Goal: Transaction & Acquisition: Book appointment/travel/reservation

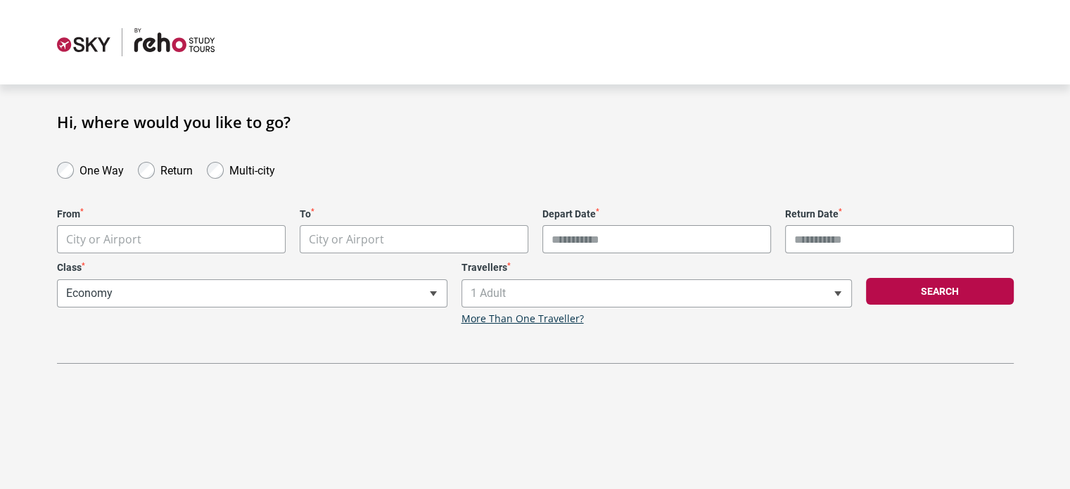
click at [134, 241] on body "**********" at bounding box center [535, 244] width 1070 height 489
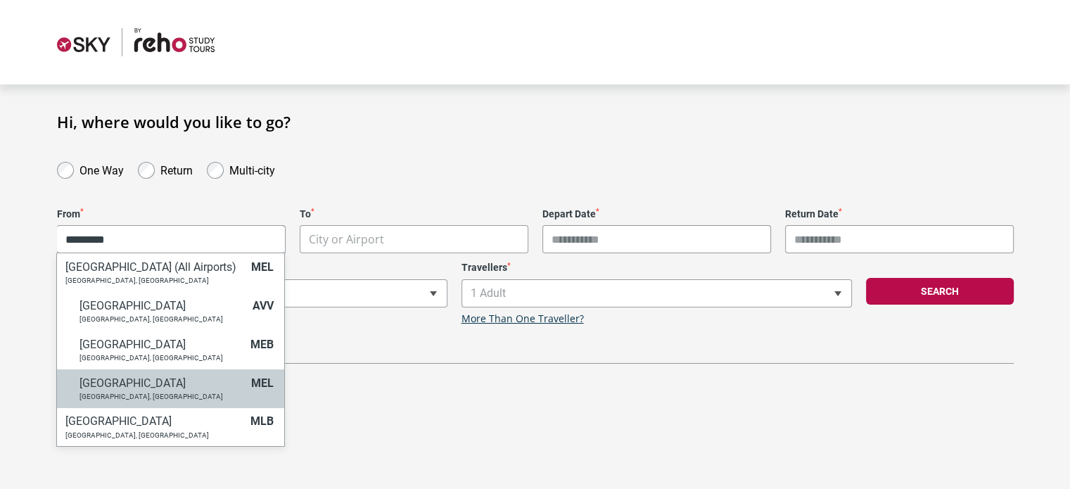
type input "*********"
select select "MELA"
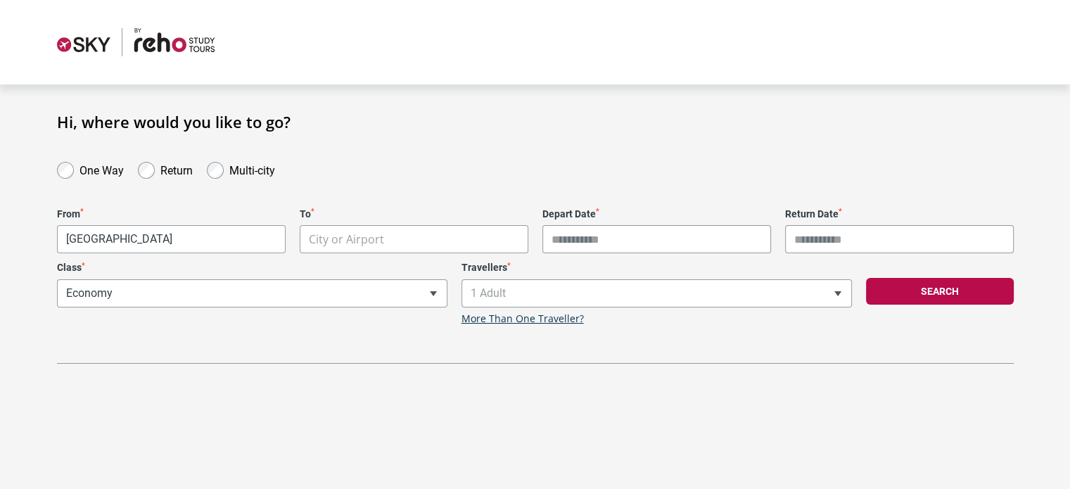
click at [377, 232] on body "**********" at bounding box center [535, 244] width 1070 height 489
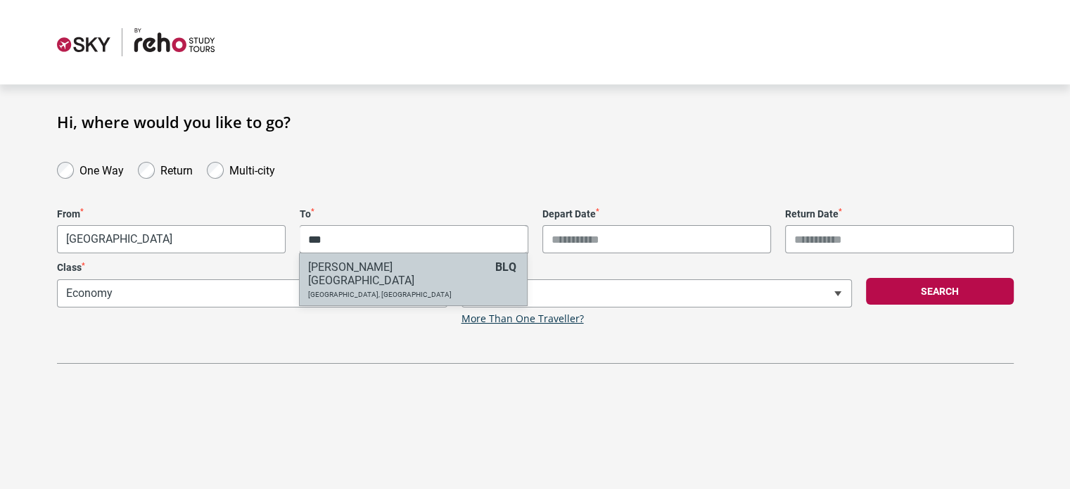
type input "***"
select select "BLQA"
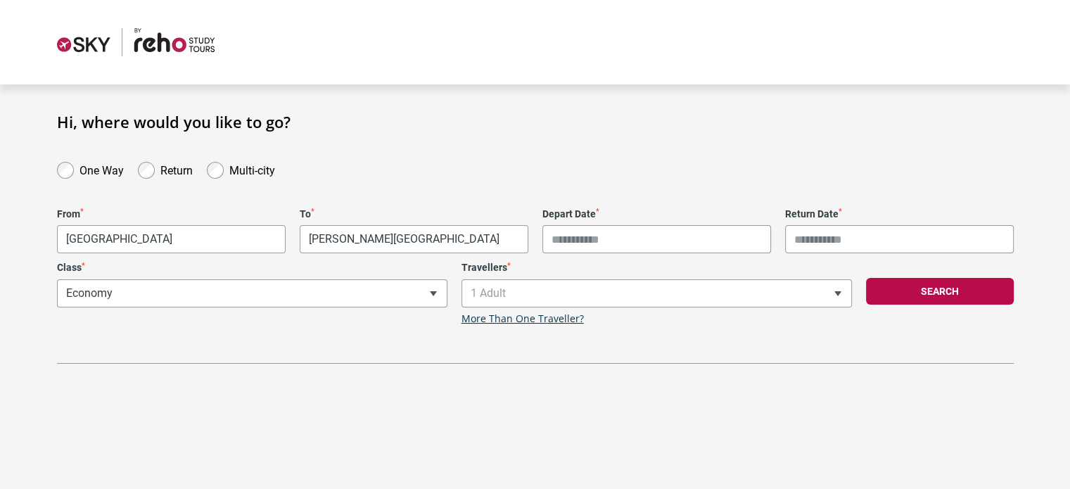
click at [628, 236] on input "Depart Date *" at bounding box center [656, 239] width 229 height 28
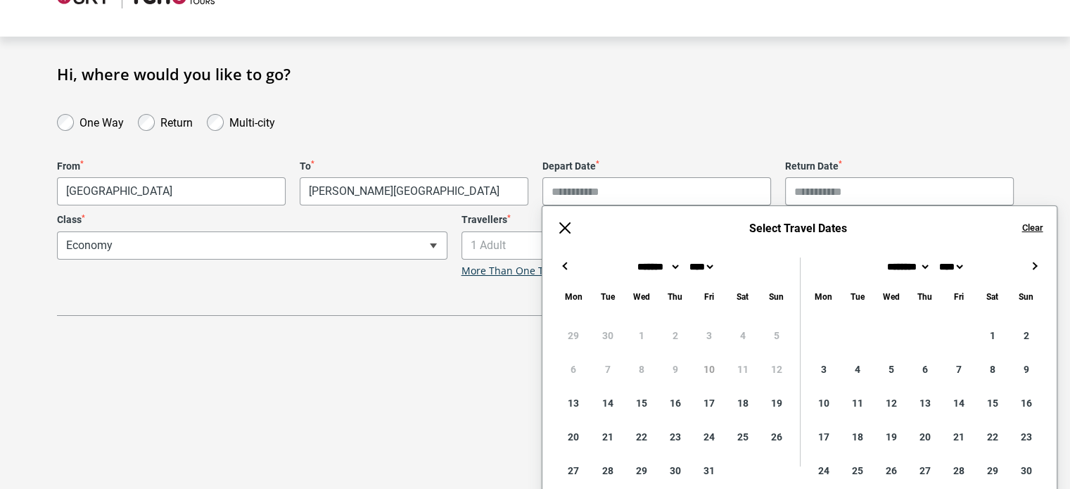
scroll to position [70, 0]
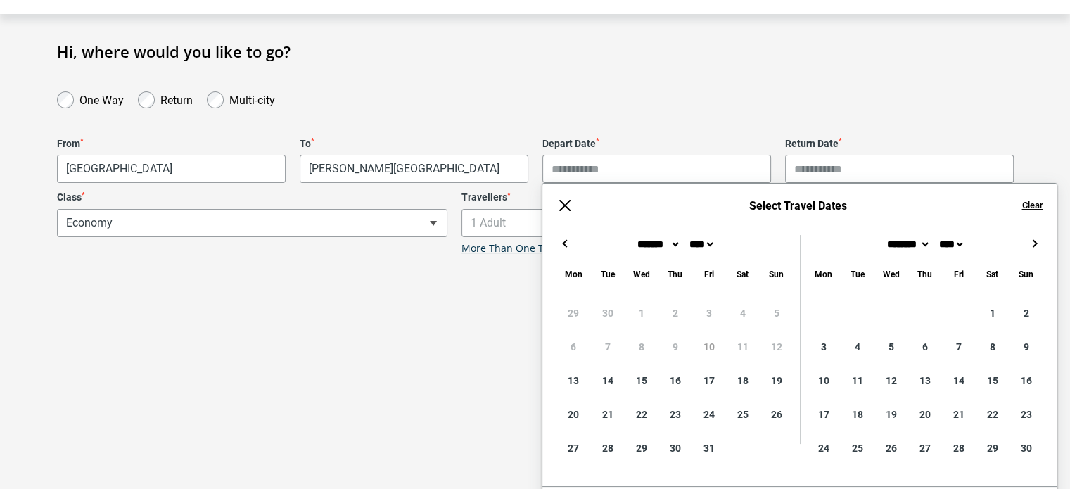
click at [1038, 239] on button "→" at bounding box center [1034, 243] width 17 height 17
click at [570, 241] on button "←" at bounding box center [564, 243] width 17 height 17
click at [556, 78] on section "**********" at bounding box center [535, 167] width 1070 height 307
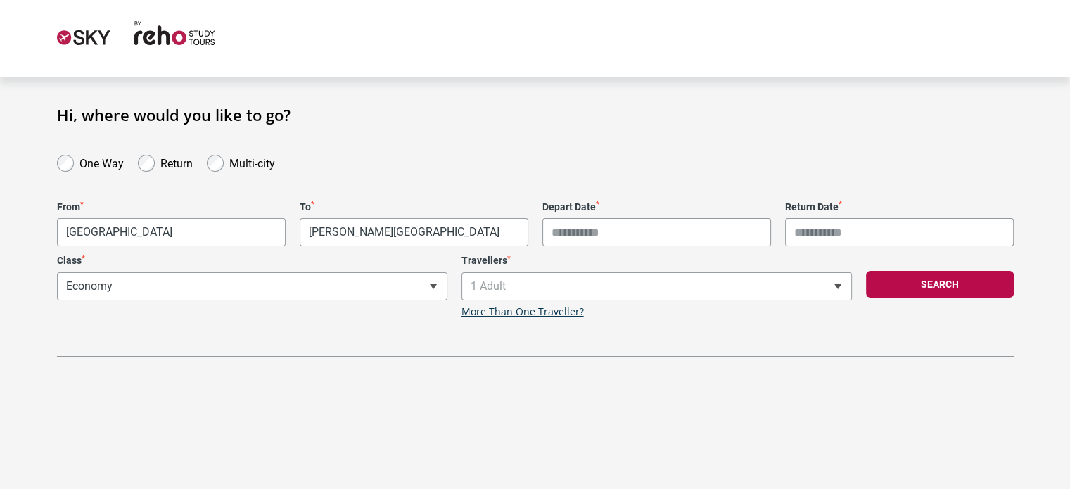
click at [319, 300] on div "**********" at bounding box center [252, 286] width 404 height 63
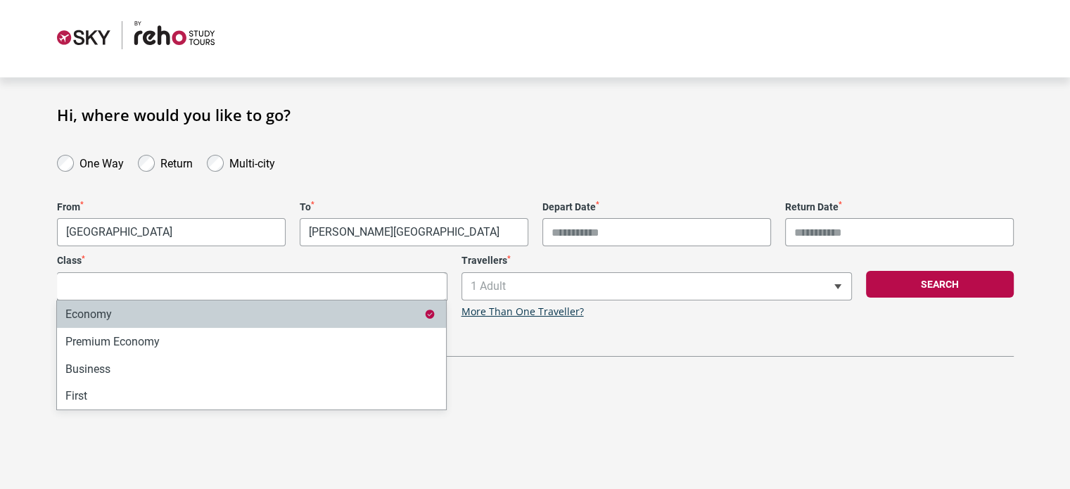
click at [331, 283] on div "**********" at bounding box center [252, 286] width 404 height 63
click at [461, 42] on div at bounding box center [535, 35] width 957 height 28
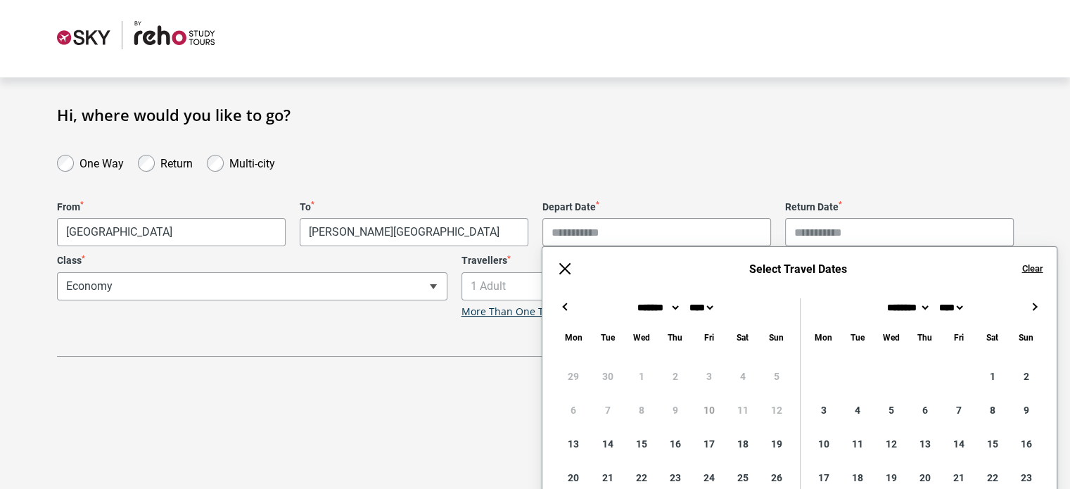
click at [608, 227] on input "Depart Date *" at bounding box center [656, 232] width 229 height 28
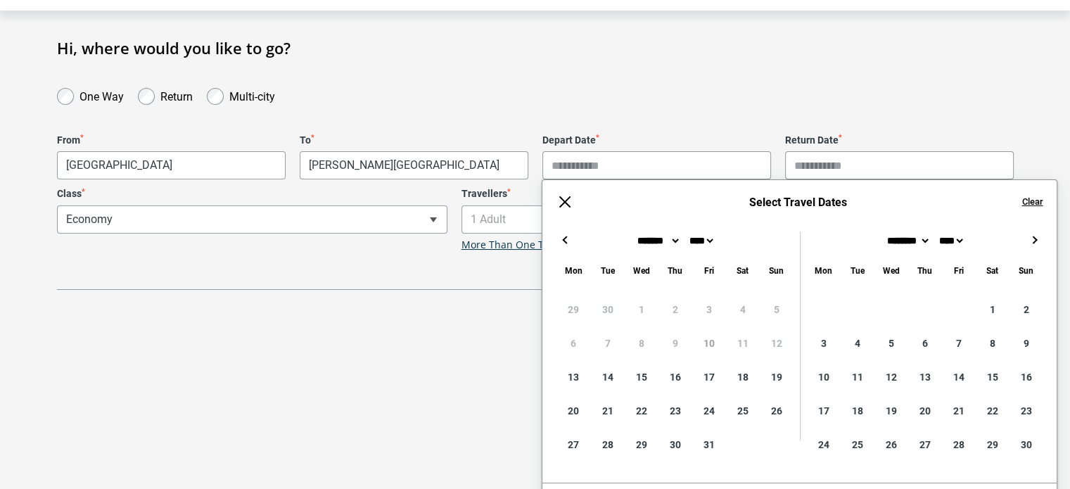
scroll to position [77, 0]
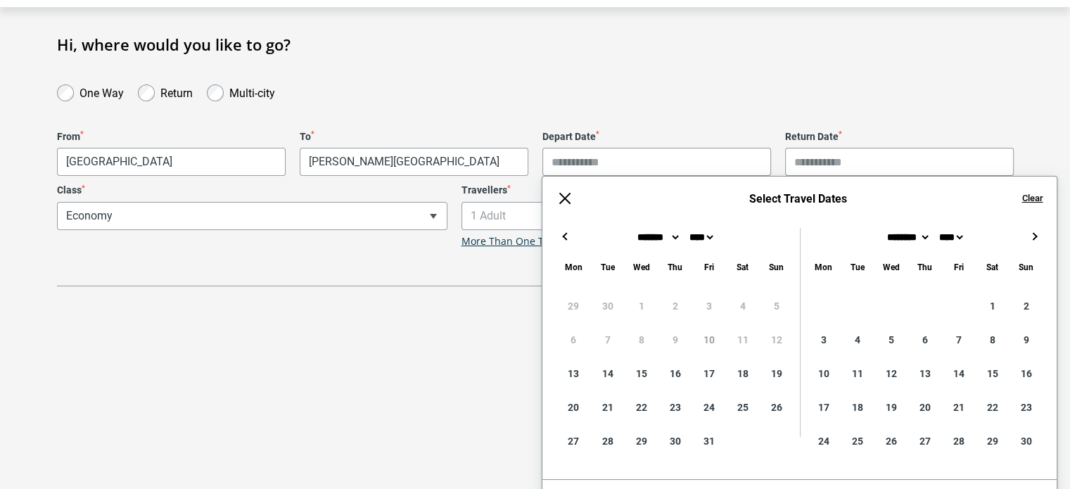
click at [1038, 231] on button "→" at bounding box center [1034, 236] width 17 height 17
click at [1036, 231] on button "→" at bounding box center [1034, 236] width 17 height 17
click at [1033, 232] on button "→" at bounding box center [1034, 236] width 17 height 17
click at [561, 235] on button "←" at bounding box center [564, 236] width 17 height 17
click at [560, 235] on button "←" at bounding box center [564, 236] width 17 height 17
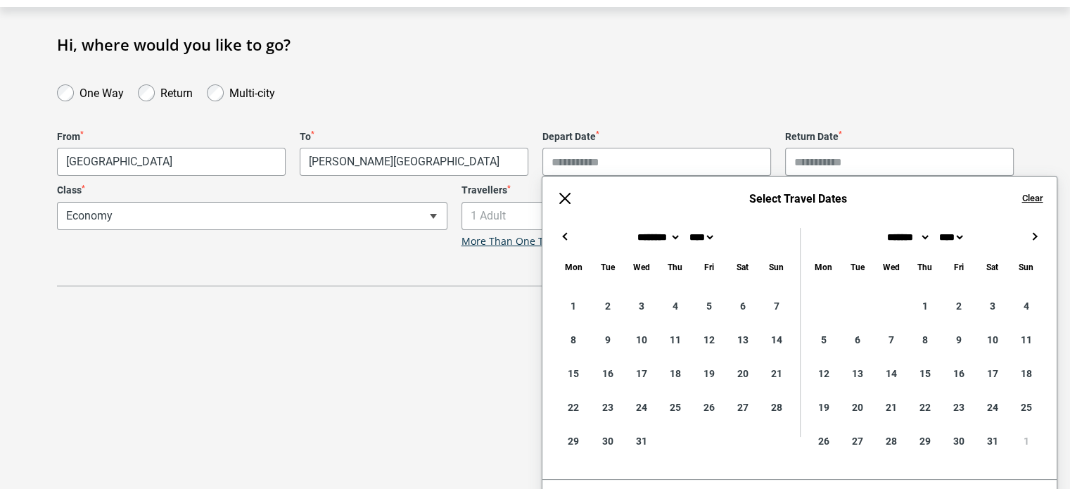
type input "**********"
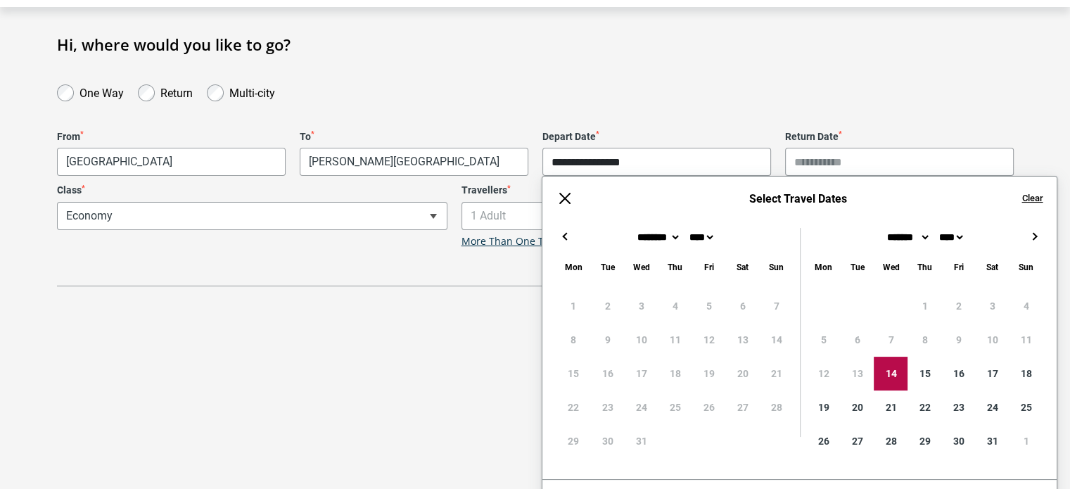
click at [1033, 236] on button "→" at bounding box center [1034, 236] width 17 height 17
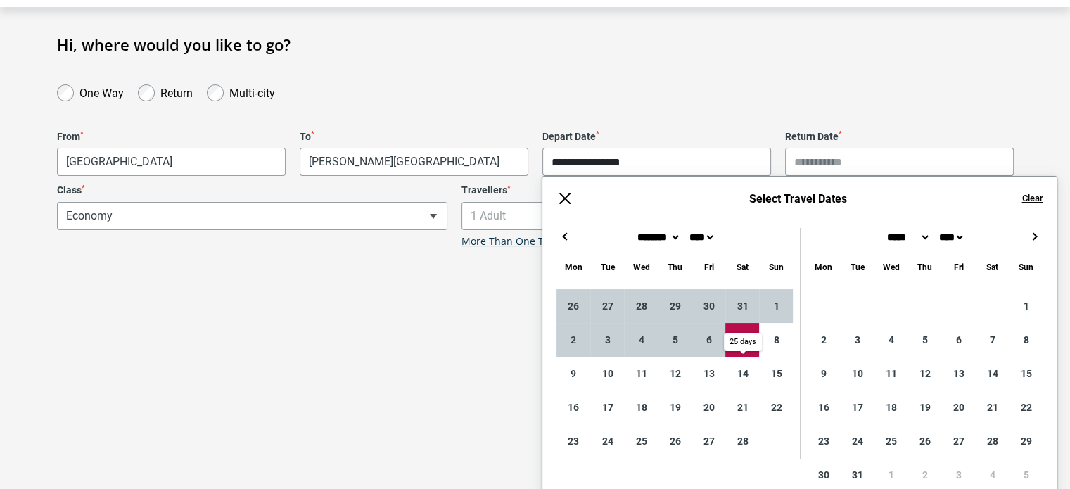
type input "**********"
click at [1032, 139] on div "**********" at bounding box center [535, 160] width 1013 height 251
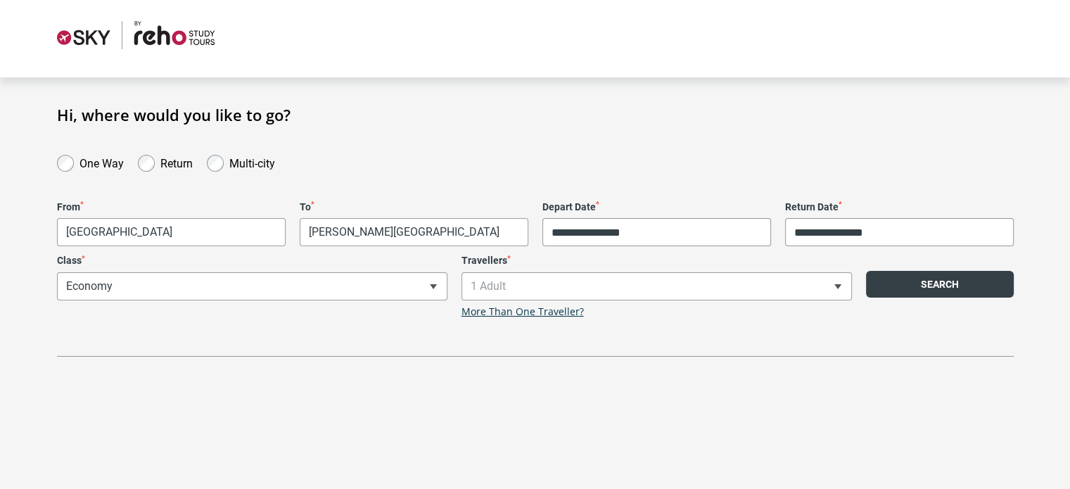
click at [907, 281] on button "Search" at bounding box center [940, 284] width 148 height 27
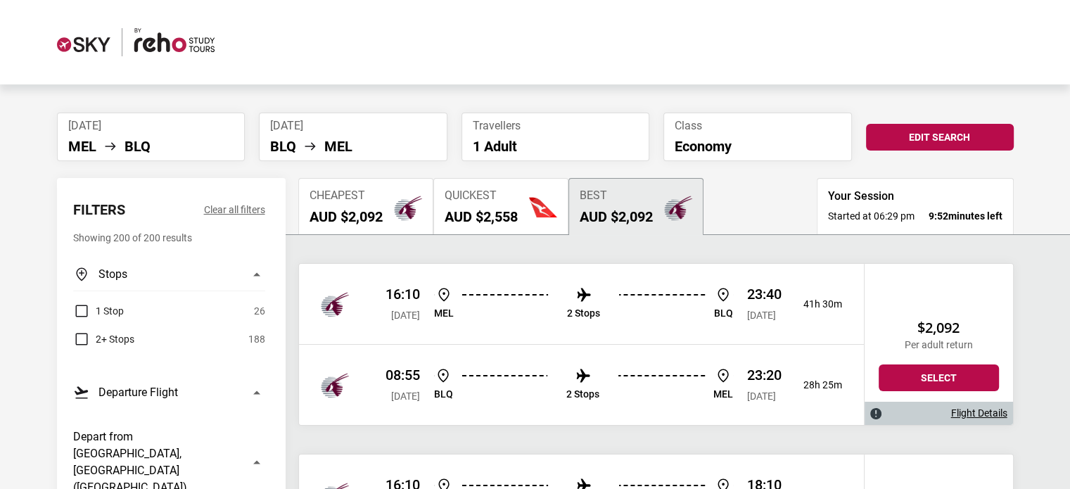
click at [476, 199] on span "Quickest" at bounding box center [481, 195] width 73 height 13
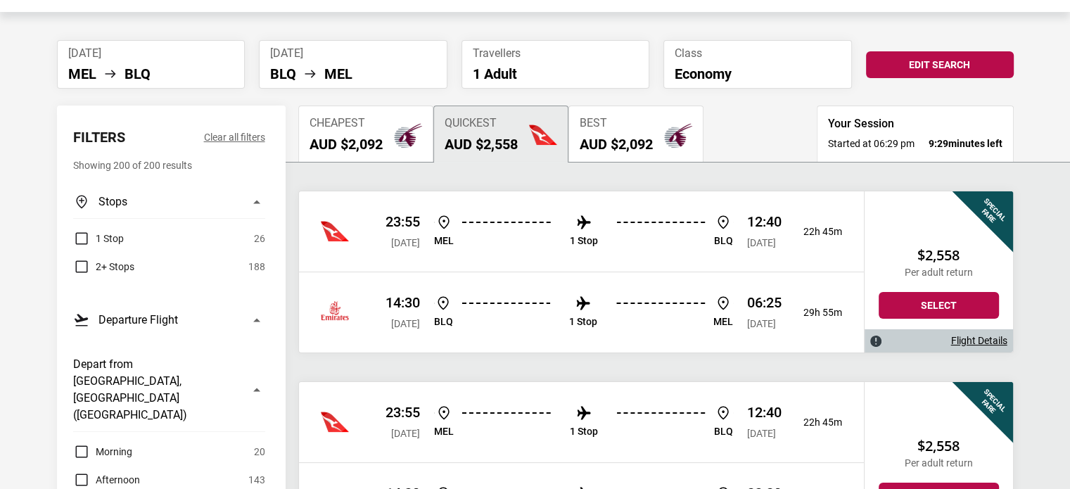
scroll to position [70, 0]
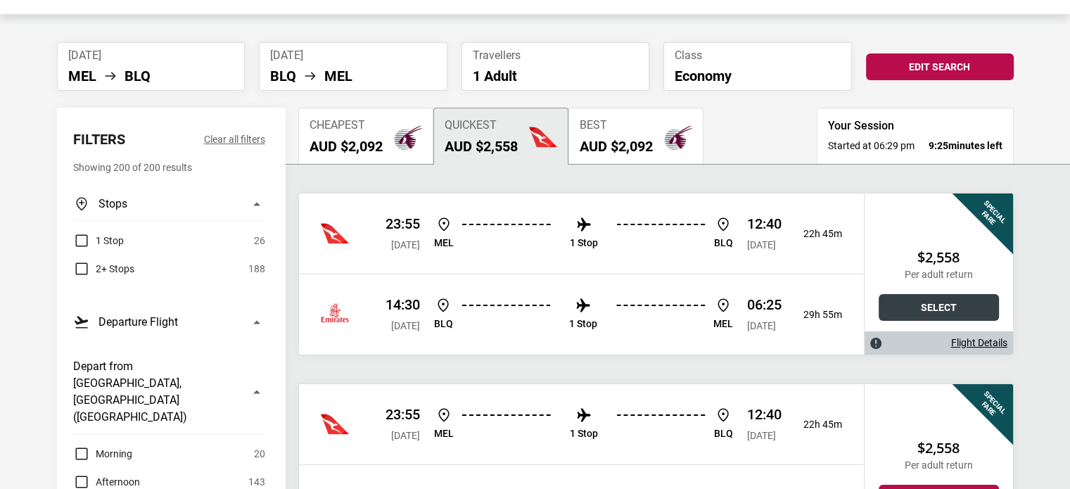
click at [912, 307] on button "Select" at bounding box center [939, 307] width 120 height 27
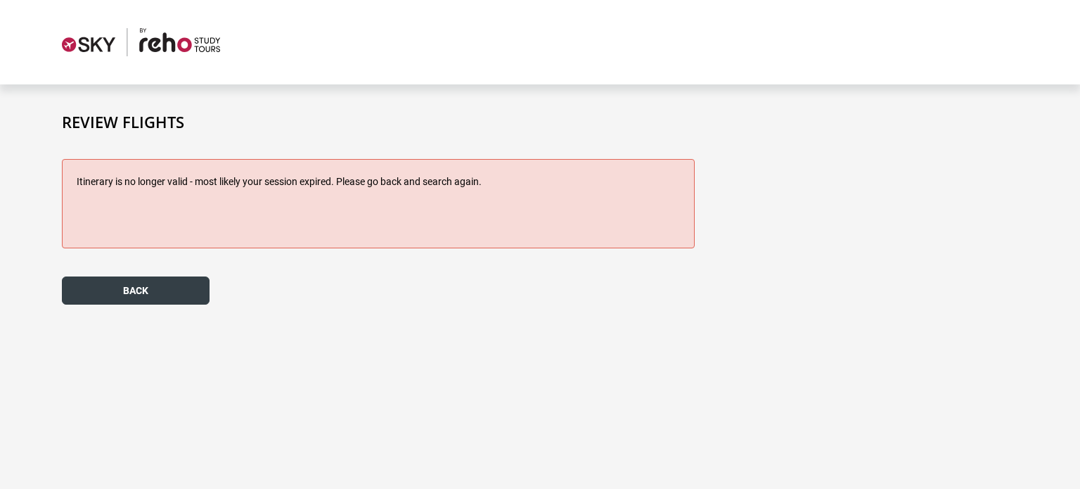
click at [172, 294] on button "back" at bounding box center [136, 290] width 148 height 28
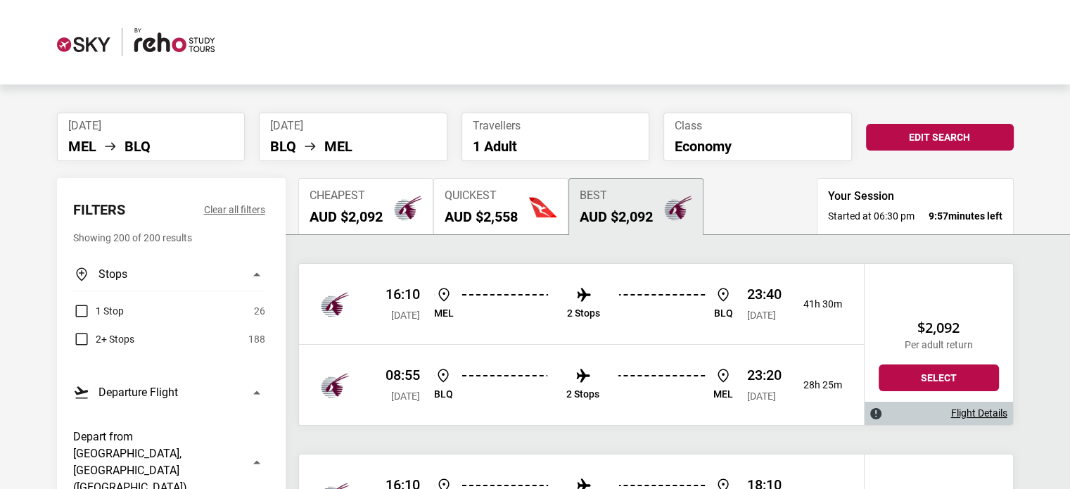
click at [521, 212] on button "Quickest AUD $2,558" at bounding box center [500, 206] width 135 height 56
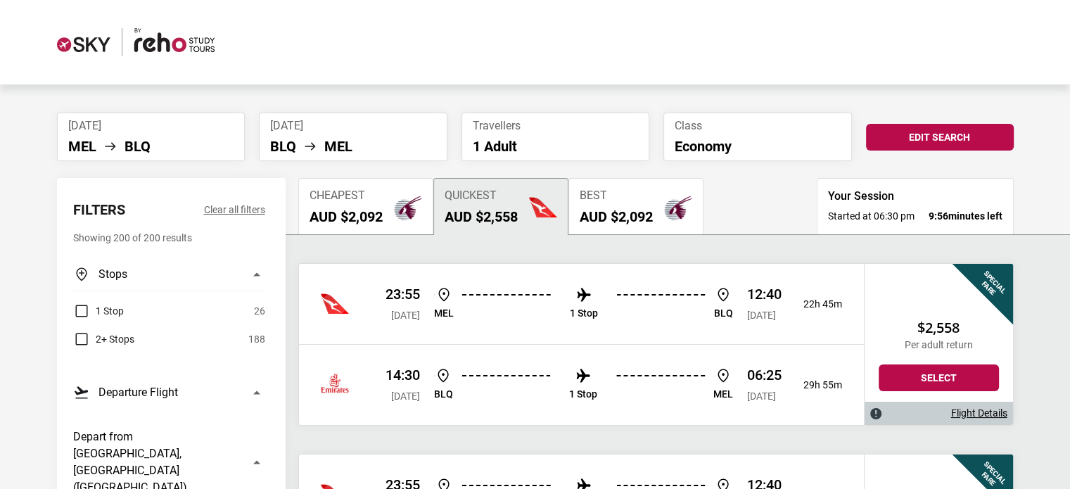
scroll to position [70, 0]
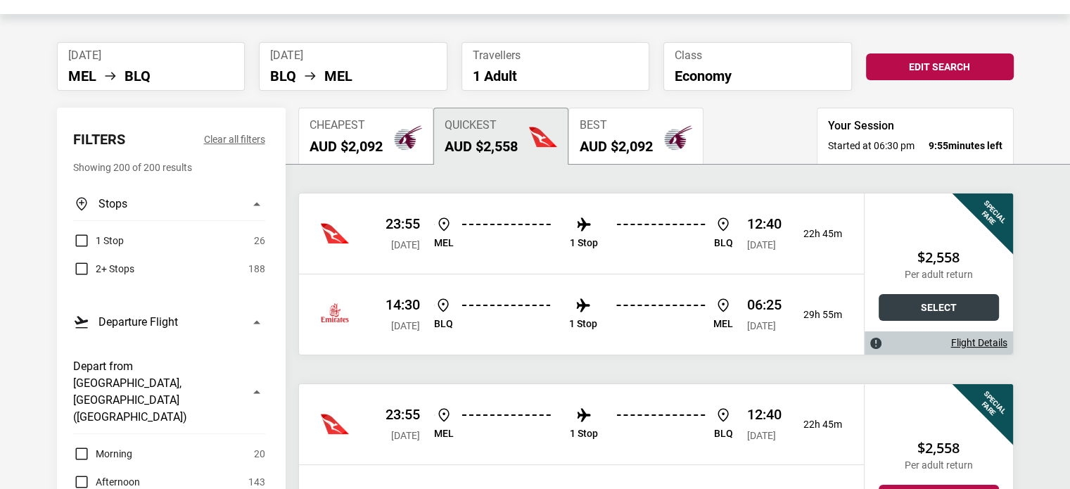
click at [952, 312] on button "Select" at bounding box center [939, 307] width 120 height 27
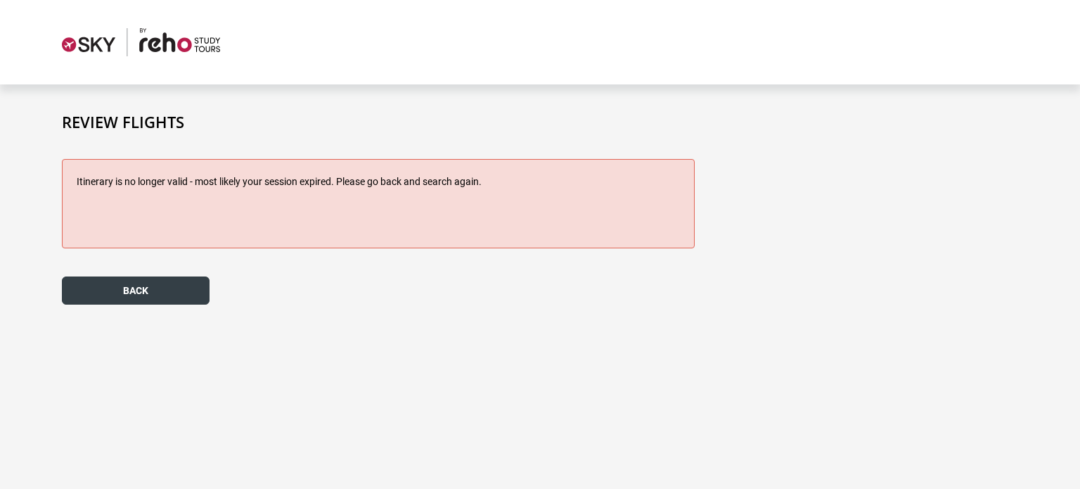
click at [101, 287] on button "back" at bounding box center [136, 290] width 148 height 28
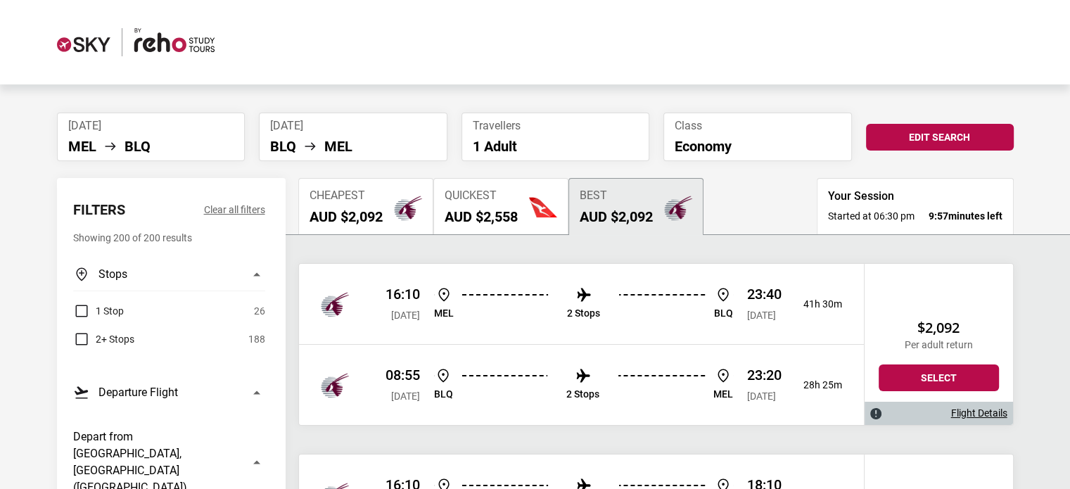
click at [487, 210] on h2 "AUD $2,558" at bounding box center [481, 216] width 73 height 17
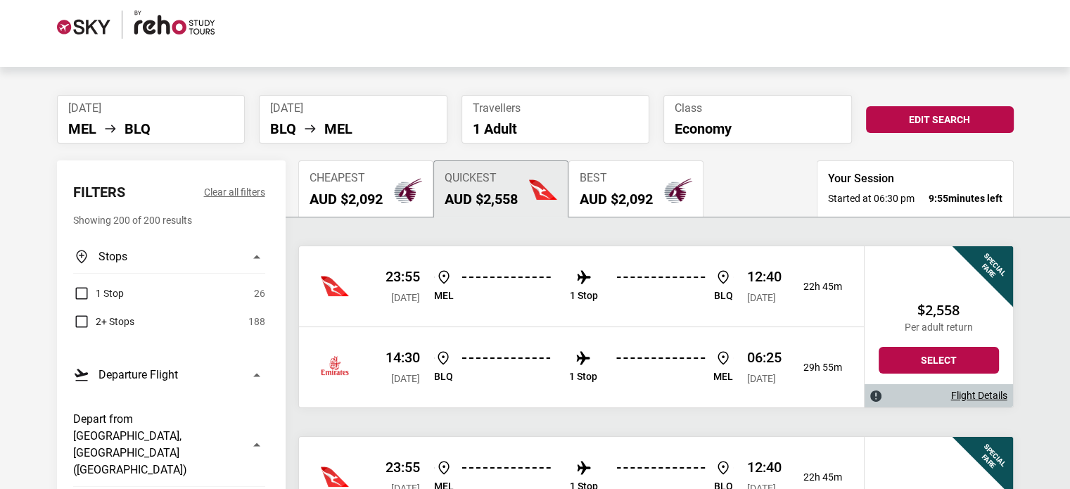
scroll to position [281, 0]
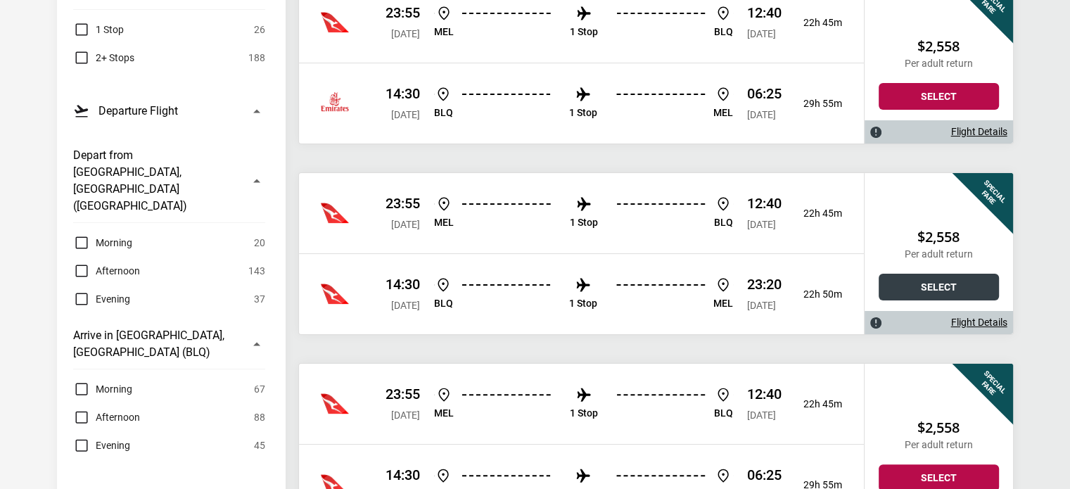
click at [934, 286] on button "Select" at bounding box center [939, 287] width 120 height 27
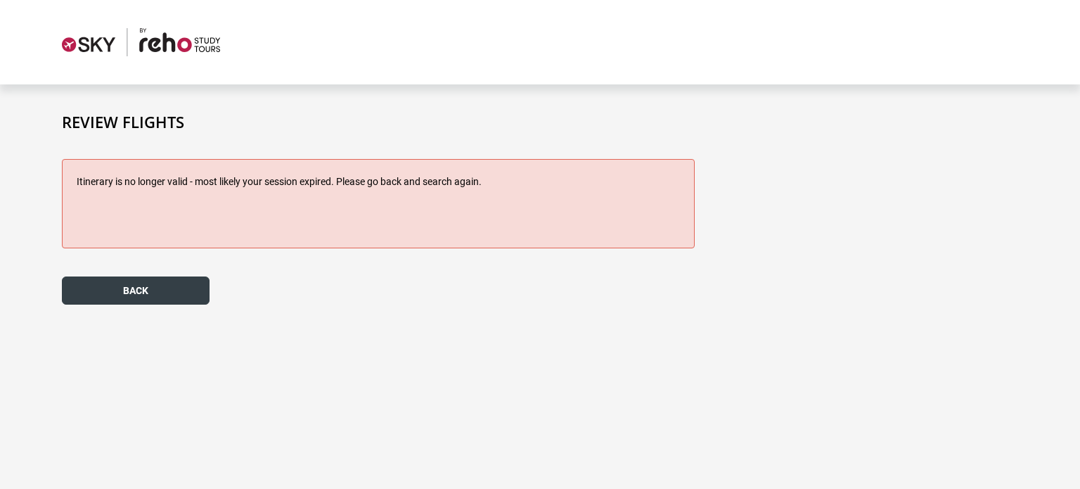
click at [117, 289] on button "back" at bounding box center [136, 290] width 148 height 28
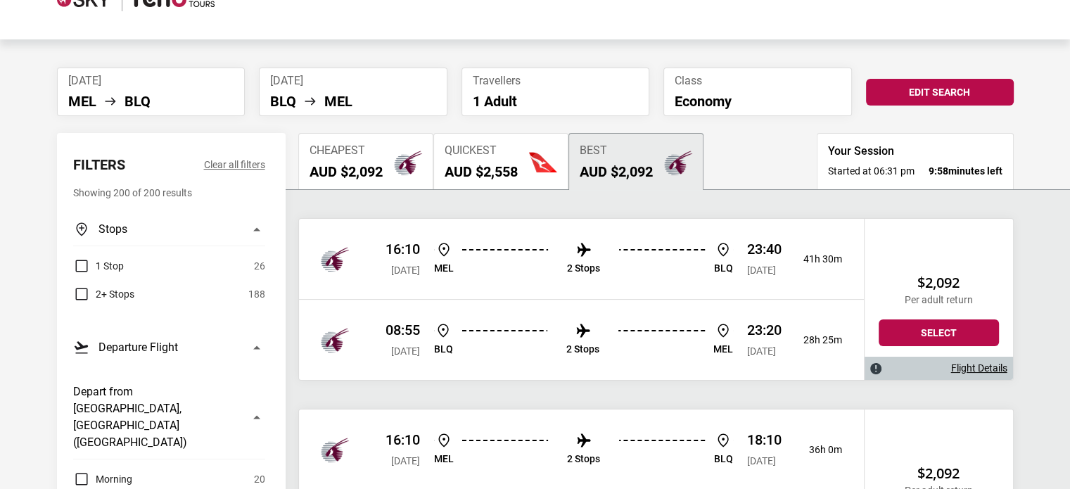
scroll to position [70, 0]
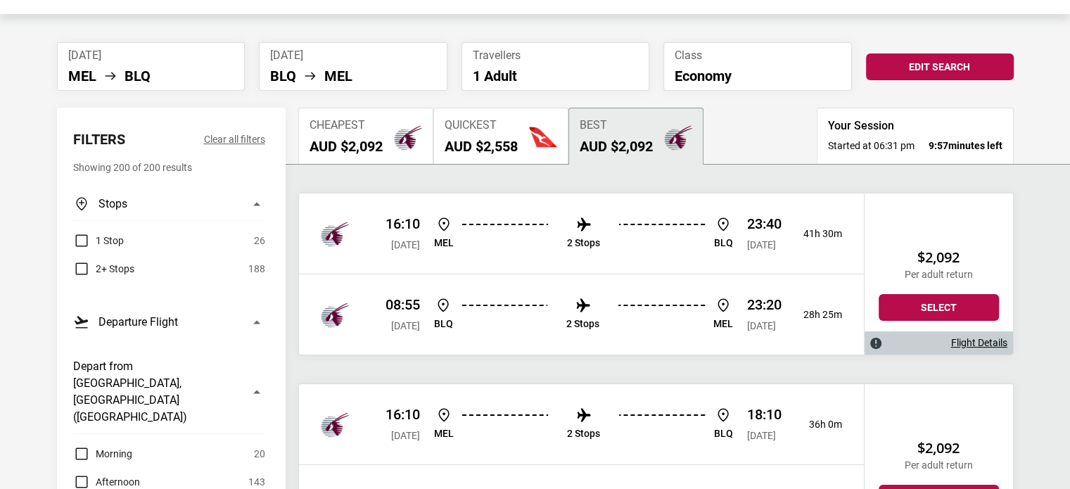
click at [391, 151] on button "Cheapest AUD $2,092" at bounding box center [365, 136] width 135 height 56
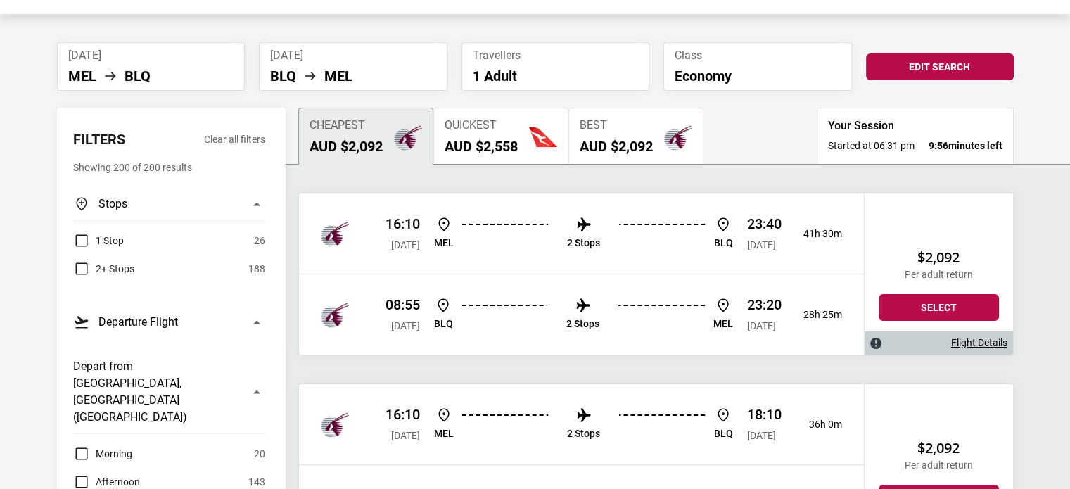
click at [493, 138] on h2 "AUD $2,558" at bounding box center [481, 146] width 73 height 17
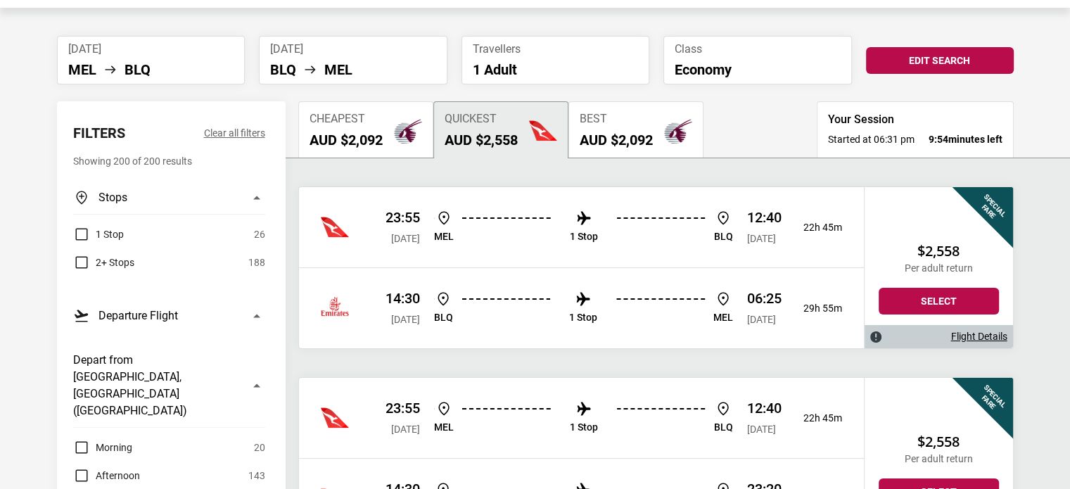
scroll to position [141, 0]
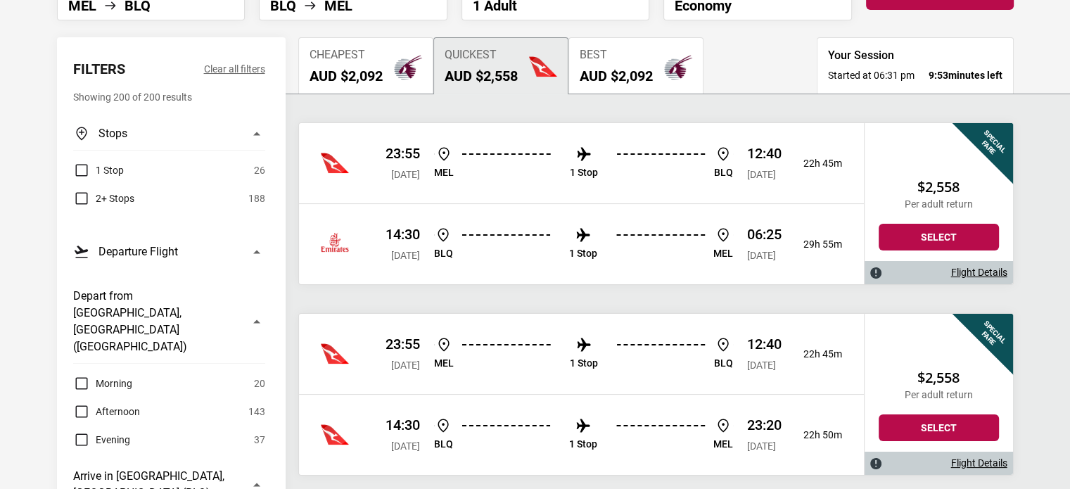
click at [961, 268] on link "Flight Details" at bounding box center [979, 273] width 56 height 12
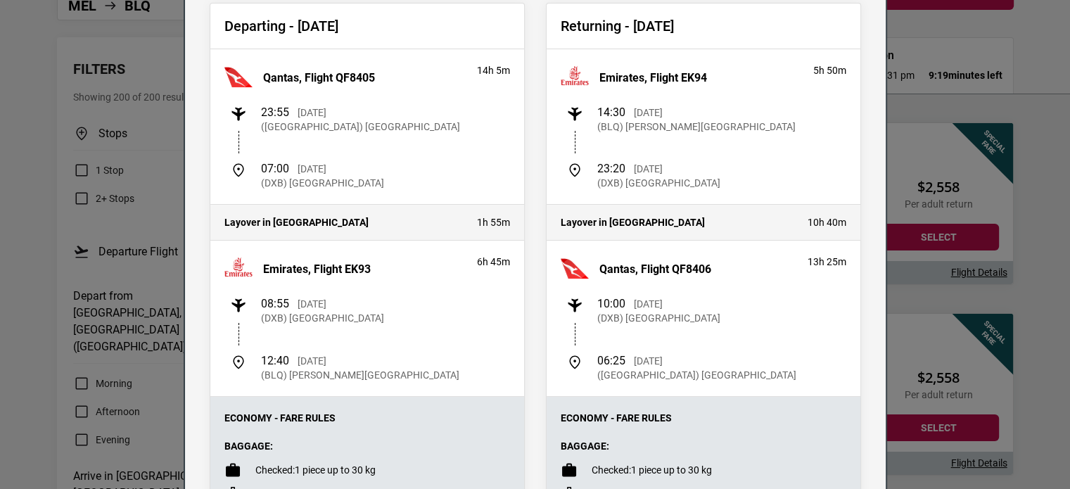
scroll to position [0, 0]
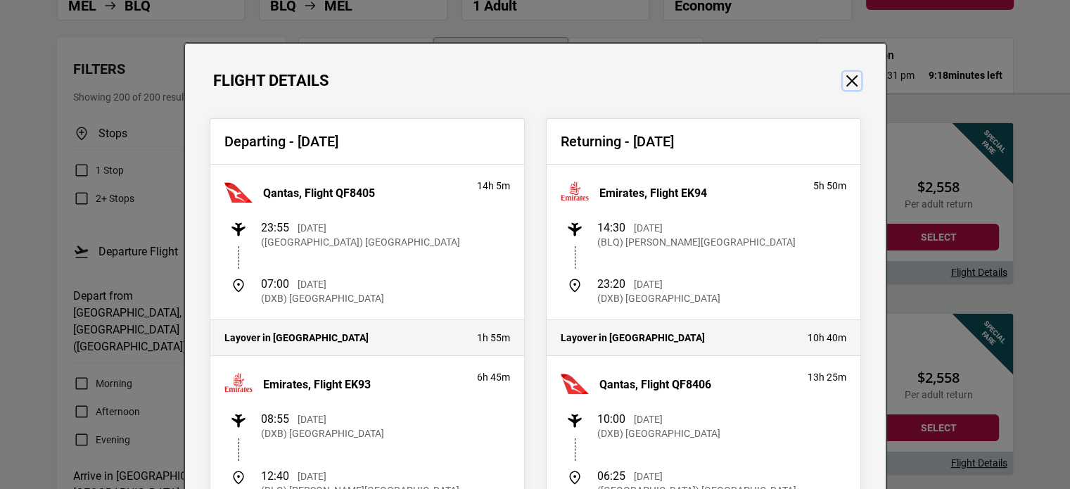
click at [846, 82] on button "Close" at bounding box center [852, 81] width 18 height 18
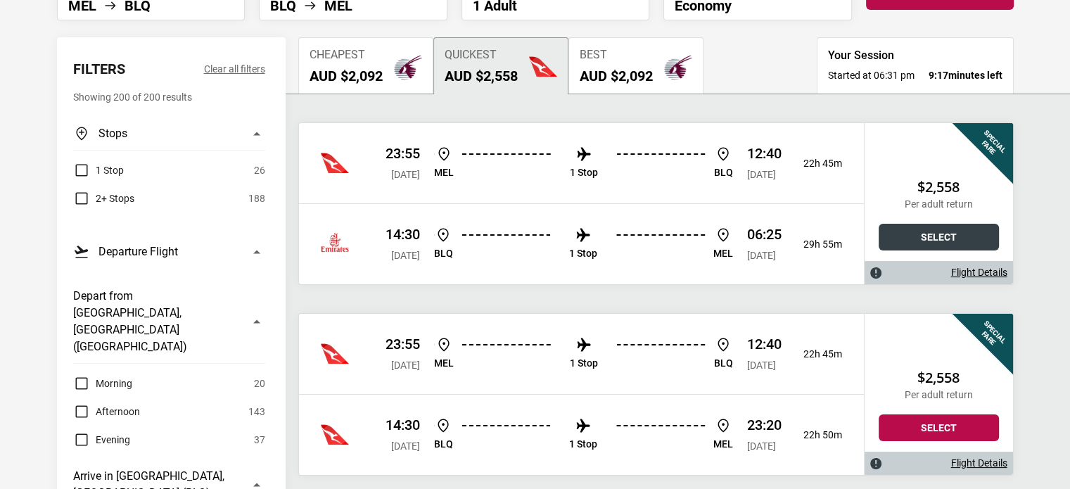
click at [920, 230] on button "Select" at bounding box center [939, 237] width 120 height 27
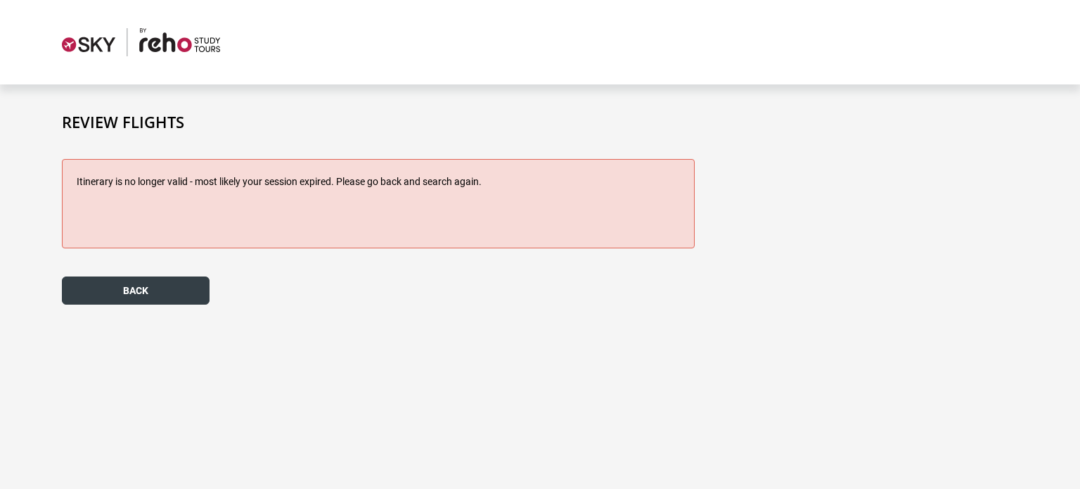
click at [174, 295] on button "back" at bounding box center [136, 290] width 148 height 28
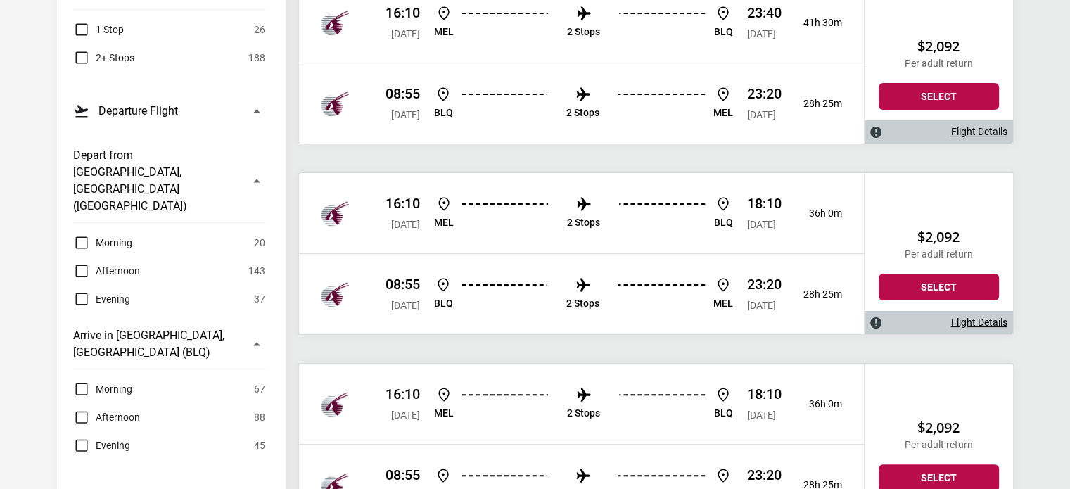
scroll to position [70, 0]
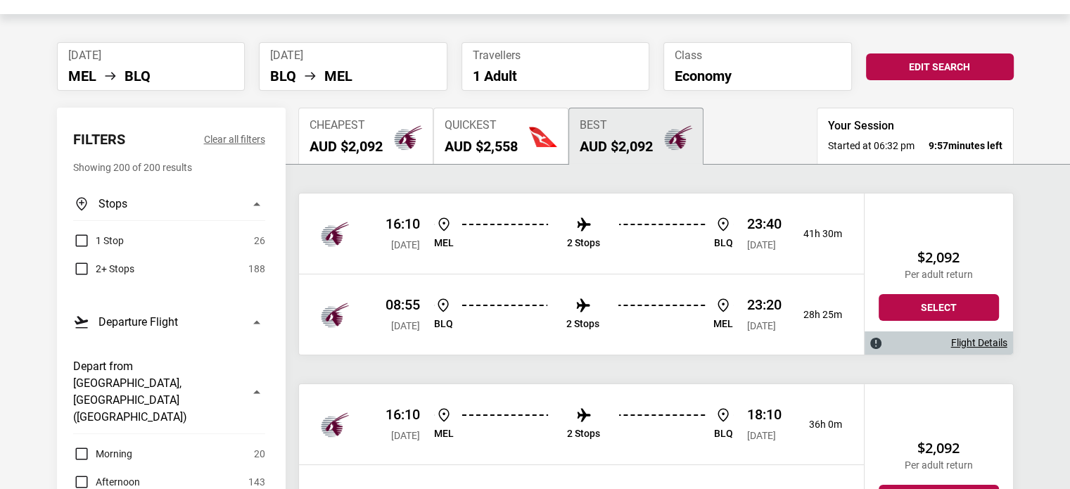
click at [492, 138] on h2 "AUD $2,558" at bounding box center [481, 146] width 73 height 17
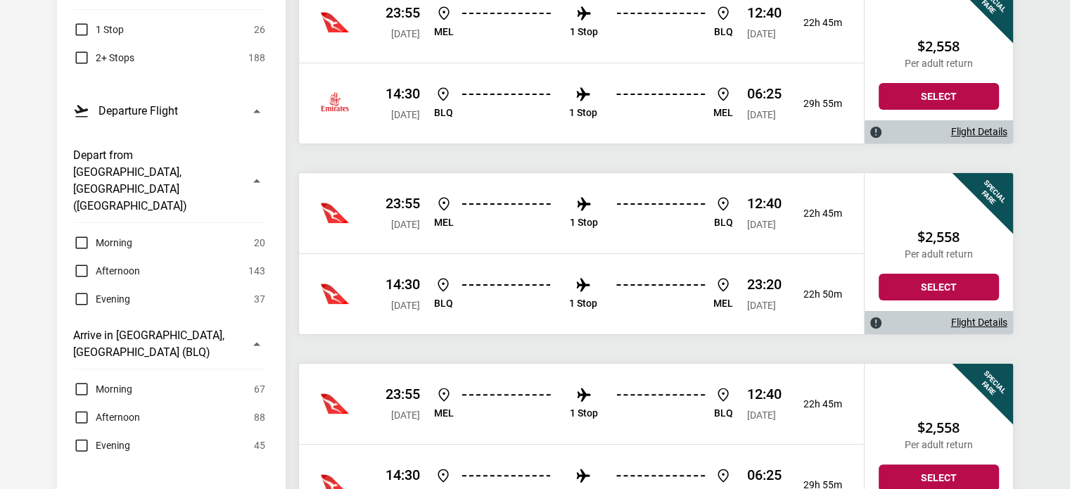
scroll to position [422, 0]
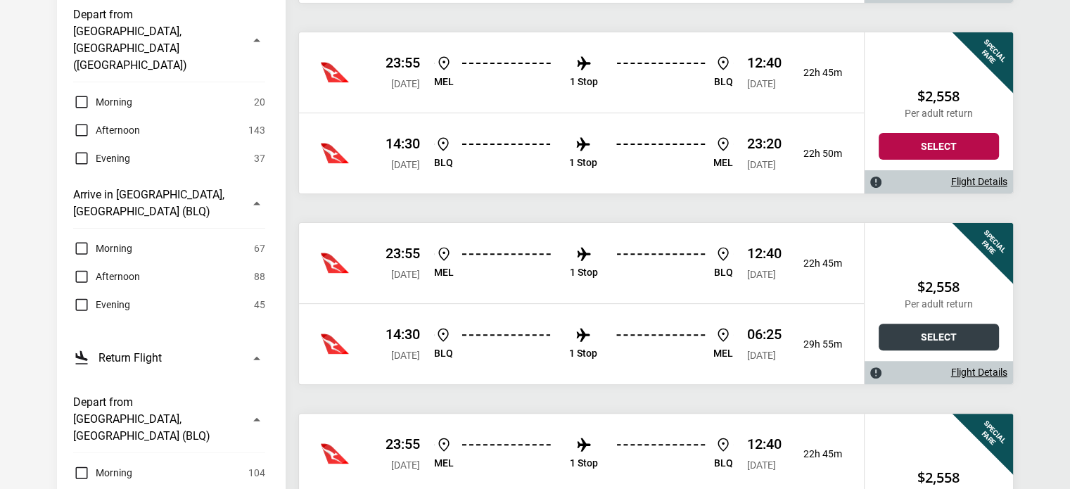
click at [936, 336] on button "Select" at bounding box center [939, 337] width 120 height 27
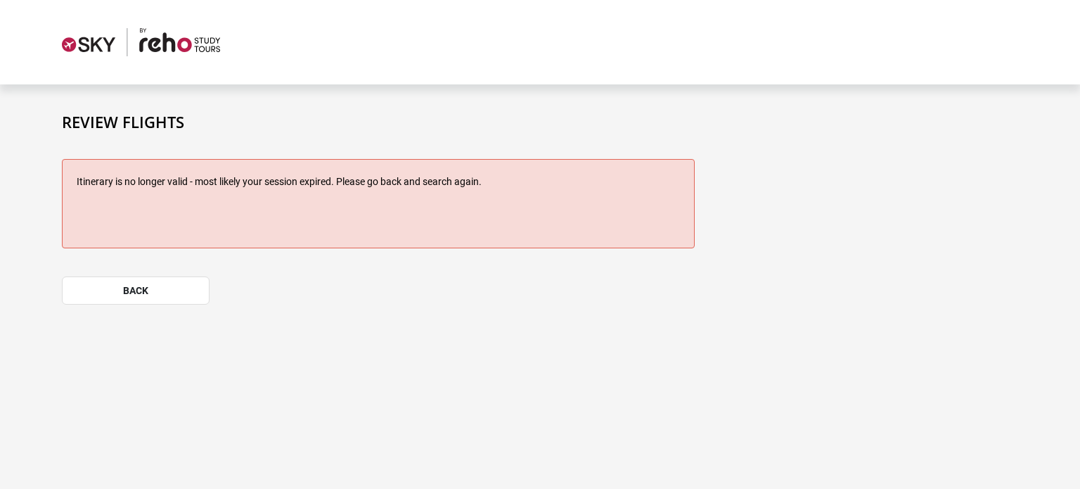
drag, startPoint x: 60, startPoint y: 180, endPoint x: 563, endPoint y: 177, distance: 503.0
click at [563, 177] on div "Itinerary is no longer valid - most likely your session expired. Please go back…" at bounding box center [378, 232] width 647 height 146
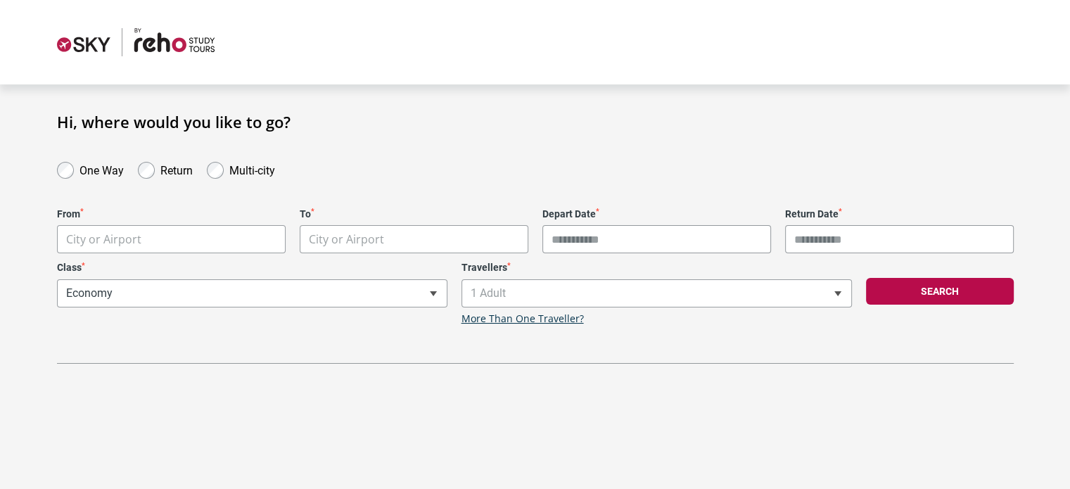
click at [207, 239] on body "**********" at bounding box center [535, 244] width 1070 height 489
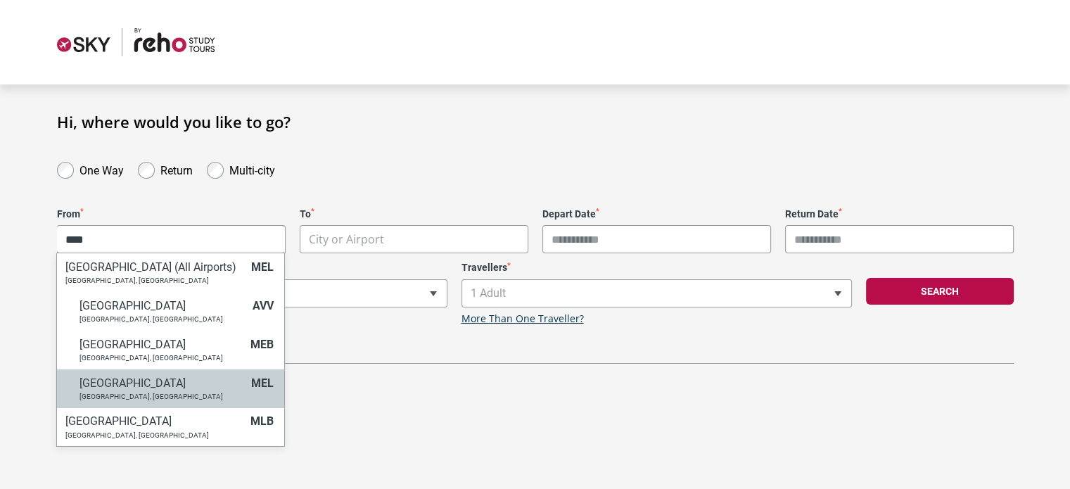
type input "****"
select select "MELA"
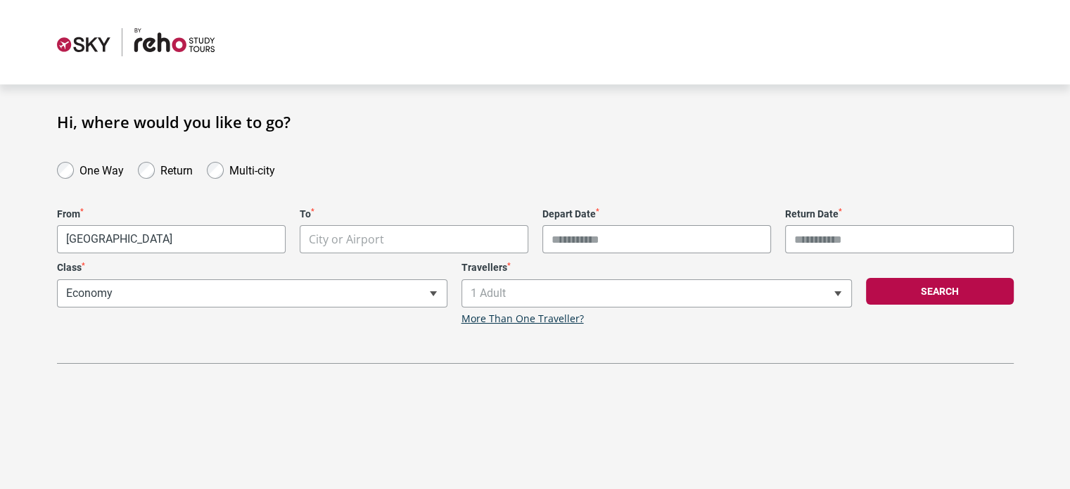
click at [359, 238] on body "**********" at bounding box center [535, 244] width 1070 height 489
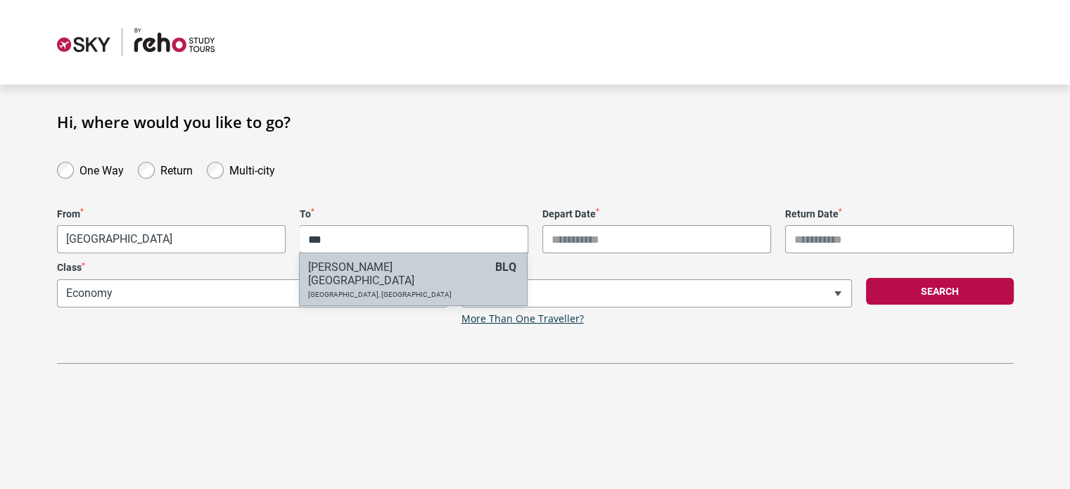
type input "***"
select select "BLQA"
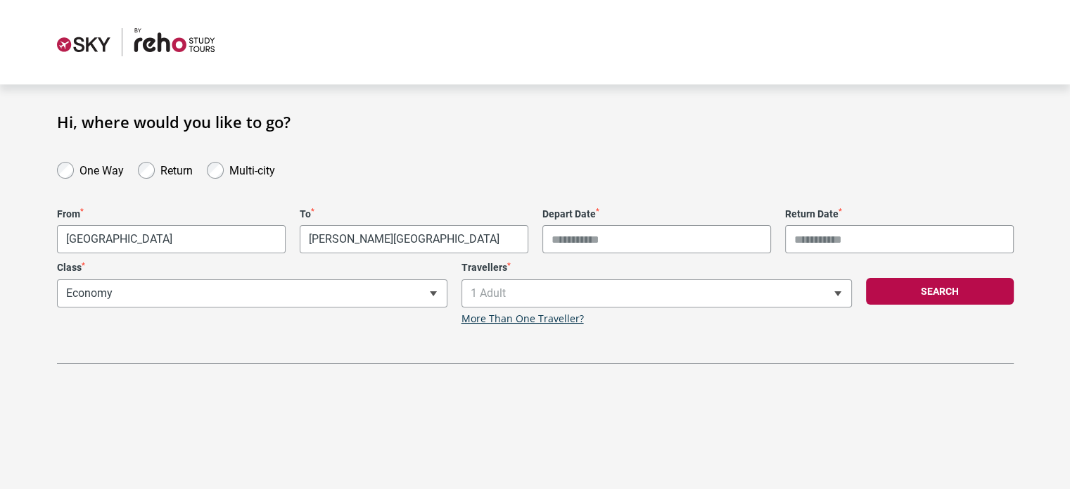
click at [592, 238] on input "Depart Date *" at bounding box center [656, 239] width 229 height 28
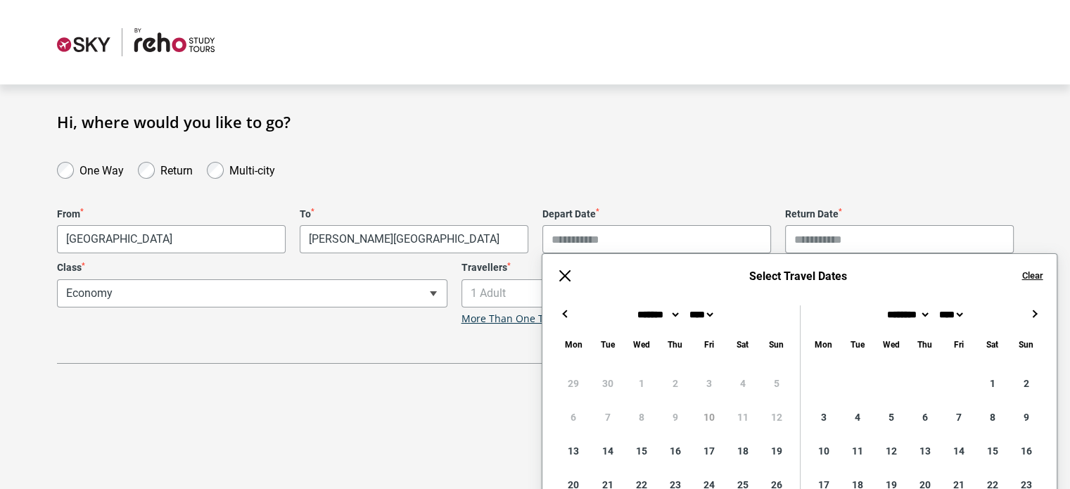
click at [1030, 313] on button "→" at bounding box center [1034, 313] width 17 height 17
click at [557, 312] on button "←" at bounding box center [564, 313] width 17 height 17
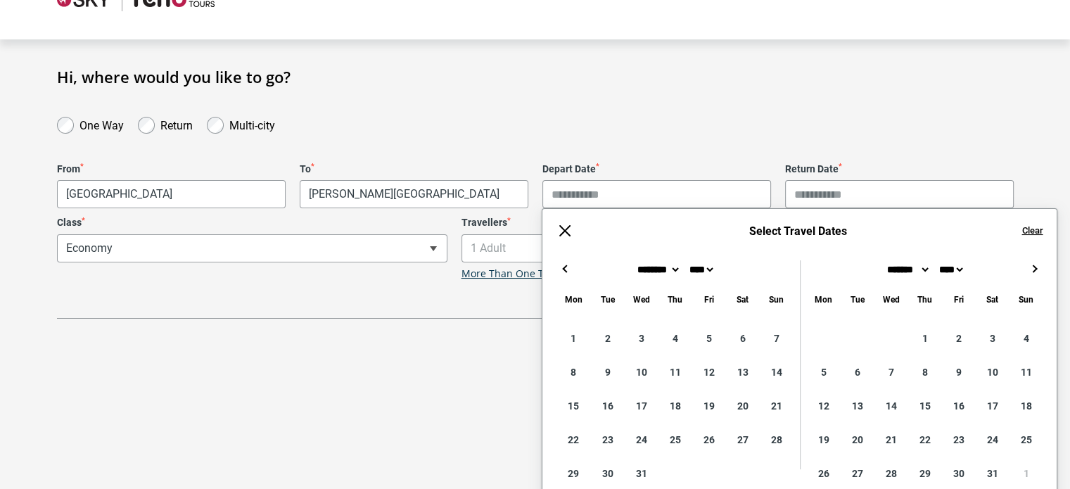
scroll to position [70, 0]
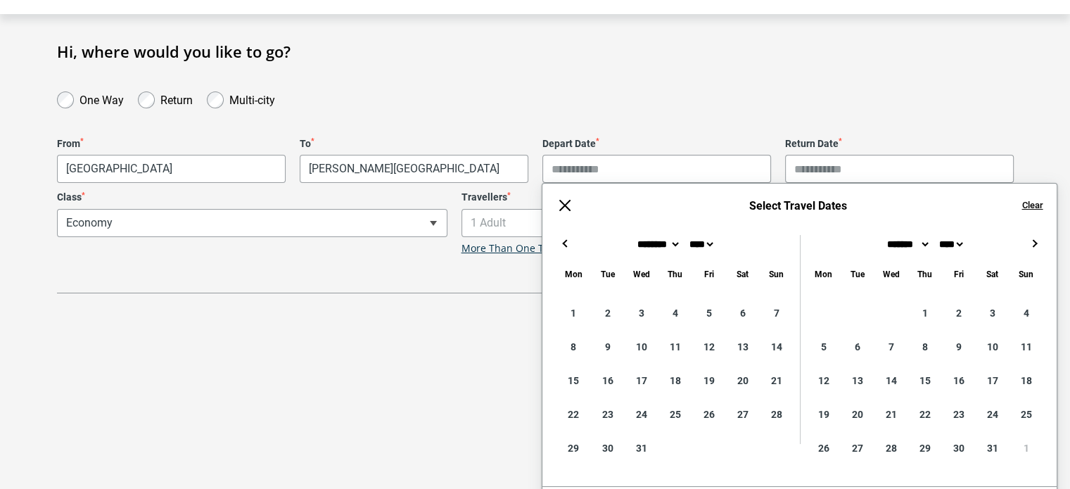
type input "**********"
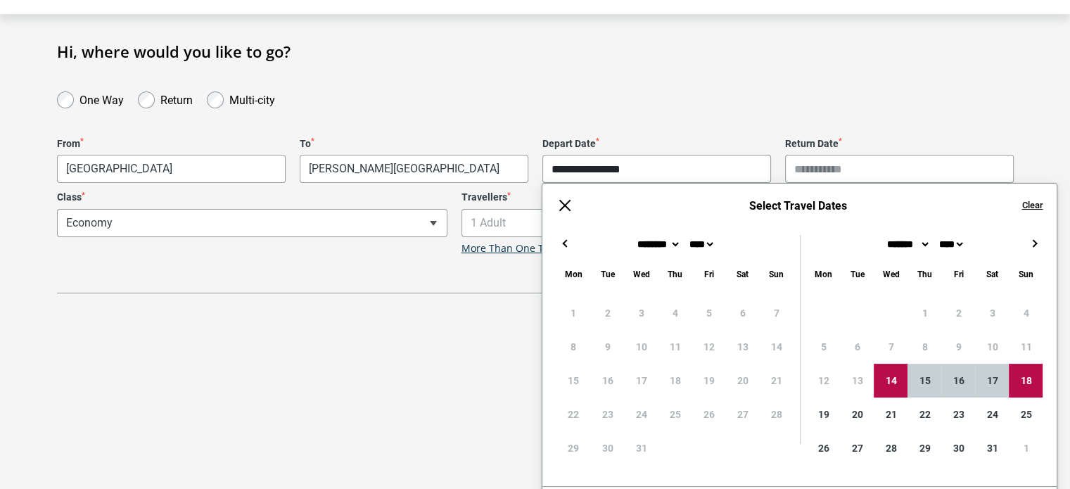
click at [1033, 238] on button "→" at bounding box center [1034, 243] width 17 height 17
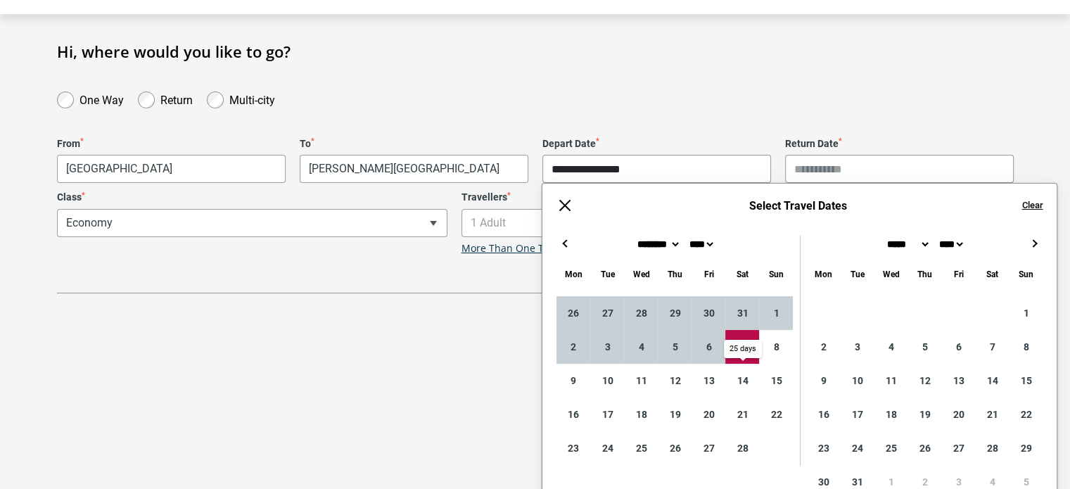
type input "**********"
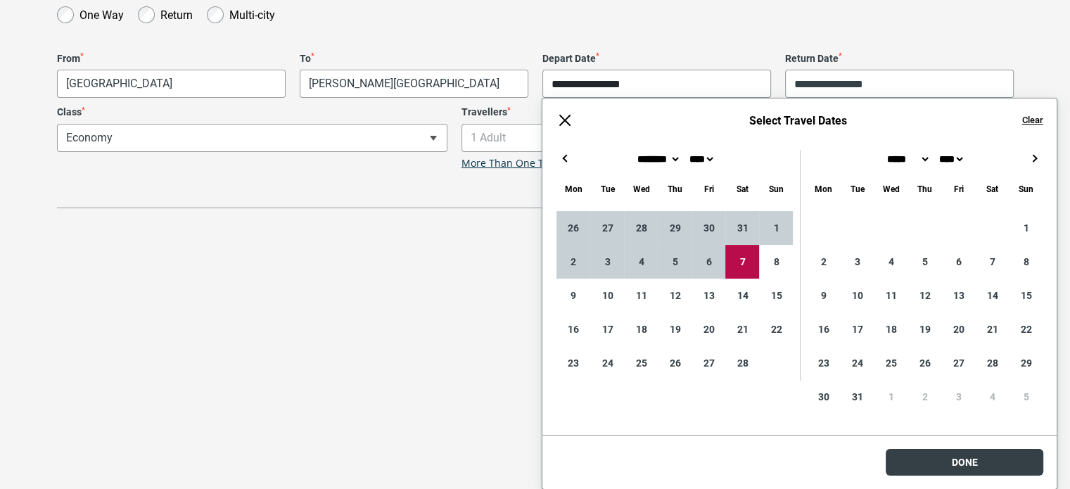
scroll to position [7, 0]
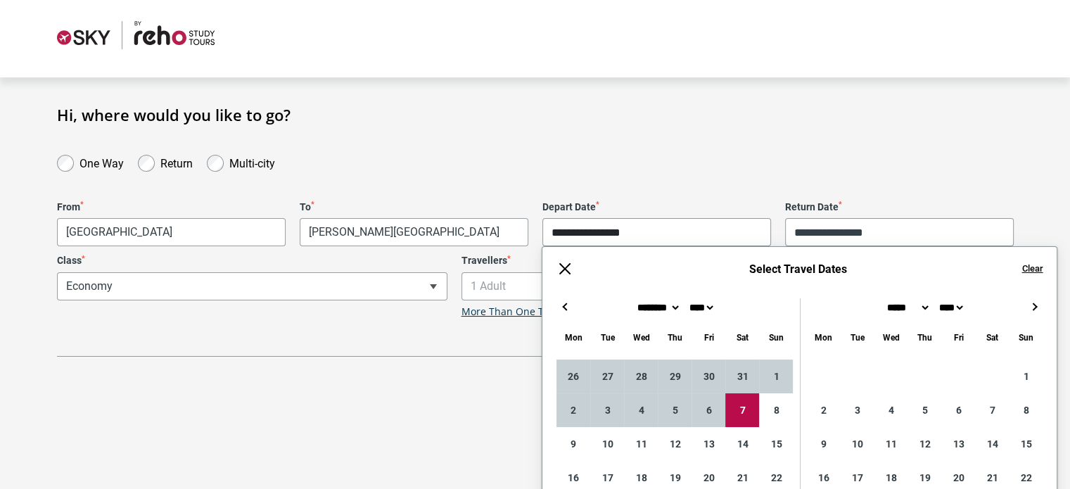
click at [960, 459] on body "**********" at bounding box center [535, 237] width 1070 height 489
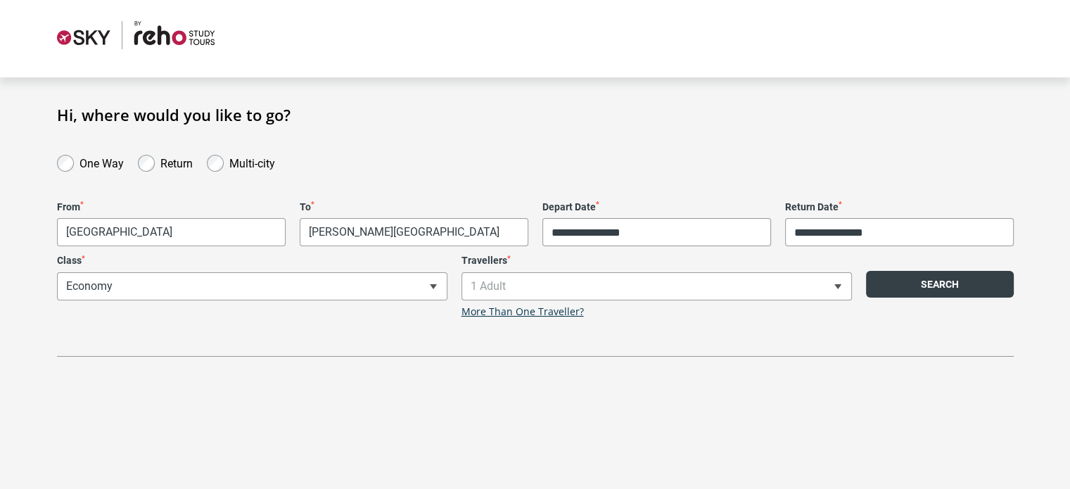
click at [926, 291] on button "Search" at bounding box center [940, 284] width 148 height 27
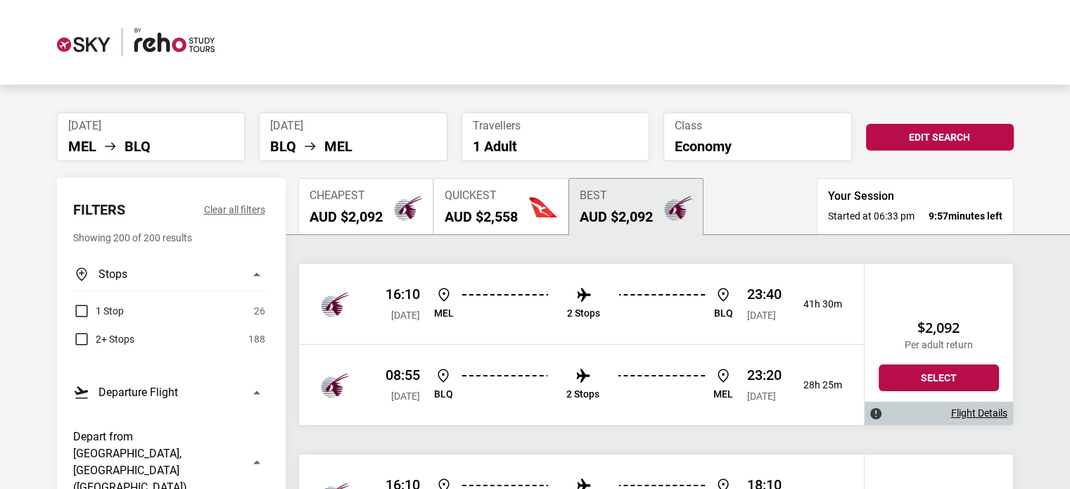
click at [457, 200] on span "Quickest" at bounding box center [481, 195] width 73 height 13
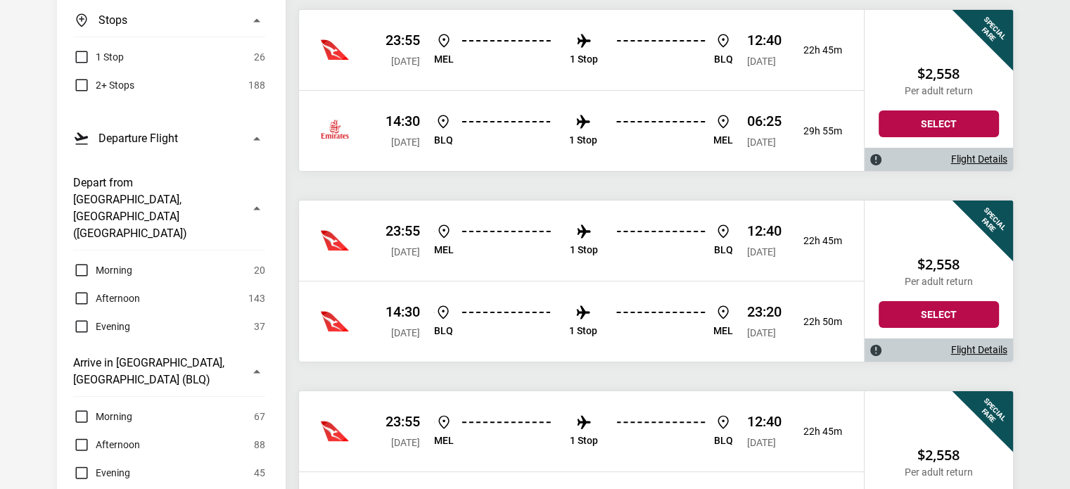
scroll to position [281, 0]
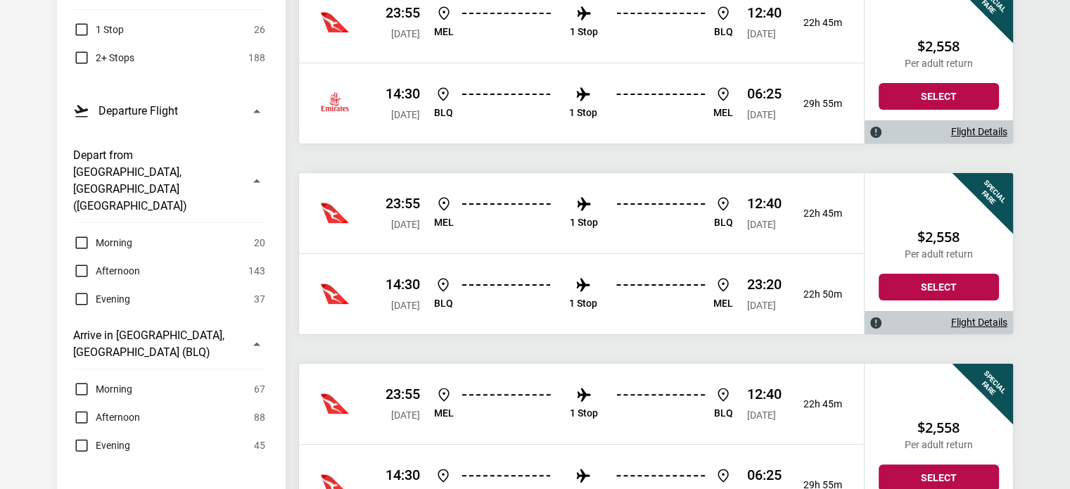
click at [81, 381] on label "Morning" at bounding box center [102, 389] width 59 height 17
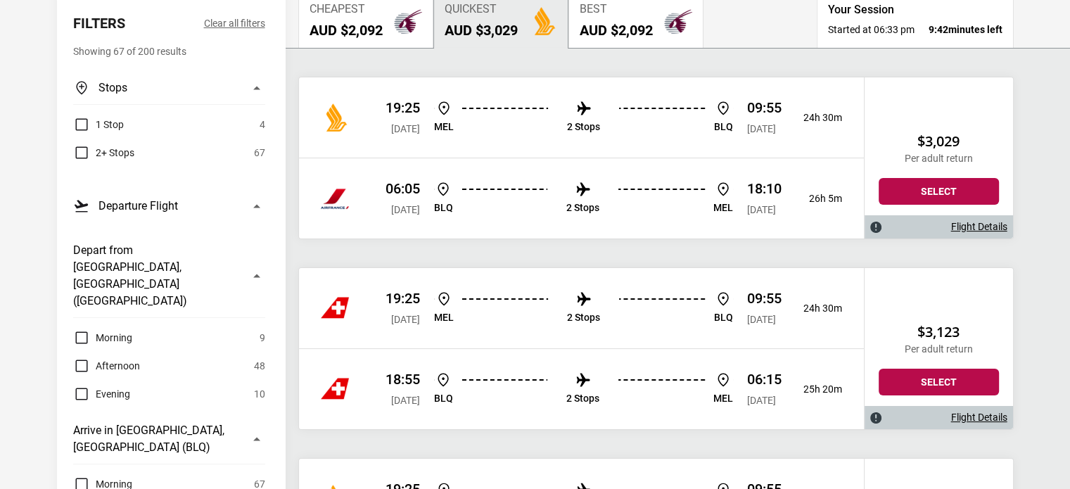
scroll to position [211, 0]
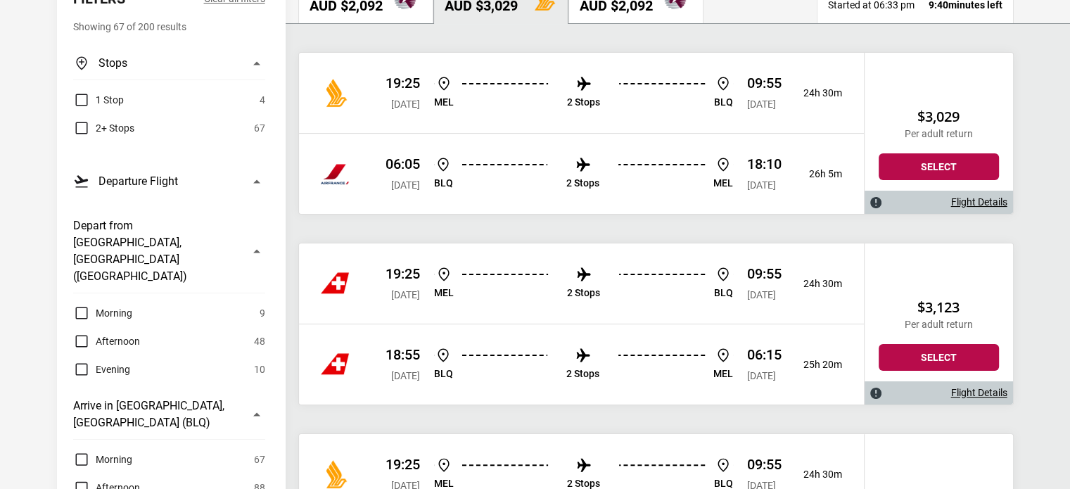
click at [77, 451] on label "Morning" at bounding box center [102, 459] width 59 height 17
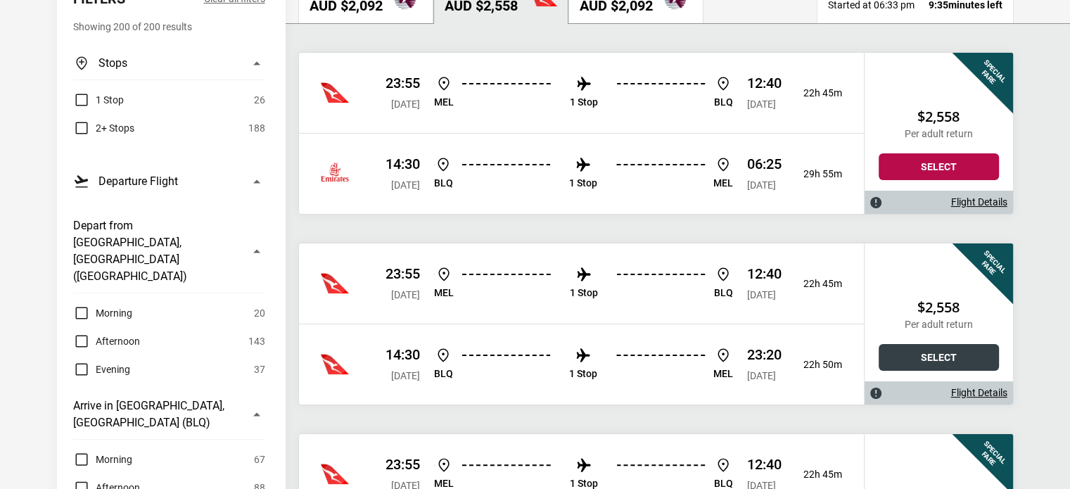
click at [912, 352] on button "Select" at bounding box center [939, 357] width 120 height 27
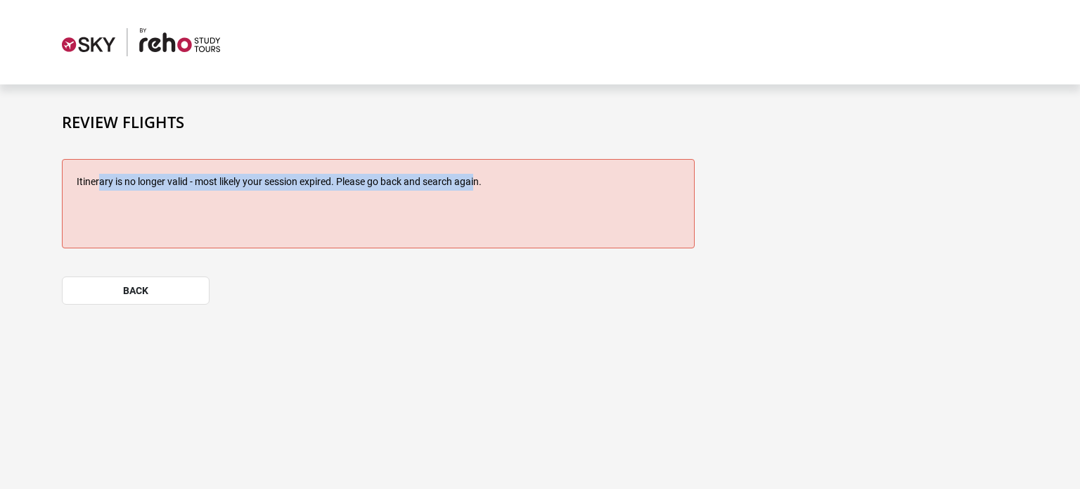
drag, startPoint x: 98, startPoint y: 187, endPoint x: 478, endPoint y: 191, distance: 380.6
click at [478, 191] on div "Itinerary is no longer valid - most likely your session expired. Please go back…" at bounding box center [378, 203] width 633 height 89
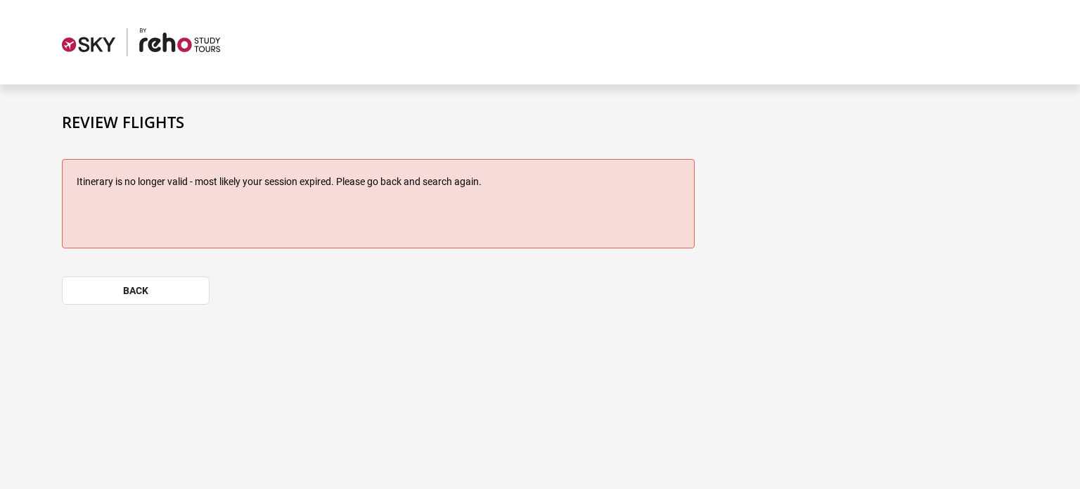
click at [487, 191] on div "Itinerary is no longer valid - most likely your session expired. Please go back…" at bounding box center [378, 203] width 633 height 89
click at [132, 283] on button "back" at bounding box center [136, 290] width 148 height 28
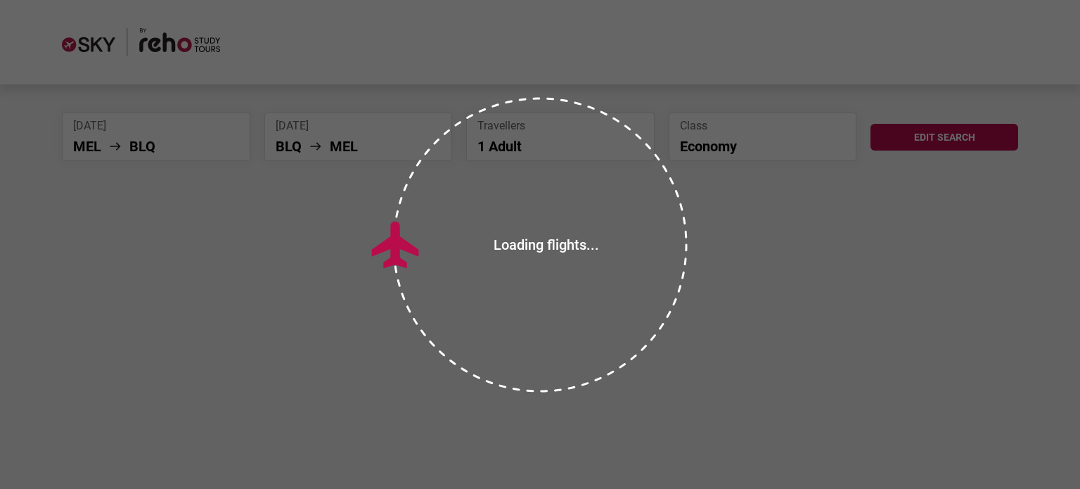
click at [969, 132] on div "Loading flights" at bounding box center [540, 244] width 1080 height 489
click at [969, 134] on div "Loading flights" at bounding box center [540, 244] width 1080 height 489
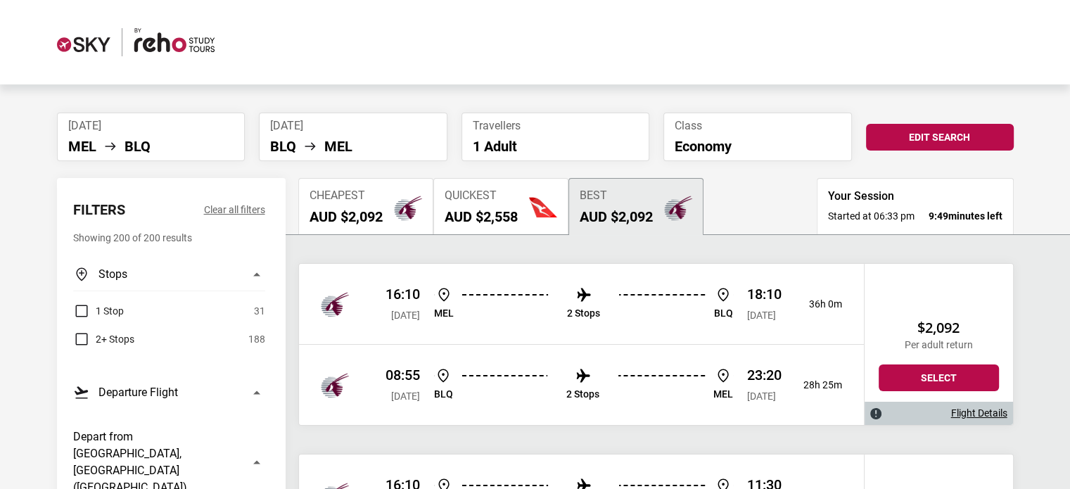
click at [420, 295] on p "16:10" at bounding box center [402, 294] width 34 height 17
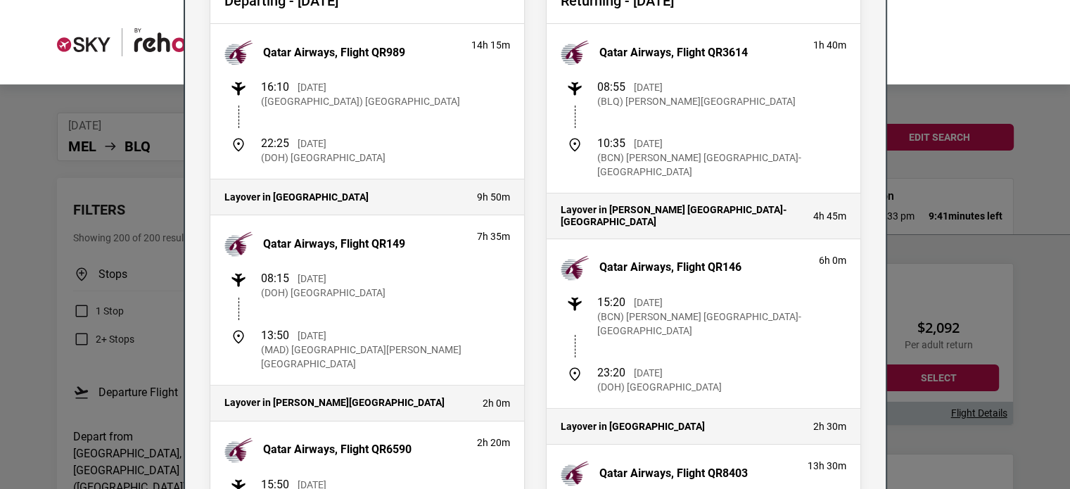
scroll to position [141, 0]
click at [929, 297] on div "Flight Details Departing - [GEOGRAPHIC_DATA][DATE] Qatar Airways, Flight QR989 …" at bounding box center [535, 244] width 1070 height 489
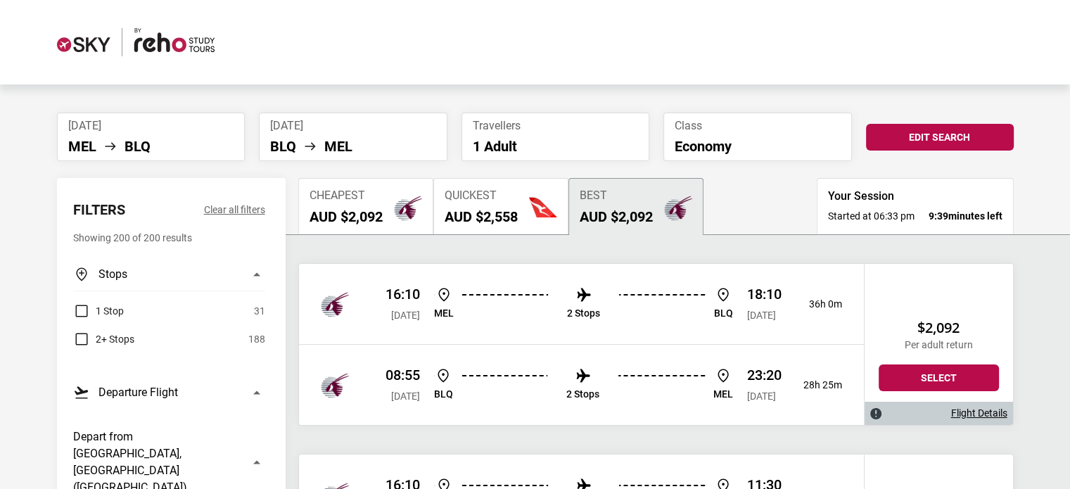
click at [452, 196] on span "Quickest" at bounding box center [481, 195] width 73 height 13
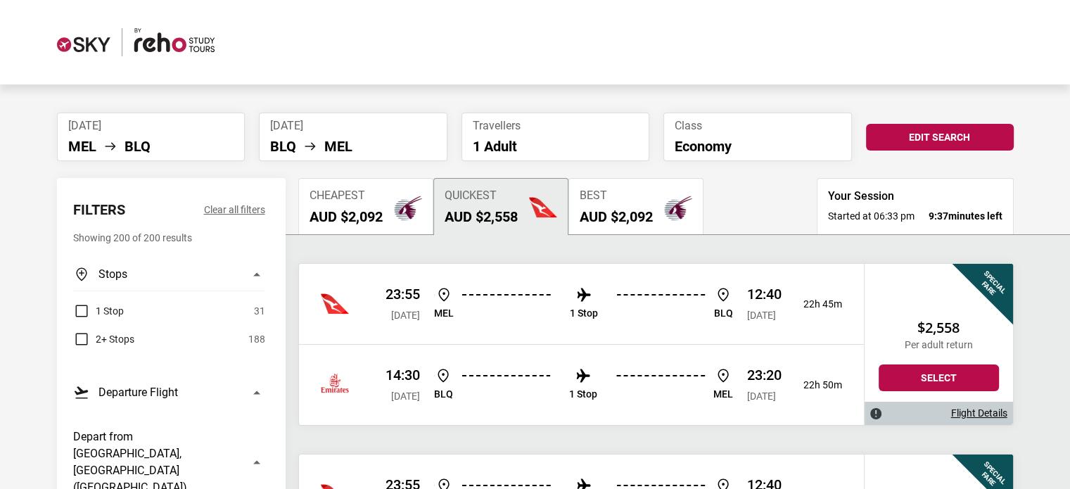
click at [394, 313] on span "[DATE]" at bounding box center [405, 315] width 29 height 11
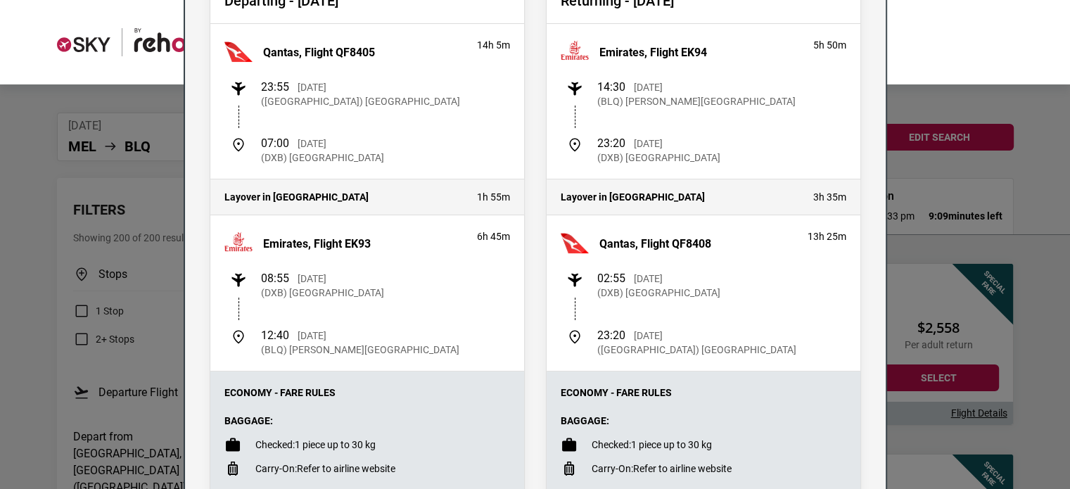
click at [409, 274] on div "08:55 [DATE] (DXB) [GEOGRAPHIC_DATA]" at bounding box center [370, 286] width 280 height 28
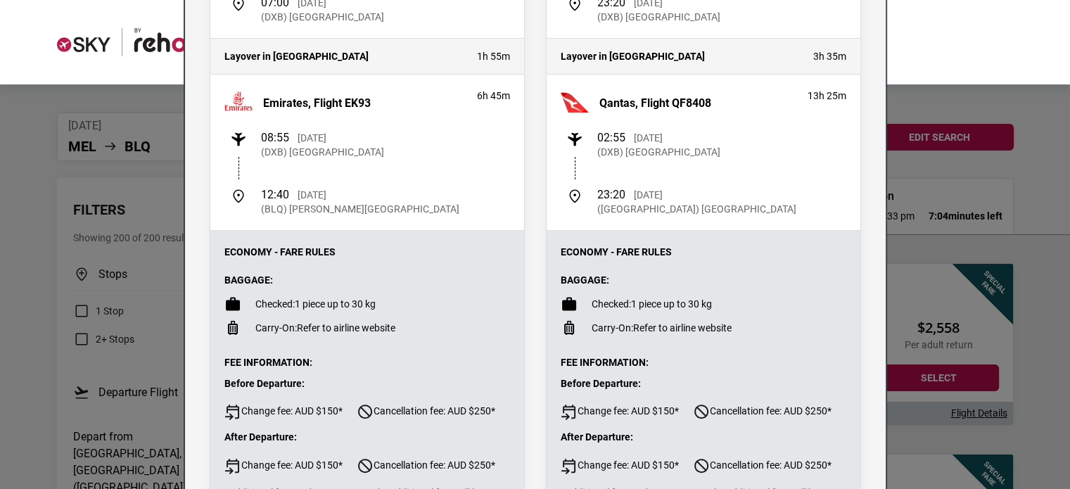
scroll to position [414, 0]
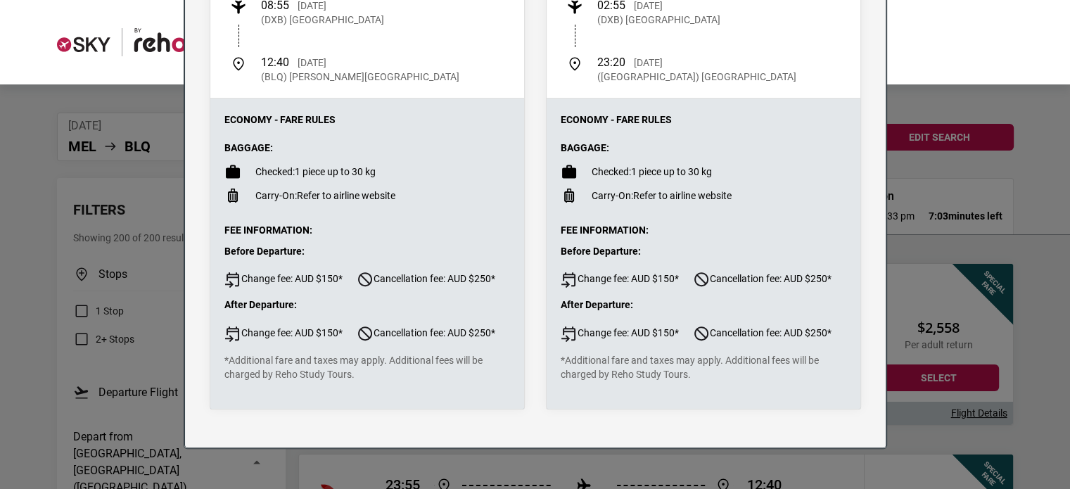
click at [1008, 224] on div "Flight Details Departing - Wed, 14 Jan 2026 Qantas, Flight QF8405 14h 5m 23:55 …" at bounding box center [535, 244] width 1070 height 489
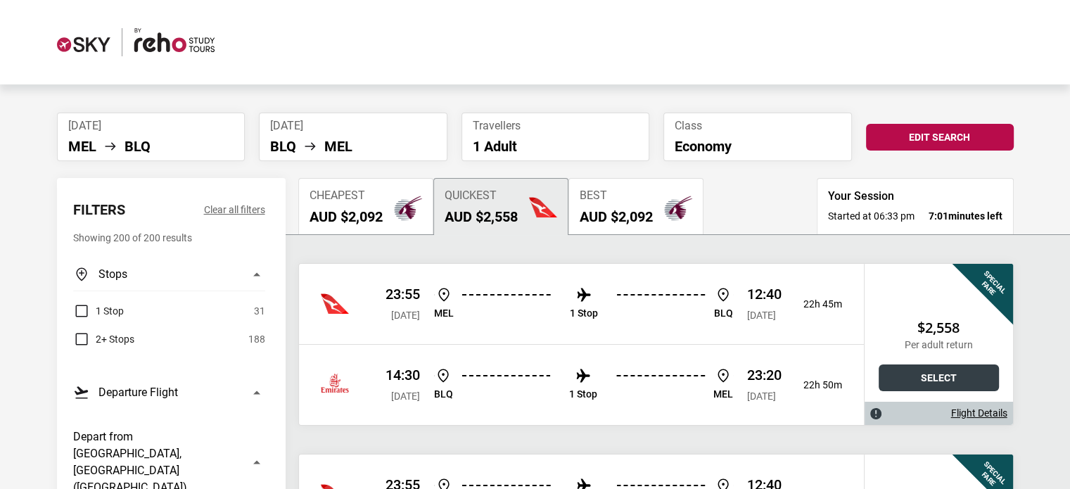
click at [926, 373] on button "Select" at bounding box center [939, 377] width 120 height 27
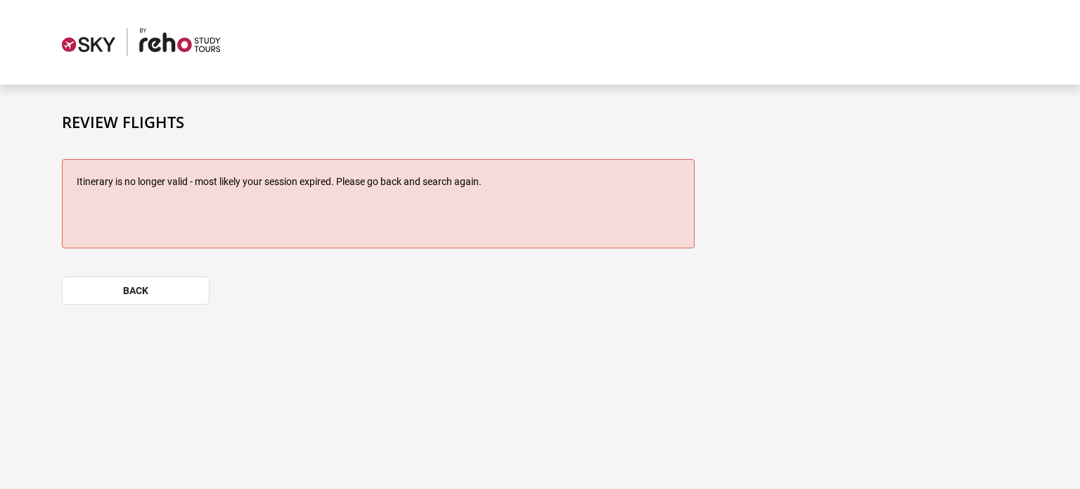
drag, startPoint x: 76, startPoint y: 174, endPoint x: 548, endPoint y: 186, distance: 472.2
click at [548, 186] on div "Review Flights Itinerary is no longer valid - most likely your session expired.…" at bounding box center [540, 228] width 1013 height 230
click at [151, 288] on button "back" at bounding box center [136, 290] width 148 height 28
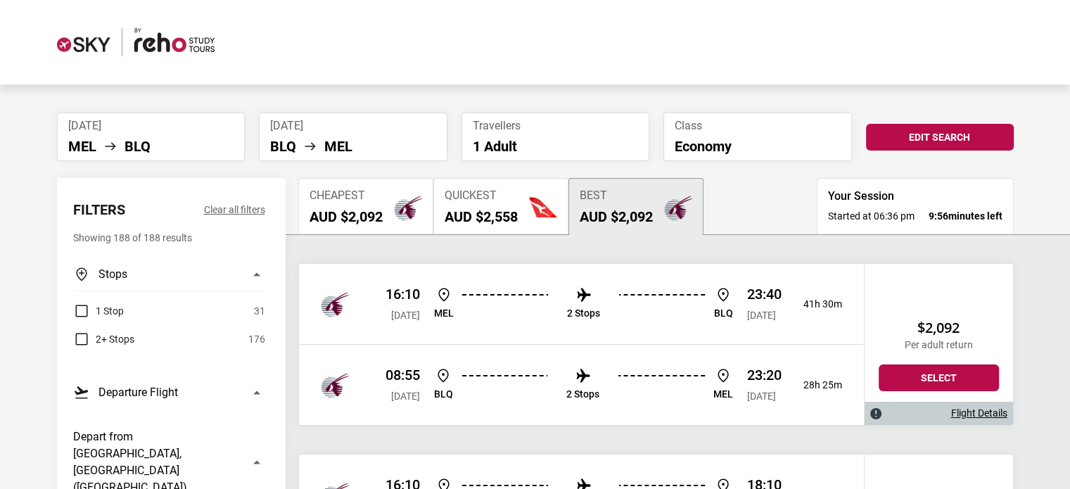
click at [487, 221] on h2 "AUD $2,558" at bounding box center [481, 216] width 73 height 17
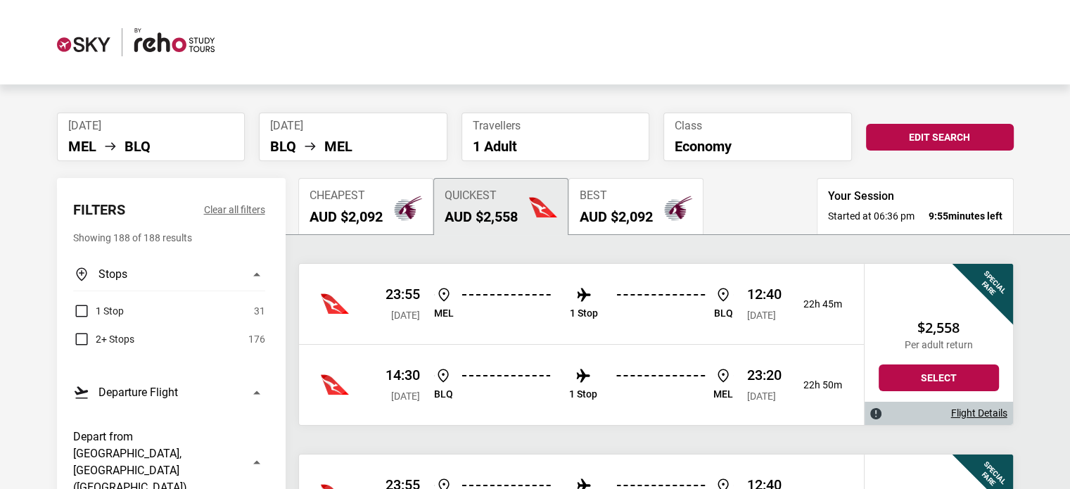
click at [986, 283] on div "Special Fare" at bounding box center [997, 280] width 108 height 108
click at [977, 416] on link "Flight Details" at bounding box center [979, 413] width 56 height 12
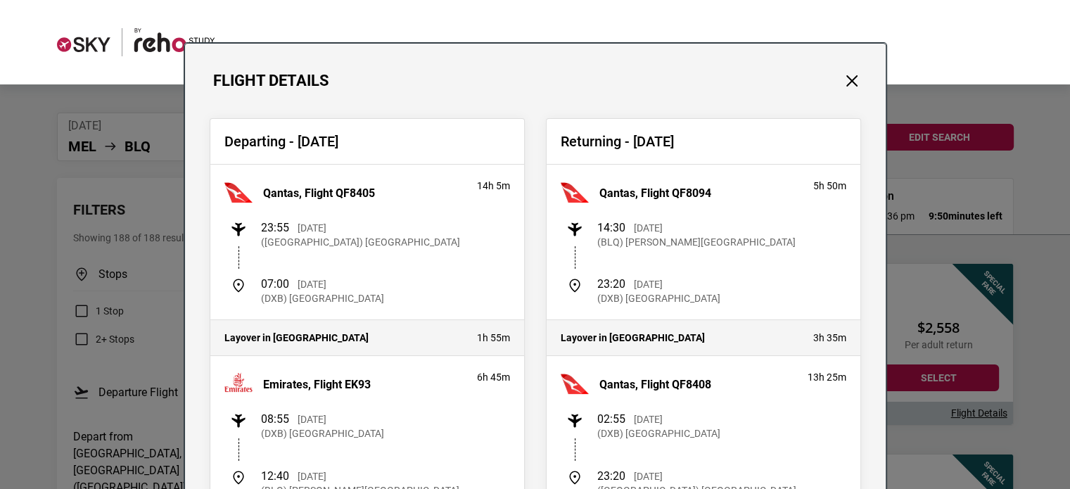
drag, startPoint x: 389, startPoint y: 187, endPoint x: 250, endPoint y: 189, distance: 138.6
click at [250, 189] on div "Qantas, Flight QF8405" at bounding box center [343, 193] width 238 height 28
copy div "Qantas, Flight QF8405"
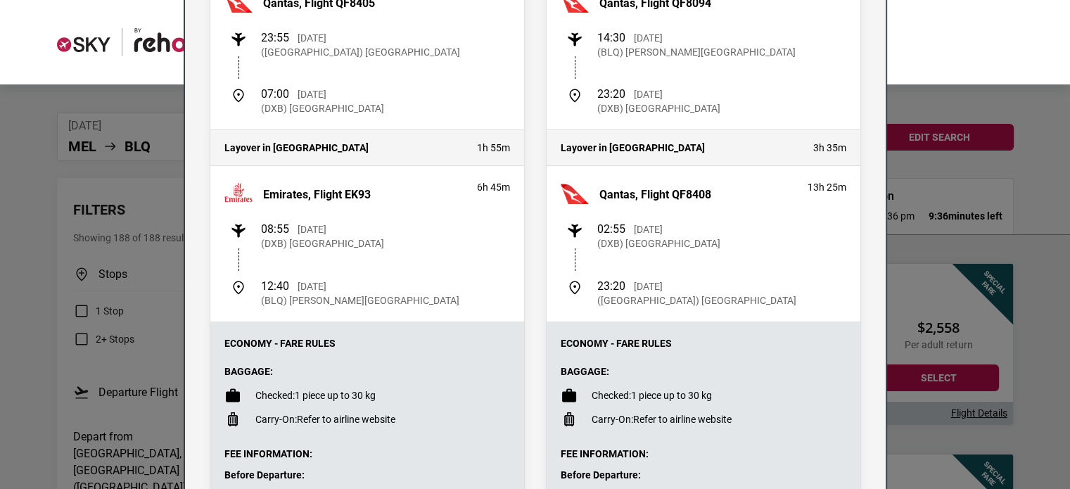
scroll to position [211, 0]
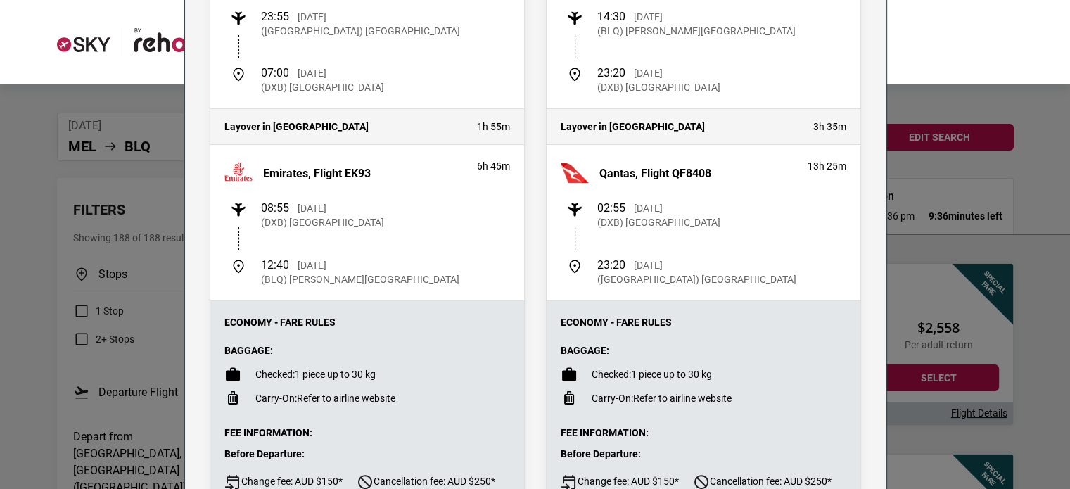
click at [917, 220] on div "Flight Details Departing - Wed, 14 Jan 2026 Qantas, Flight QF8405 14h 5m 23:55 …" at bounding box center [535, 244] width 1070 height 489
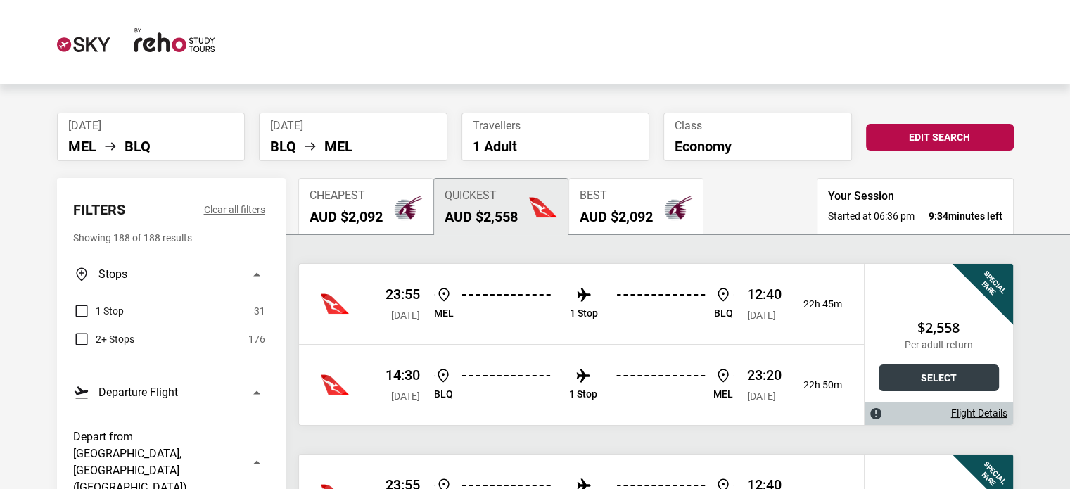
click at [931, 381] on button "Select" at bounding box center [939, 377] width 120 height 27
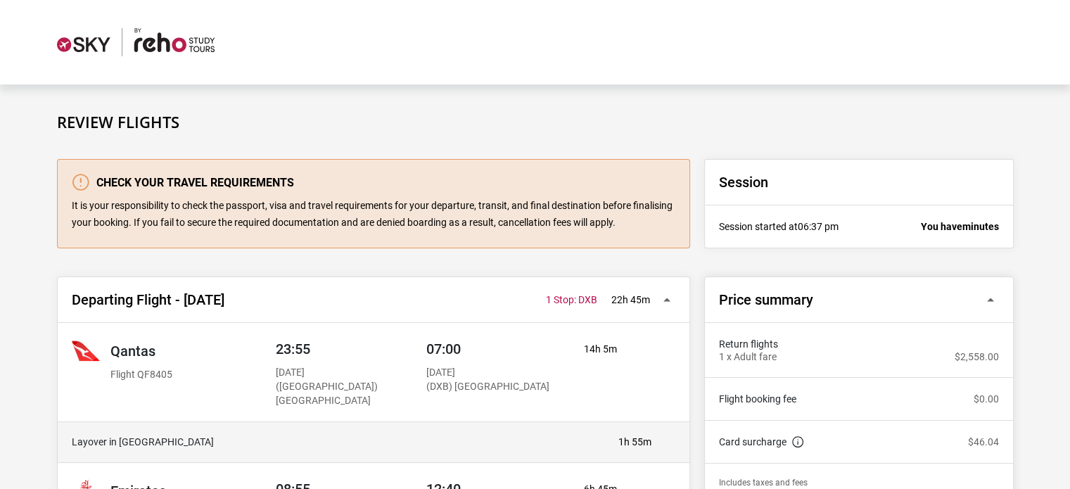
scroll to position [281, 0]
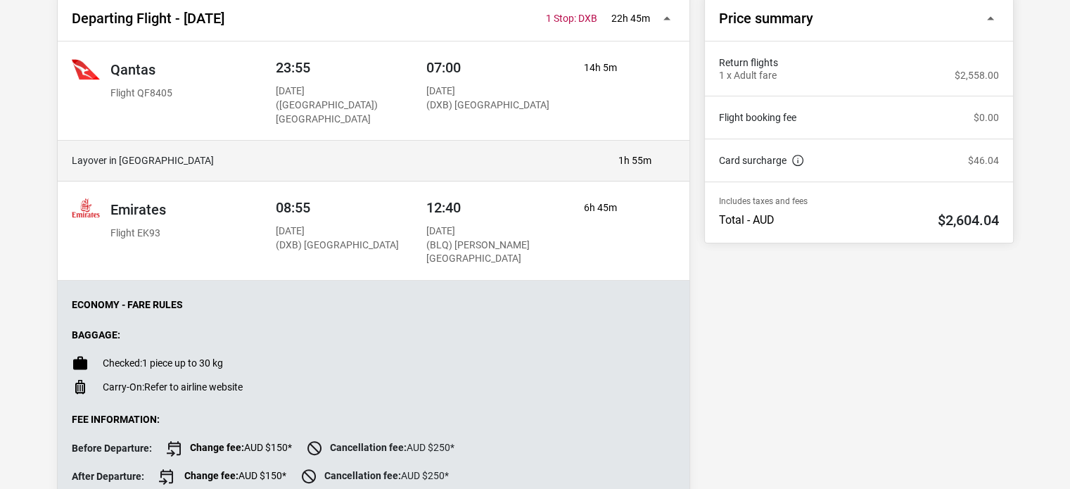
click at [465, 298] on div "Economy - Fare Rules Baggage: Checked: 1 piece up to 30 kg Carry-On: Refer to a…" at bounding box center [374, 405] width 632 height 248
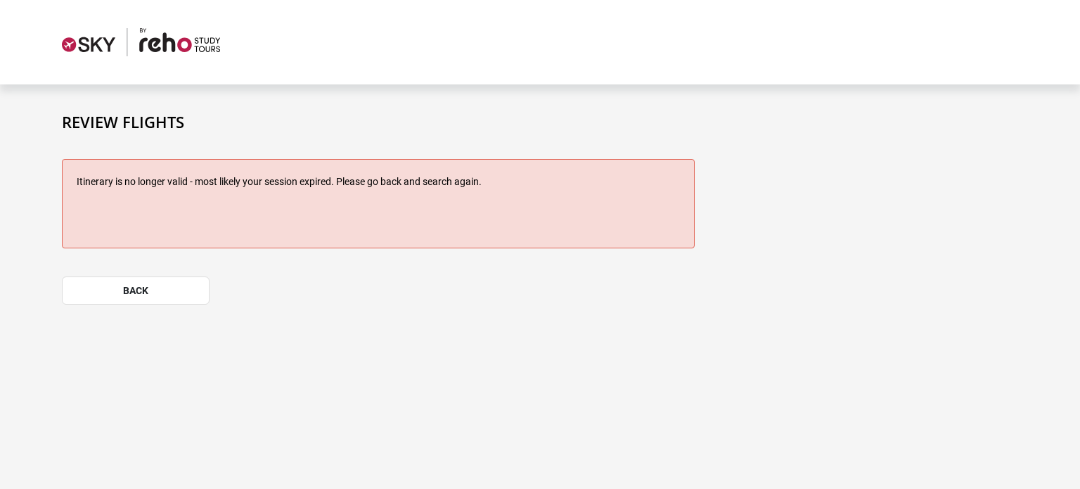
drag, startPoint x: 152, startPoint y: 179, endPoint x: 558, endPoint y: 172, distance: 405.9
click at [558, 172] on div "Itinerary is no longer valid - most likely your session expired. Please go back…" at bounding box center [378, 203] width 633 height 89
drag, startPoint x: 490, startPoint y: 196, endPoint x: 270, endPoint y: 211, distance: 220.0
click at [488, 196] on div "Itinerary is no longer valid - most likely your session expired. Please go back…" at bounding box center [378, 203] width 633 height 89
click at [154, 300] on button "back" at bounding box center [136, 290] width 148 height 28
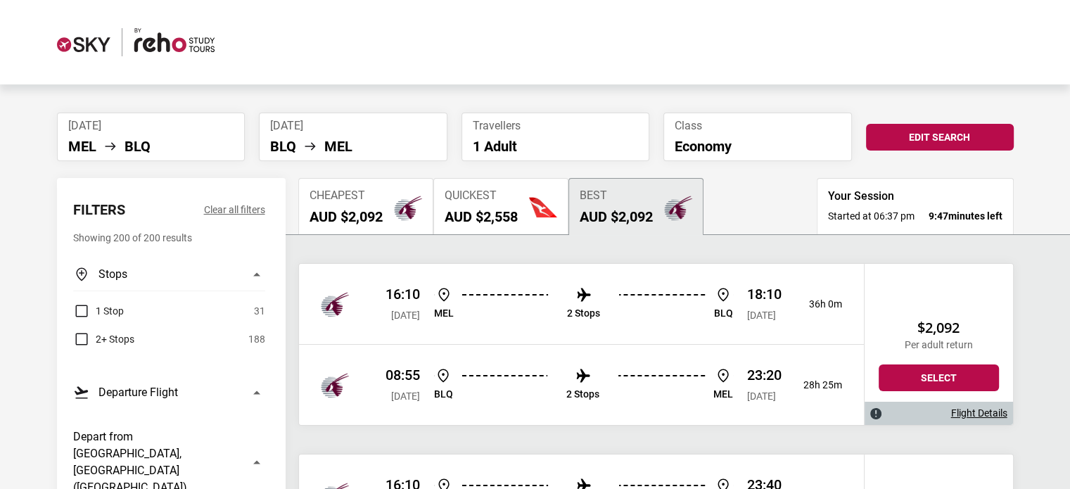
click at [471, 196] on span "Quickest" at bounding box center [481, 195] width 73 height 13
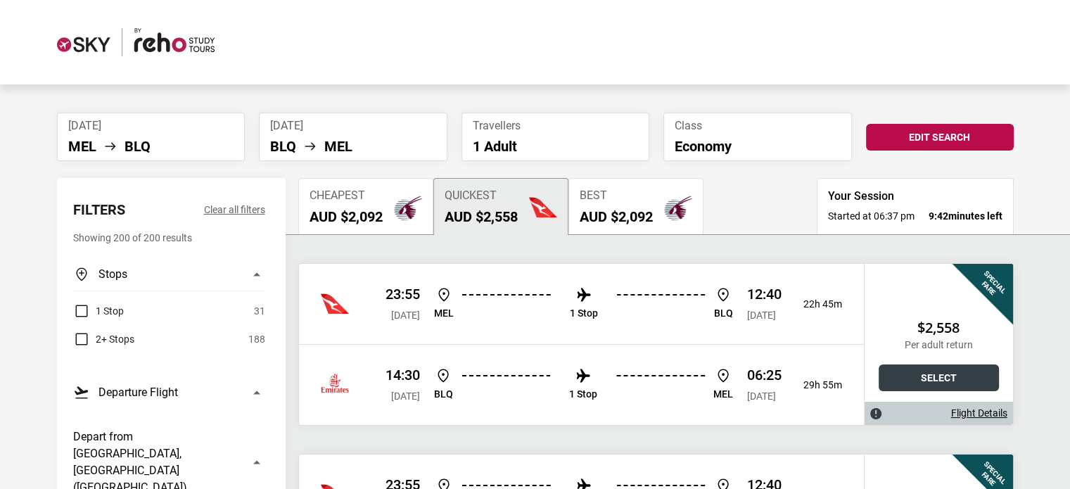
click at [964, 375] on button "Select" at bounding box center [939, 377] width 120 height 27
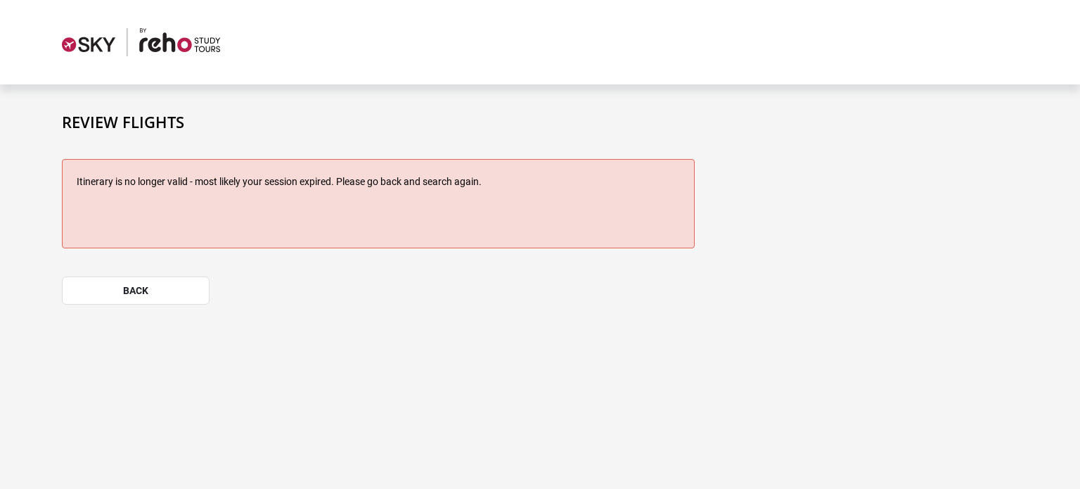
drag, startPoint x: 251, startPoint y: 182, endPoint x: 424, endPoint y: 171, distance: 173.4
click at [424, 171] on div "Itinerary is no longer valid - most likely your session expired. Please go back…" at bounding box center [378, 203] width 633 height 89
click at [164, 285] on button "back" at bounding box center [136, 290] width 148 height 28
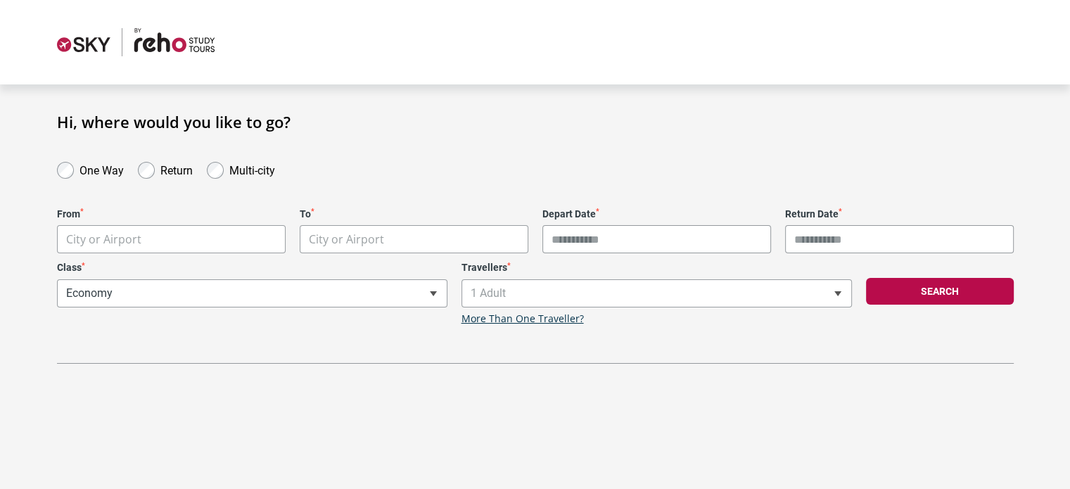
click at [111, 250] on body "**********" at bounding box center [535, 244] width 1070 height 489
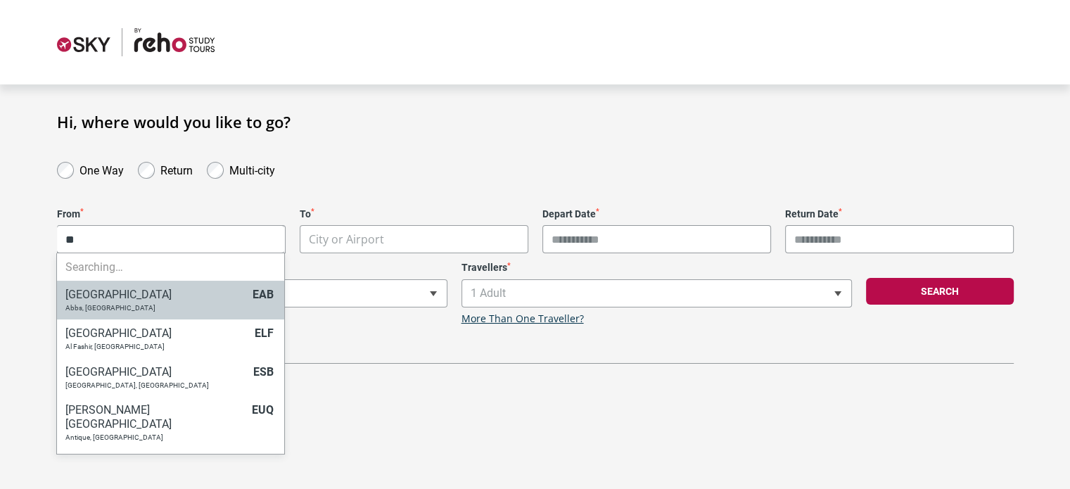
type input "*"
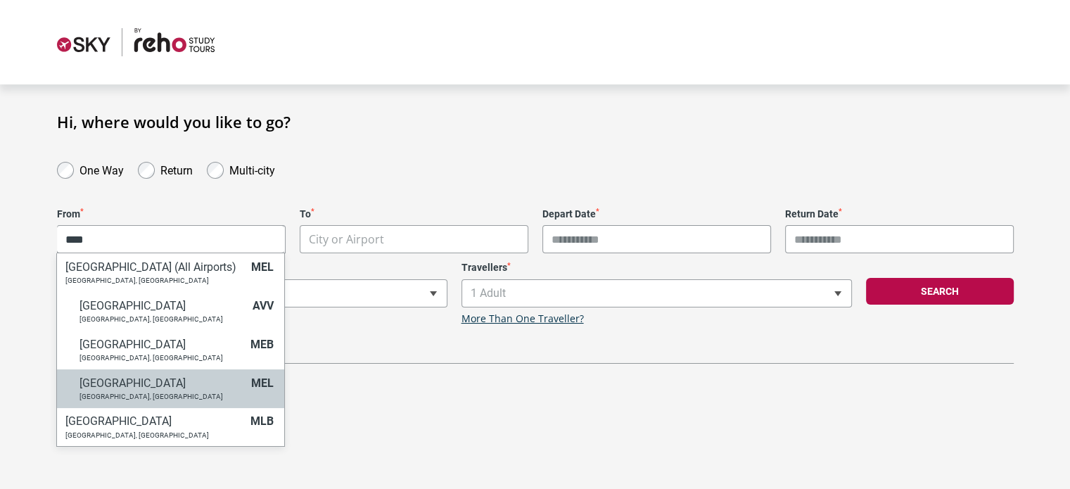
type input "****"
select select "MELA"
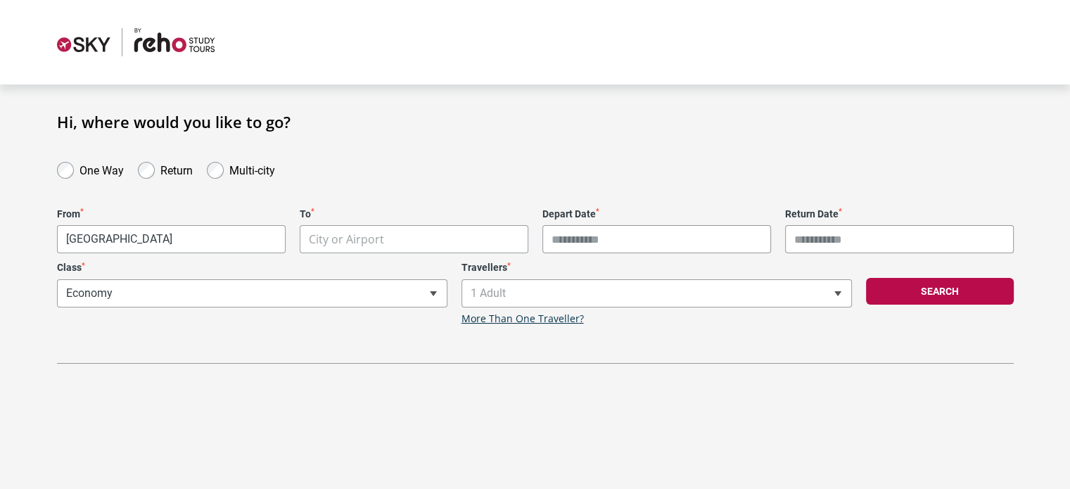
click at [355, 240] on body "**********" at bounding box center [535, 244] width 1070 height 489
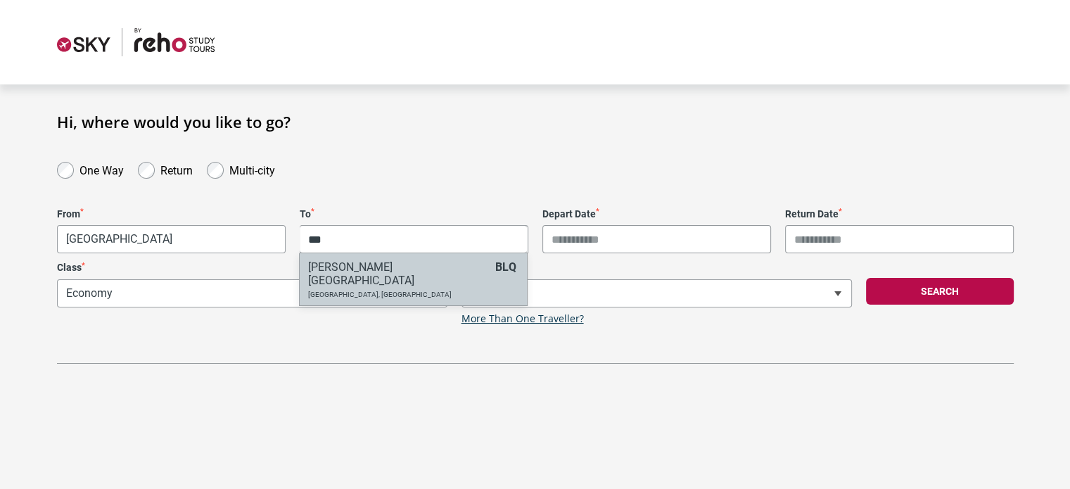
type input "***"
select select "BLQA"
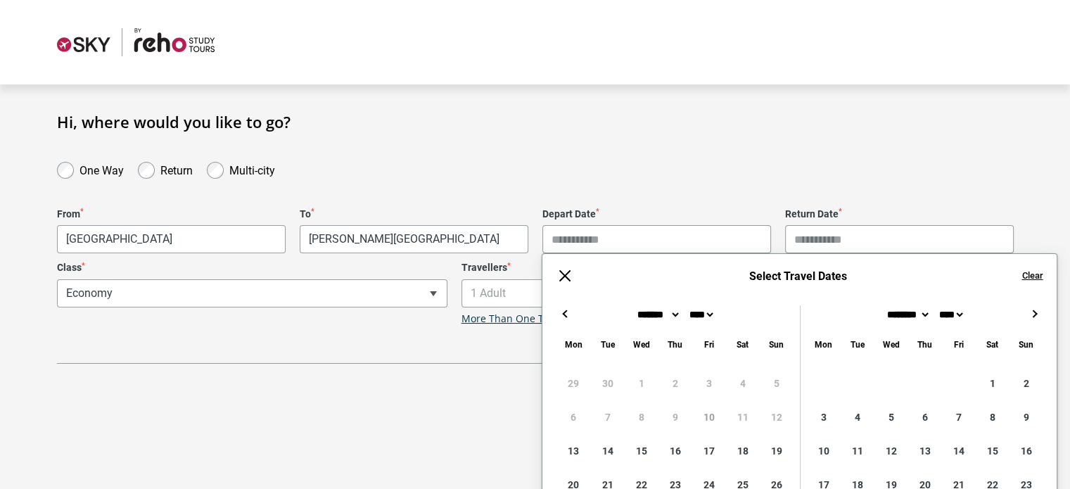
click at [652, 244] on input "Depart Date *" at bounding box center [656, 239] width 229 height 28
click at [1035, 312] on button "→" at bounding box center [1034, 313] width 17 height 17
click at [566, 313] on button "←" at bounding box center [564, 313] width 17 height 17
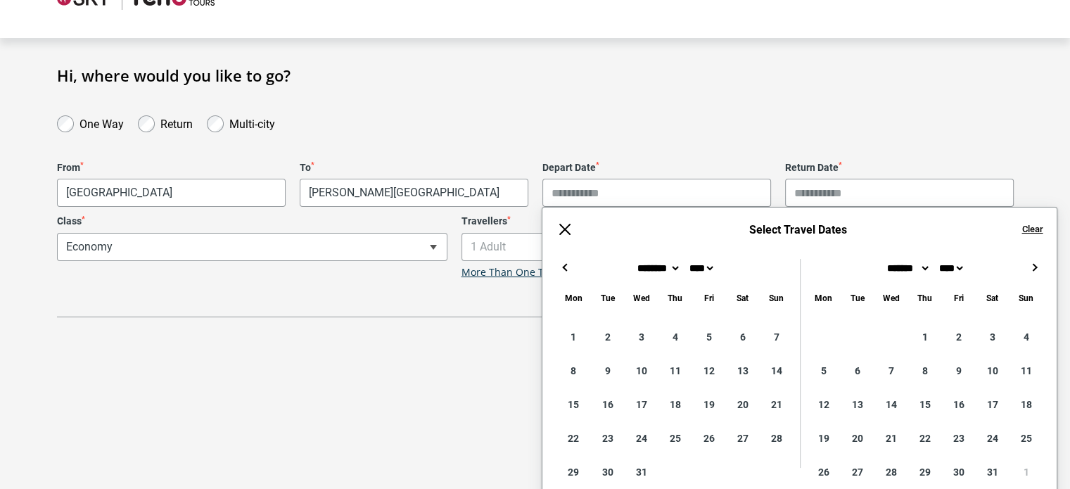
scroll to position [70, 0]
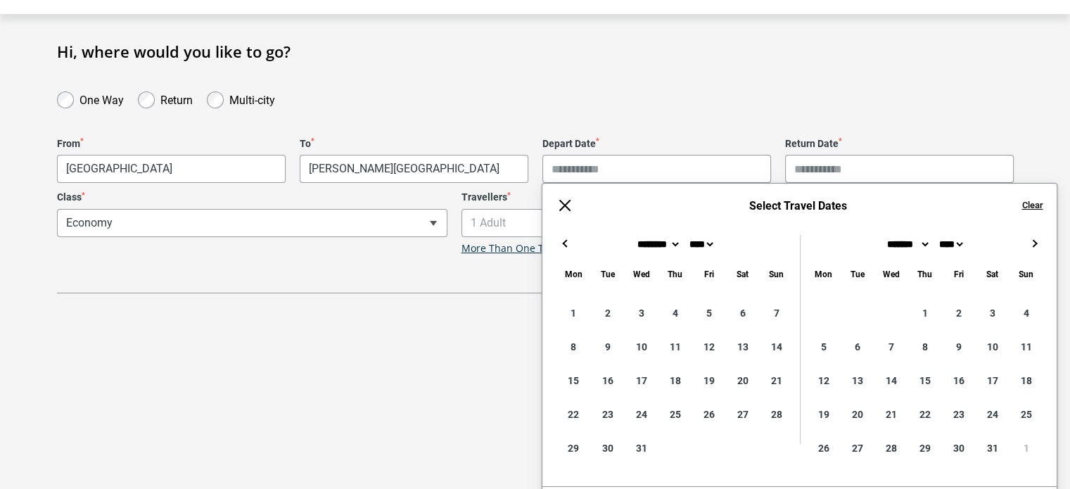
type input "**********"
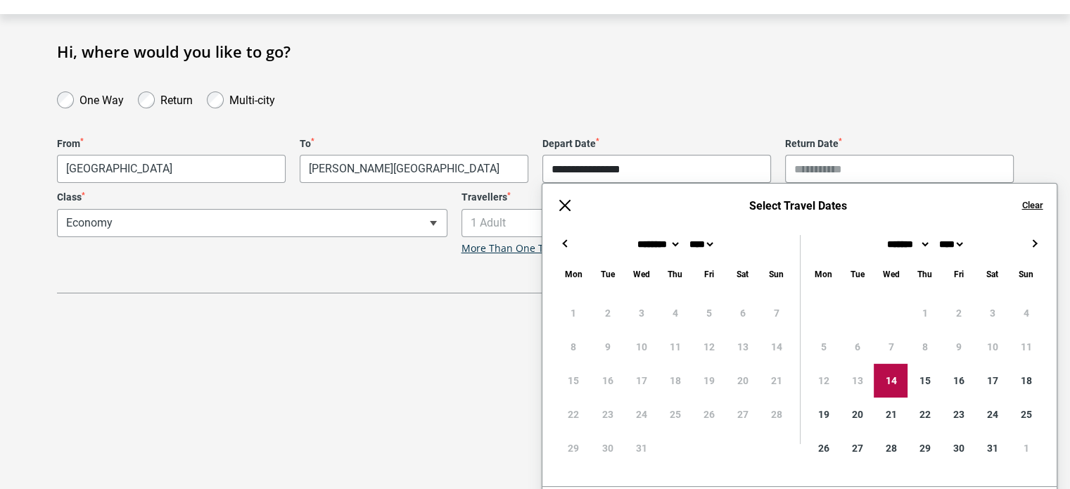
click at [1033, 244] on button "→" at bounding box center [1034, 243] width 17 height 17
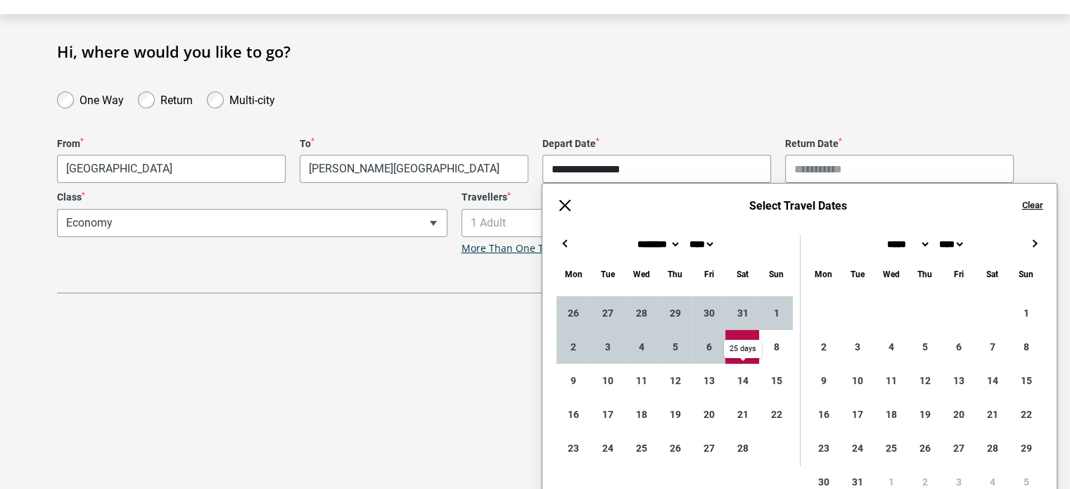
type input "**********"
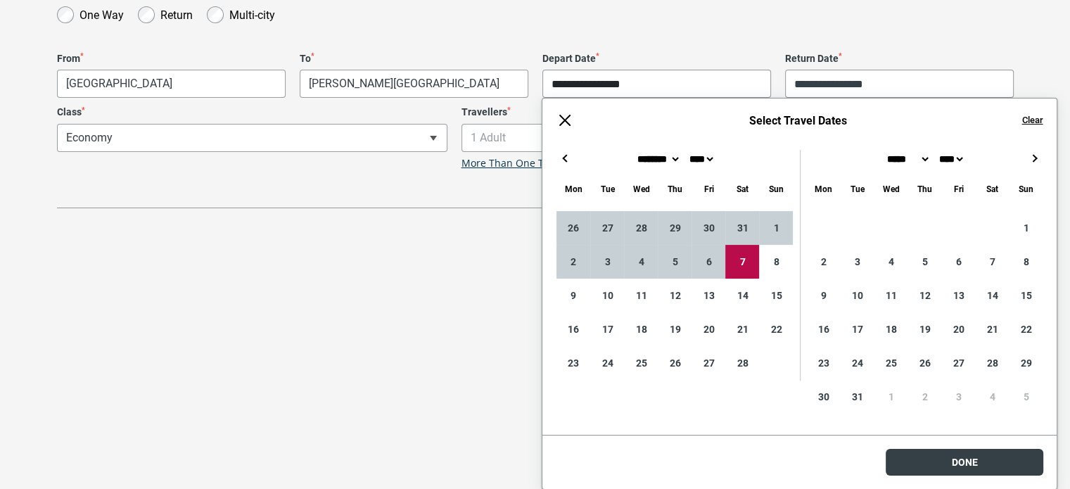
click at [982, 333] on body "**********" at bounding box center [535, 89] width 1070 height 489
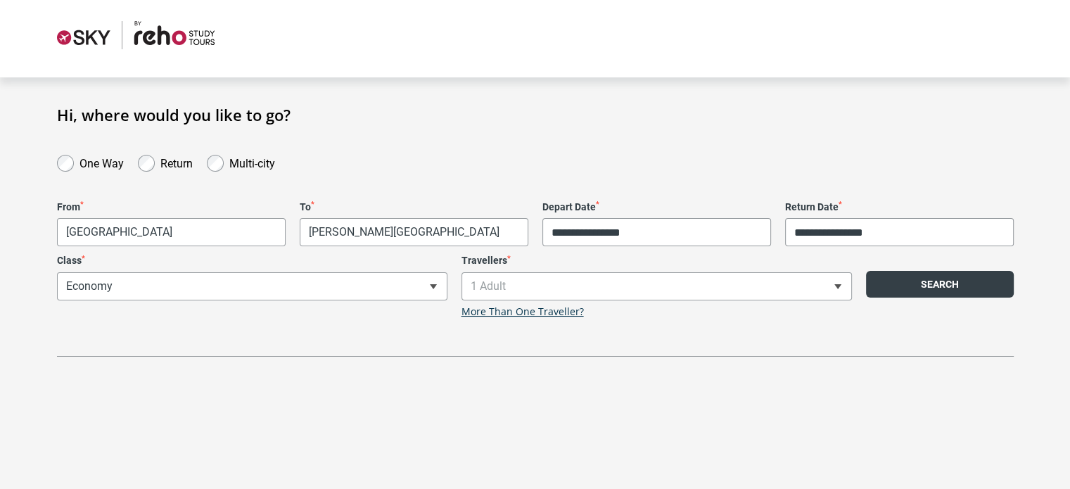
click at [928, 291] on button "Search" at bounding box center [940, 284] width 148 height 27
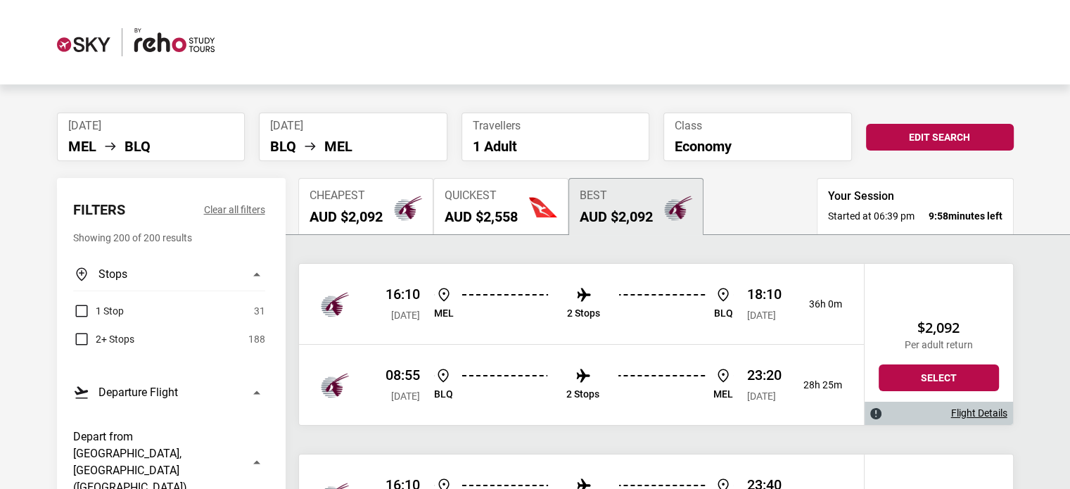
click at [515, 200] on span "Quickest" at bounding box center [481, 195] width 73 height 13
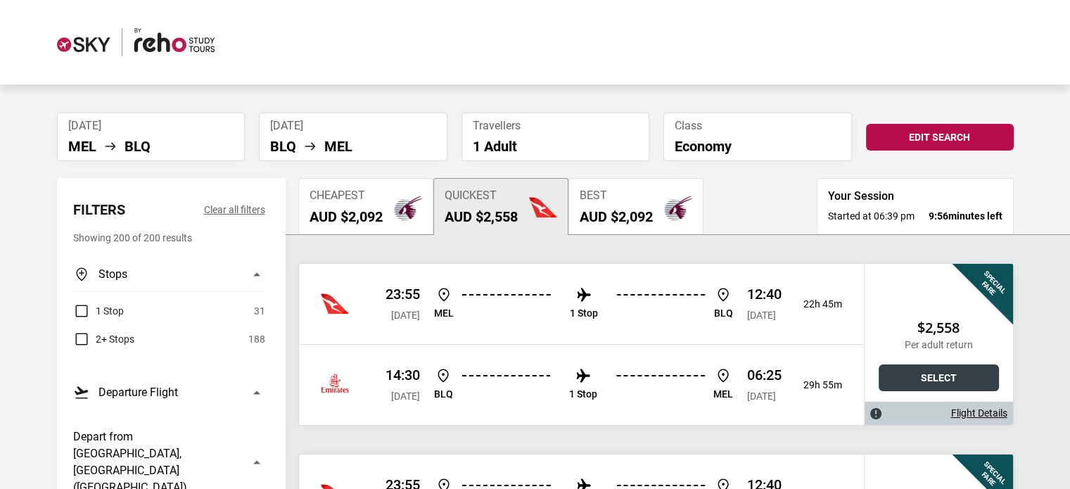
click at [934, 366] on button "Select" at bounding box center [939, 377] width 120 height 27
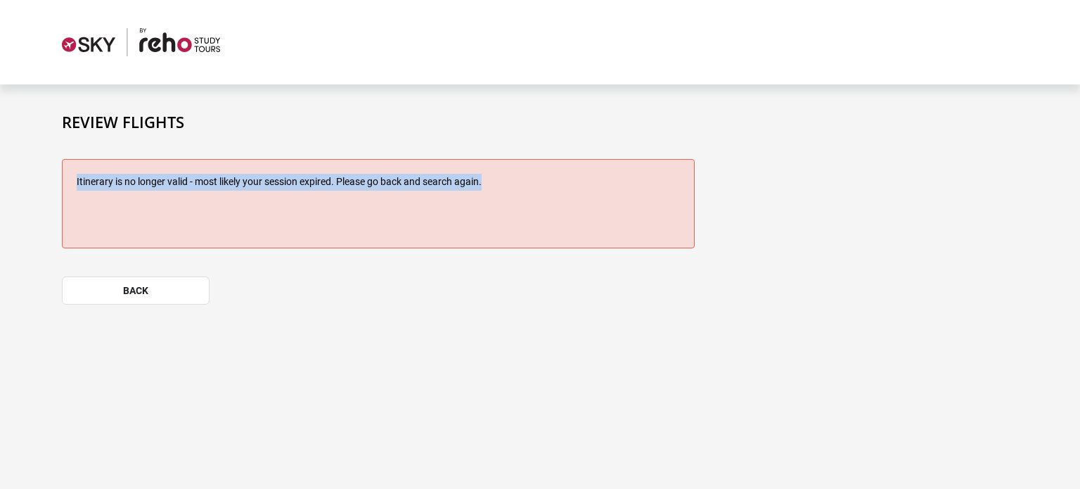
drag, startPoint x: 518, startPoint y: 171, endPoint x: 0, endPoint y: 184, distance: 518.6
click at [0, 184] on section "Review Flights Itinerary is no longer valid - most likely your session expired.…" at bounding box center [540, 227] width 1080 height 286
click at [248, 171] on div "Itinerary is no longer valid - most likely your session expired. Please go back…" at bounding box center [378, 203] width 633 height 89
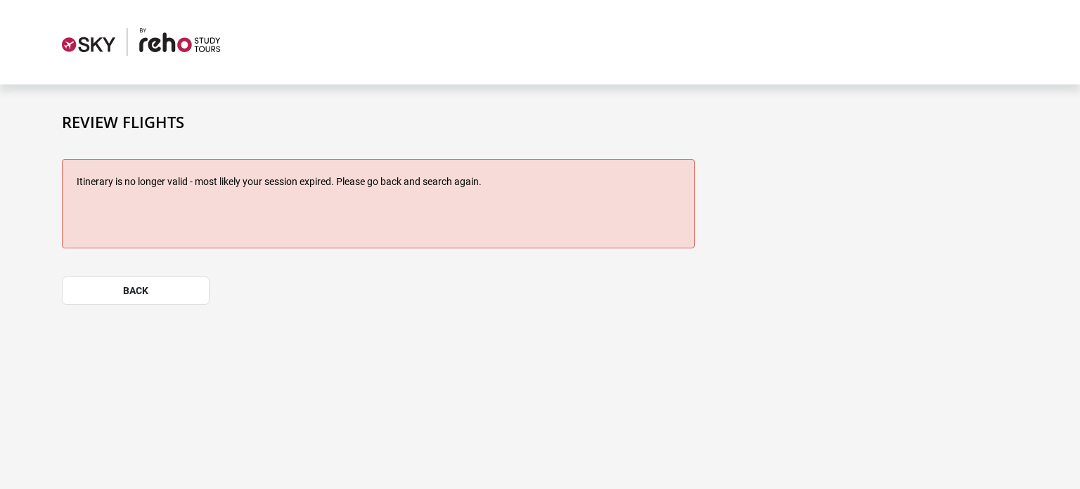
click at [212, 190] on div "Itinerary is no longer valid - most likely your session expired. Please go back…" at bounding box center [378, 203] width 633 height 89
click at [199, 188] on div "Itinerary is no longer valid - most likely your session expired. Please go back…" at bounding box center [378, 203] width 633 height 89
click at [228, 181] on div "Itinerary is no longer valid - most likely your session expired. Please go back…" at bounding box center [378, 203] width 633 height 89
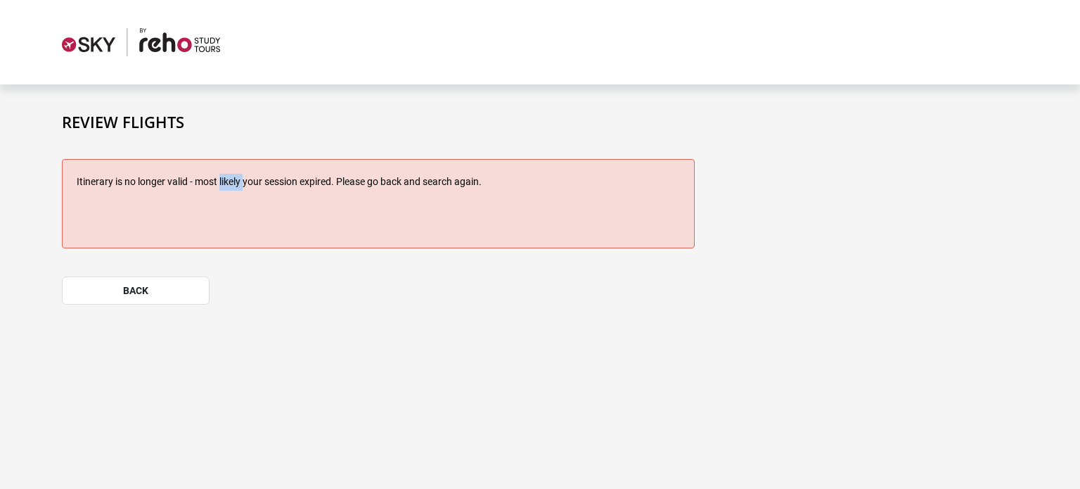
click at [228, 171] on div "Itinerary is no longer valid - most likely your session expired. Please go back…" at bounding box center [378, 203] width 633 height 89
click at [145, 291] on button "back" at bounding box center [136, 290] width 148 height 28
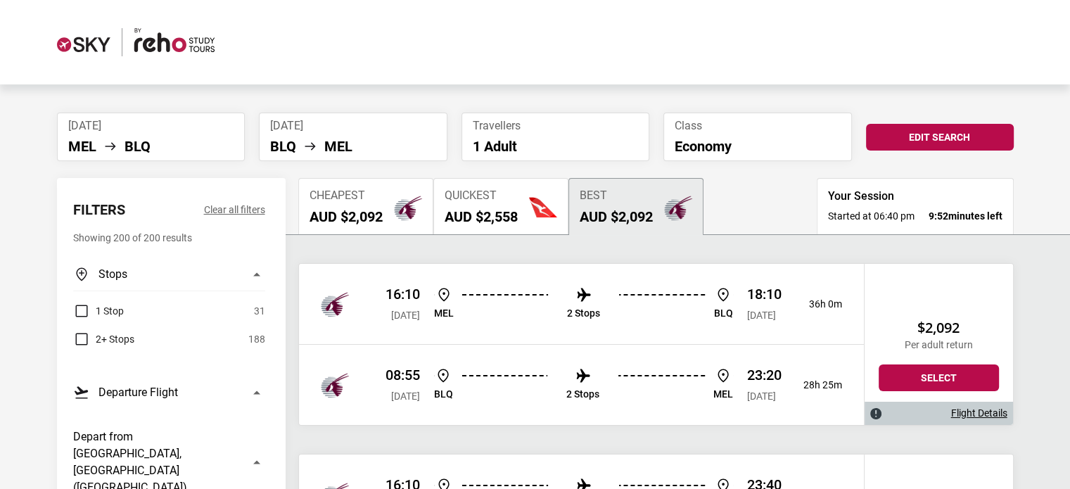
click at [471, 178] on button "Quickest AUD $2,558" at bounding box center [500, 206] width 135 height 56
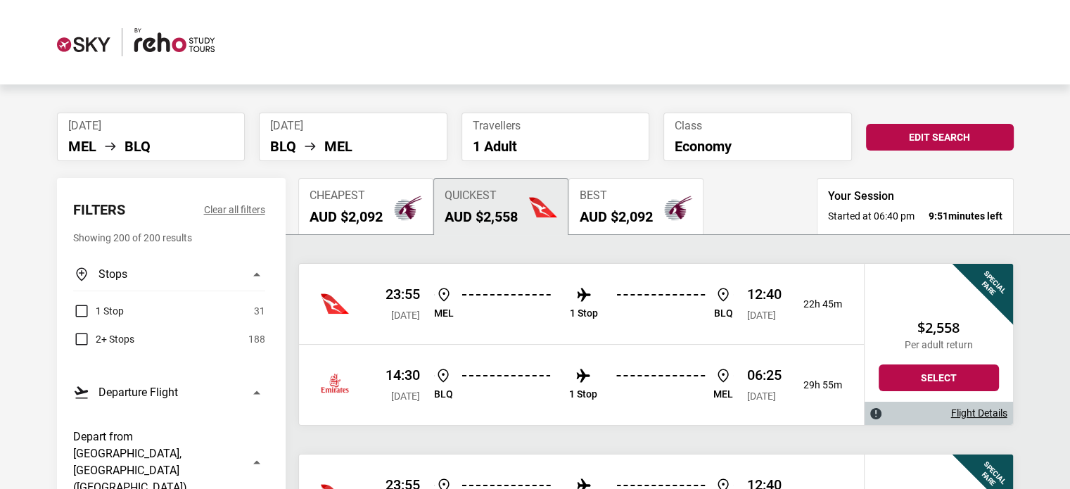
click at [476, 188] on button "Quickest AUD $2,558" at bounding box center [500, 206] width 135 height 56
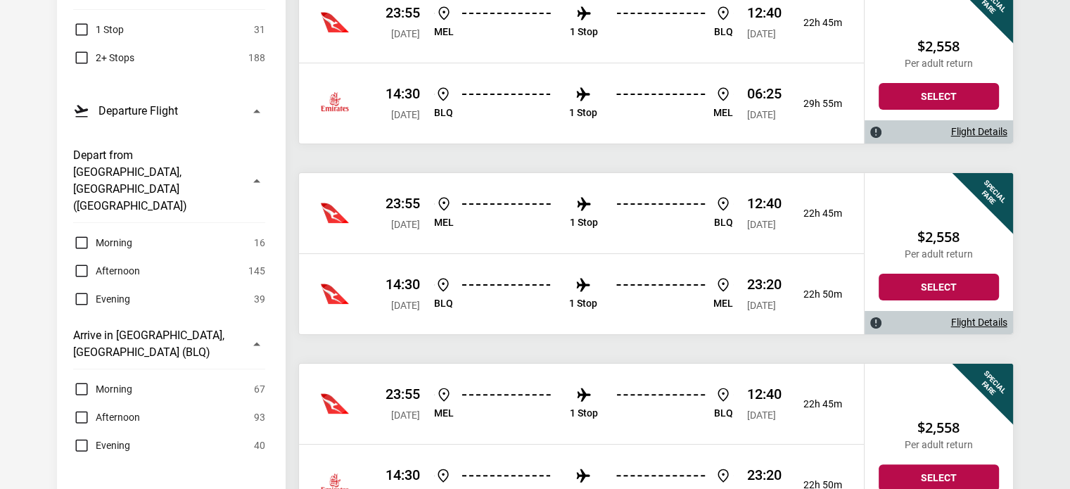
scroll to position [211, 0]
click at [955, 289] on button "Select" at bounding box center [939, 287] width 120 height 27
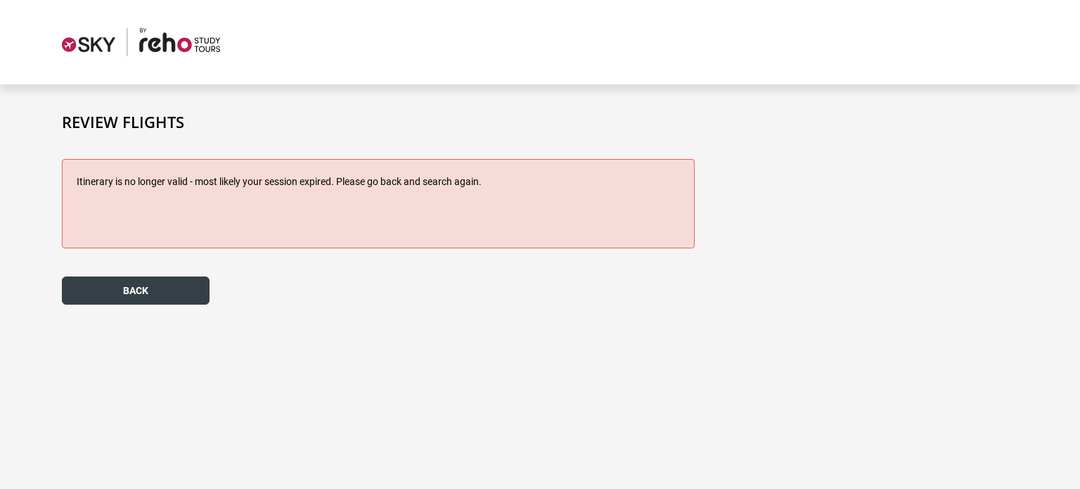
click at [122, 302] on button "back" at bounding box center [136, 290] width 148 height 28
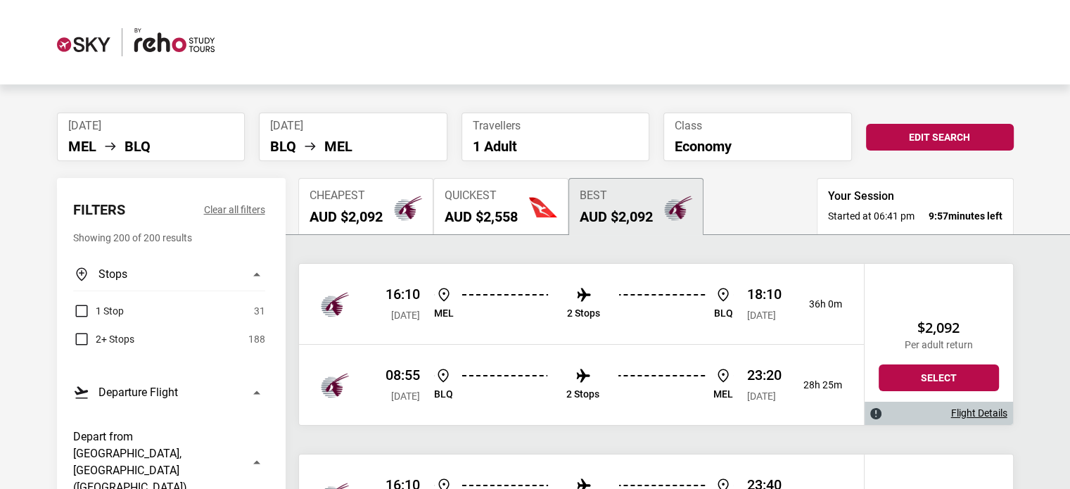
click at [515, 197] on span "Quickest" at bounding box center [481, 195] width 73 height 13
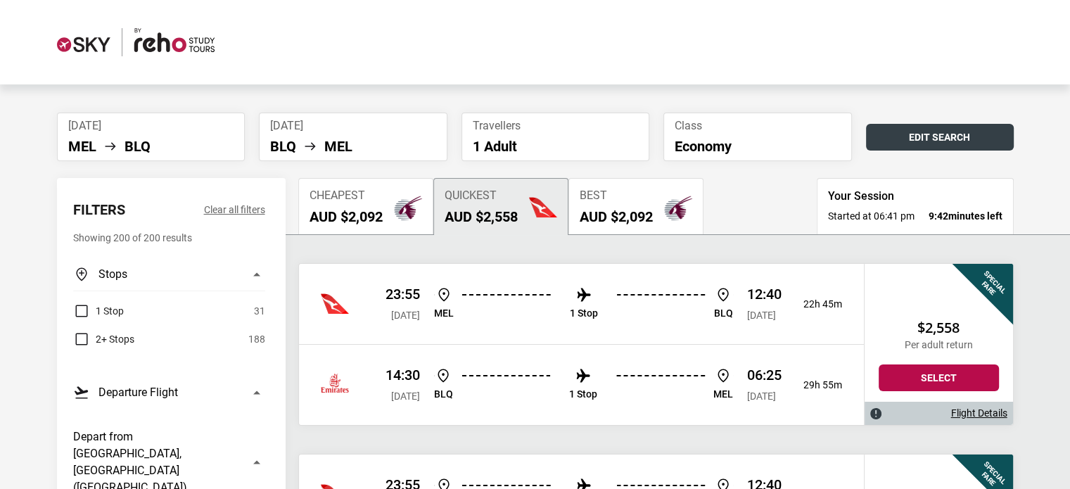
click at [931, 136] on button "Edit Search" at bounding box center [940, 137] width 148 height 27
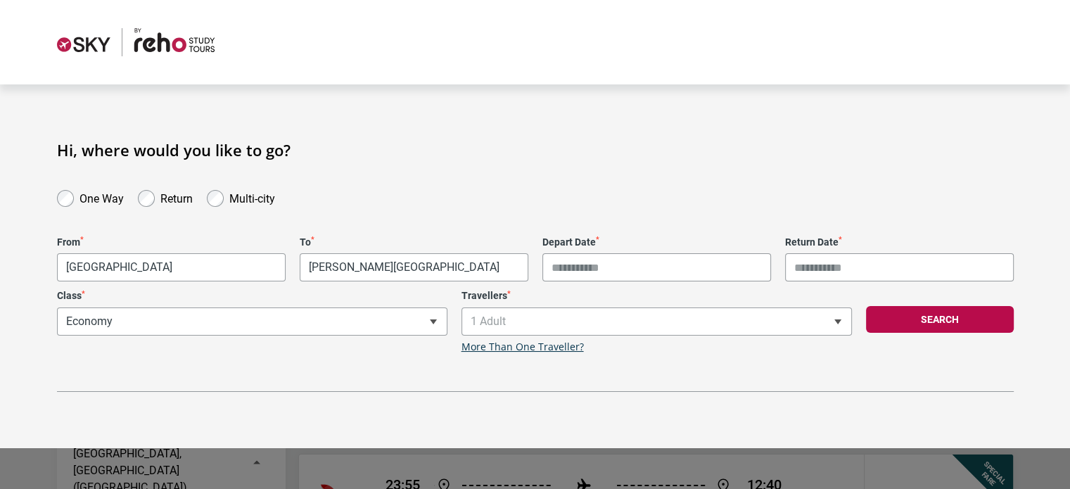
type input "**********"
click at [687, 325] on span "1 Adult" at bounding box center [656, 321] width 389 height 27
click at [846, 320] on span at bounding box center [837, 321] width 28 height 27
click at [843, 321] on span at bounding box center [837, 321] width 28 height 27
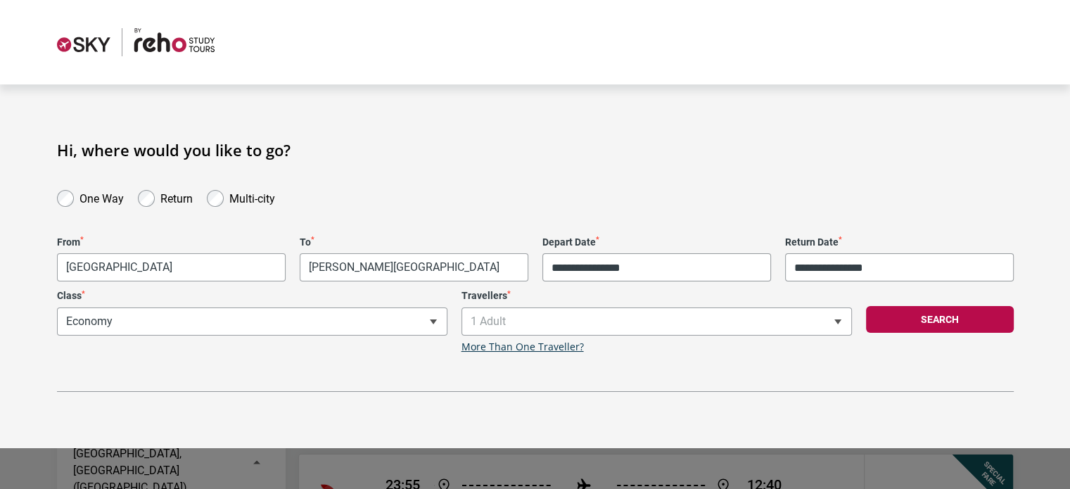
click at [838, 321] on b at bounding box center [837, 321] width 7 height 5
click at [101, 324] on div "**********" at bounding box center [252, 321] width 404 height 63
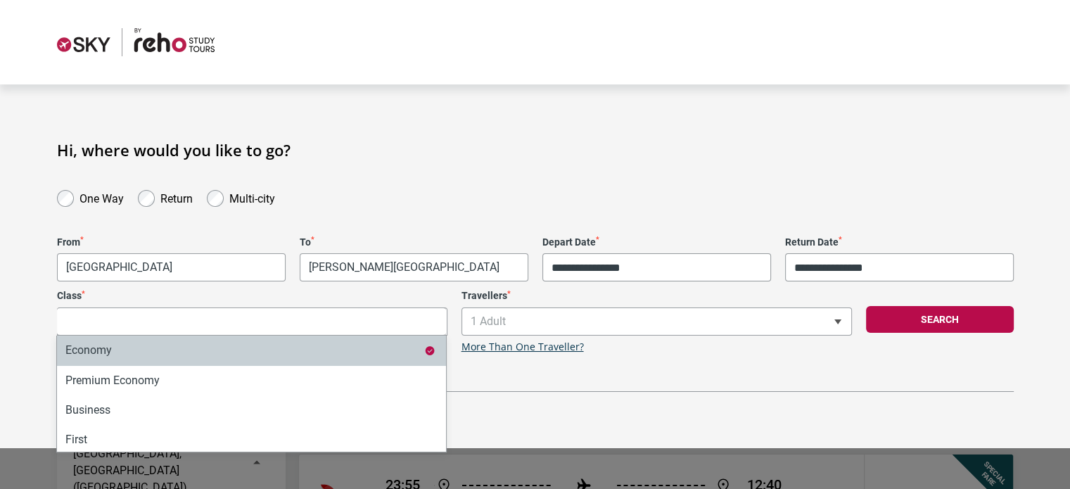
click at [143, 329] on input "Search" at bounding box center [251, 321] width 389 height 28
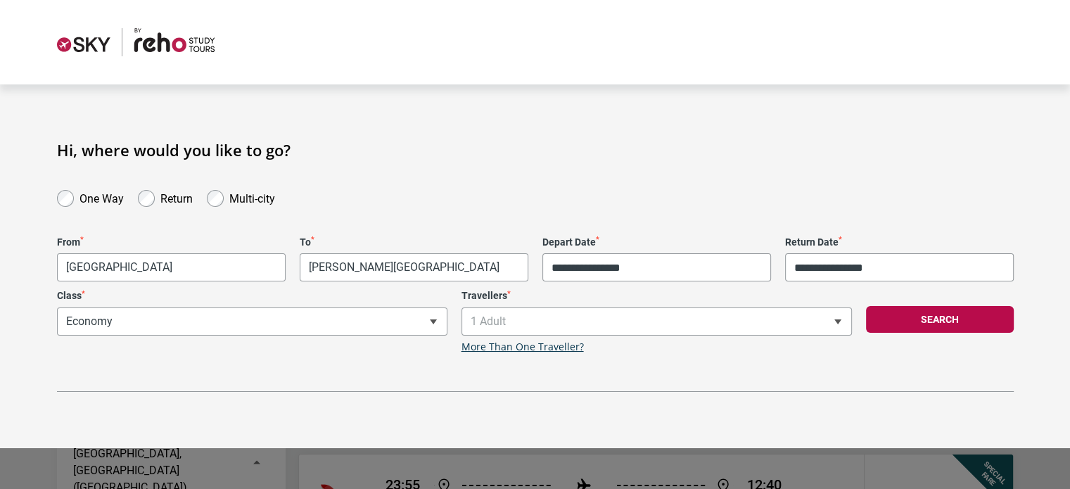
click at [691, 385] on div "**********" at bounding box center [535, 289] width 957 height 205
click at [934, 318] on button "Search" at bounding box center [940, 319] width 148 height 27
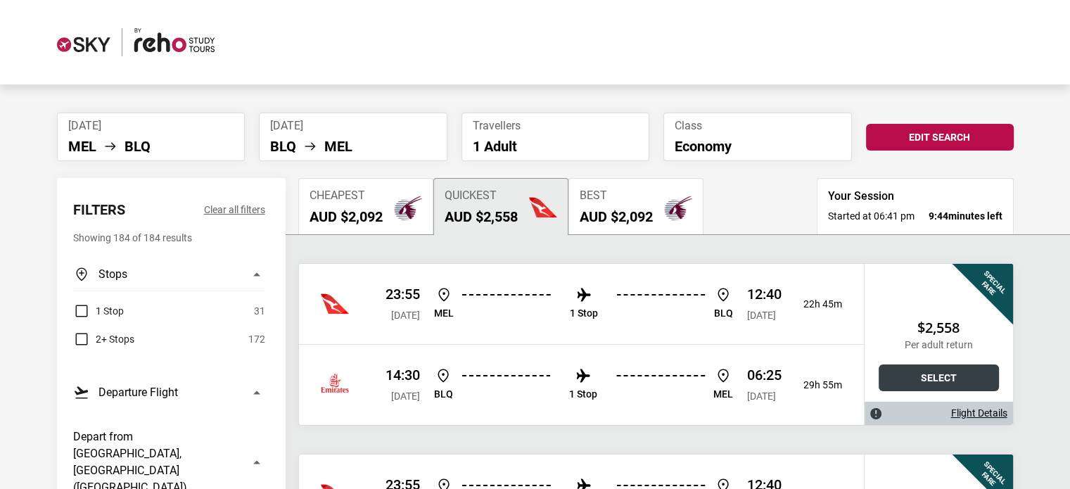
click at [932, 378] on button "Select" at bounding box center [939, 377] width 120 height 27
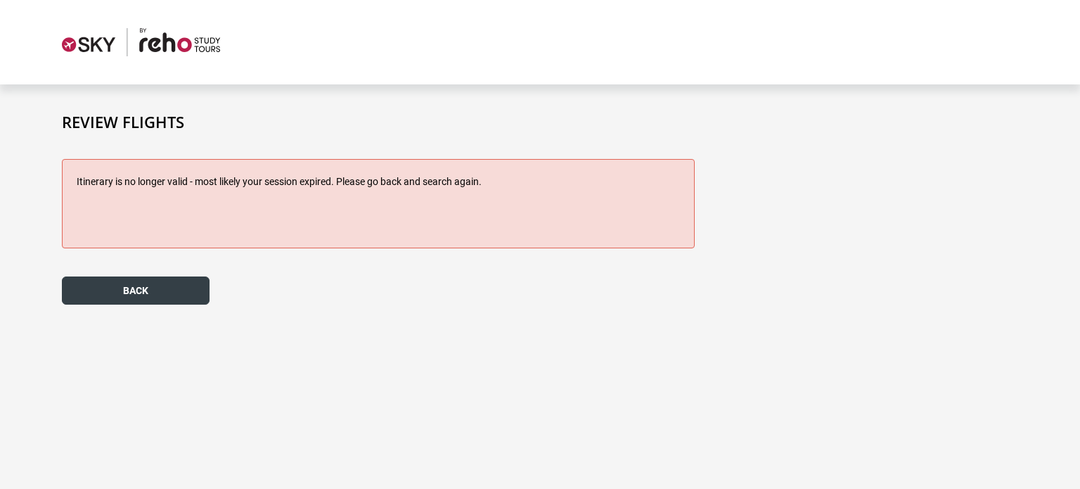
click at [140, 286] on button "back" at bounding box center [136, 290] width 148 height 28
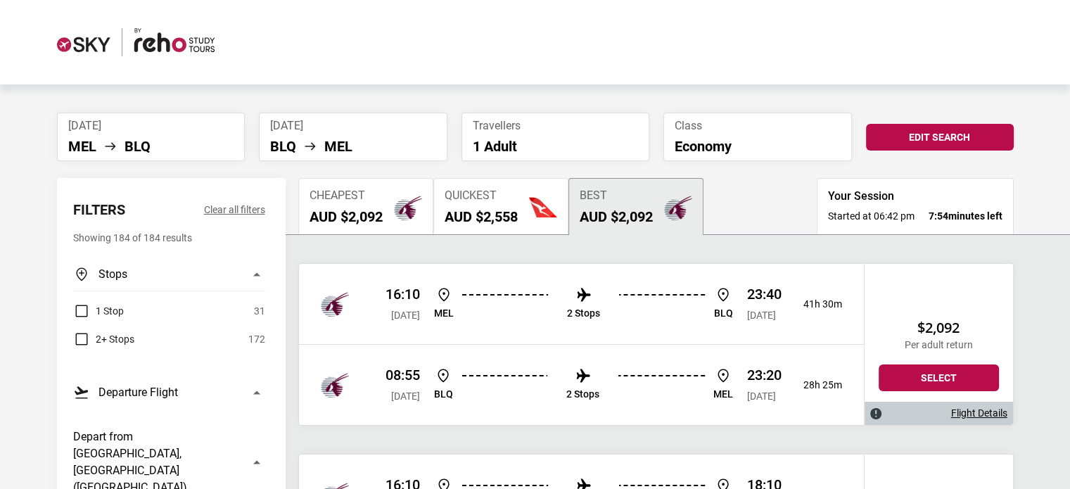
click at [499, 208] on h2 "AUD $2,558" at bounding box center [481, 216] width 73 height 17
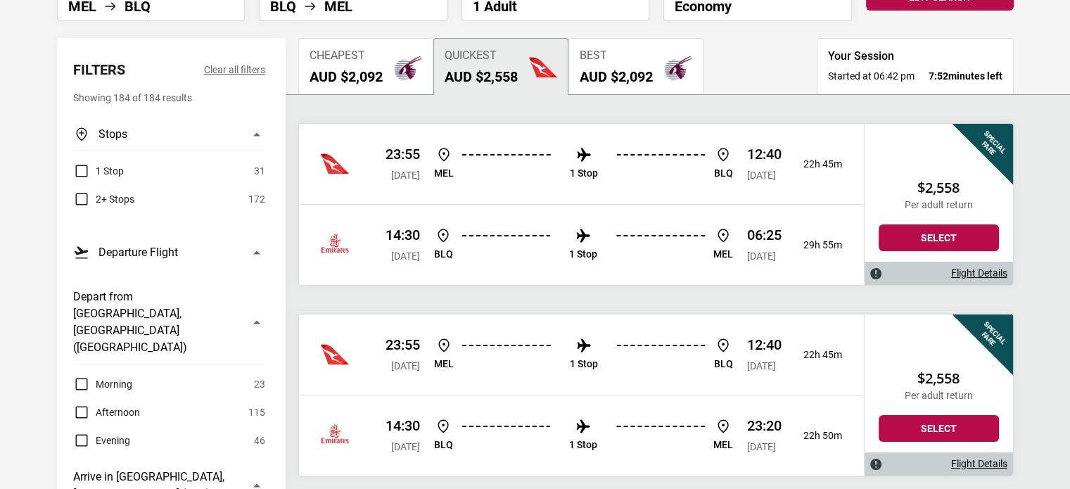
scroll to position [141, 0]
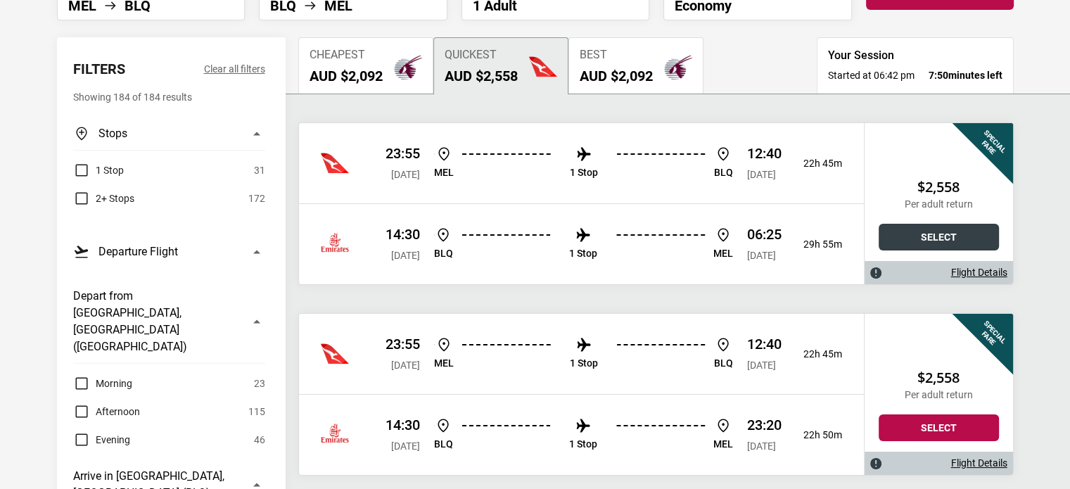
click at [933, 235] on button "Select" at bounding box center [939, 237] width 120 height 27
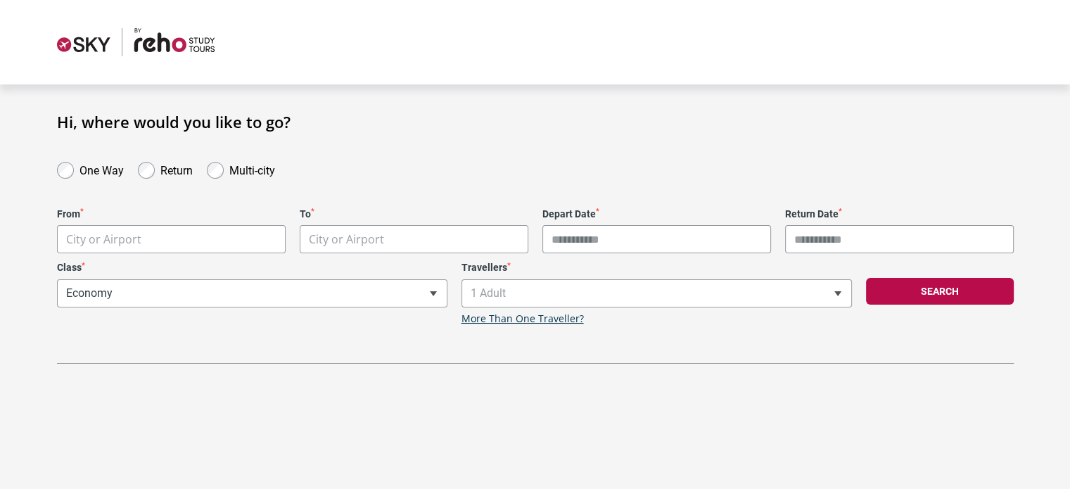
click at [835, 151] on div "**********" at bounding box center [535, 238] width 1013 height 251
click at [134, 234] on body "**********" at bounding box center [535, 244] width 1070 height 489
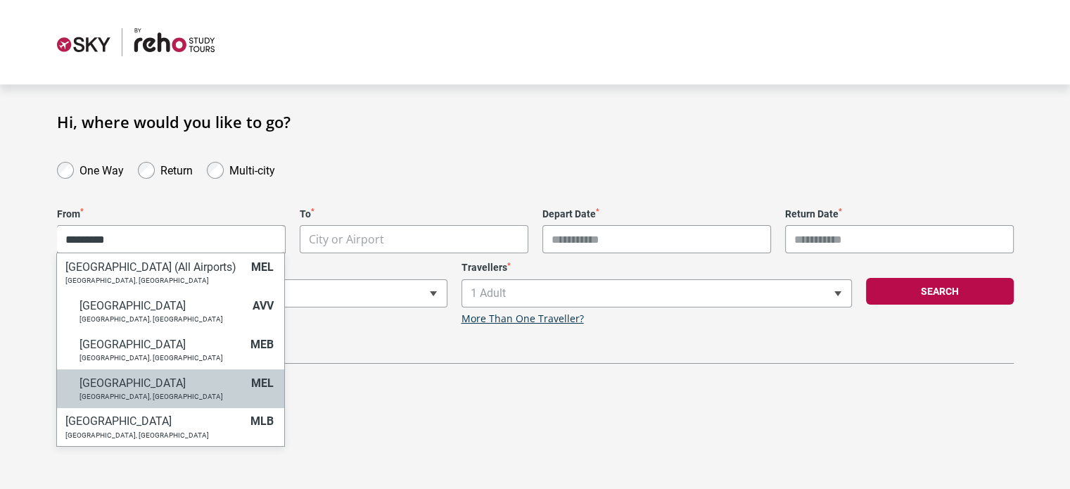
type input "*********"
select select "MELA"
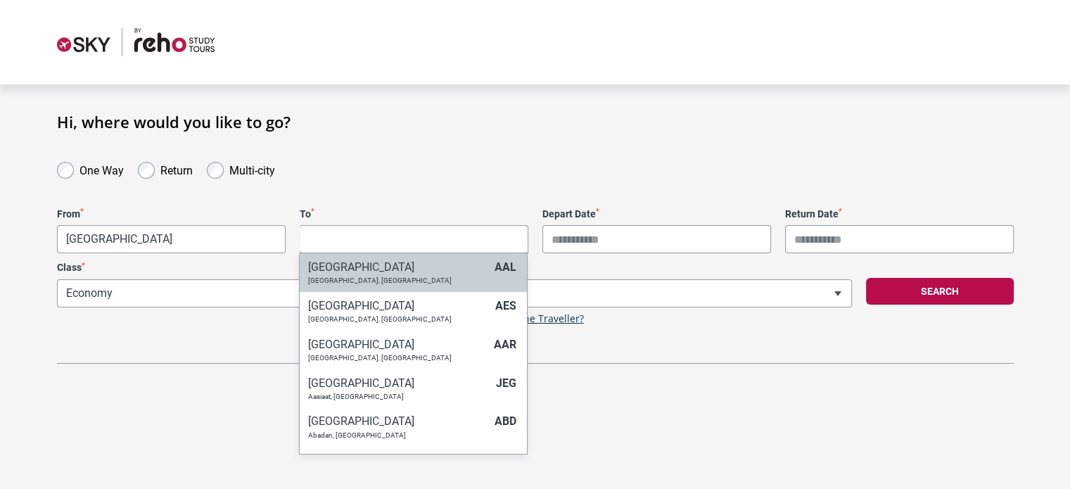
click at [344, 227] on body "**********" at bounding box center [535, 244] width 1070 height 489
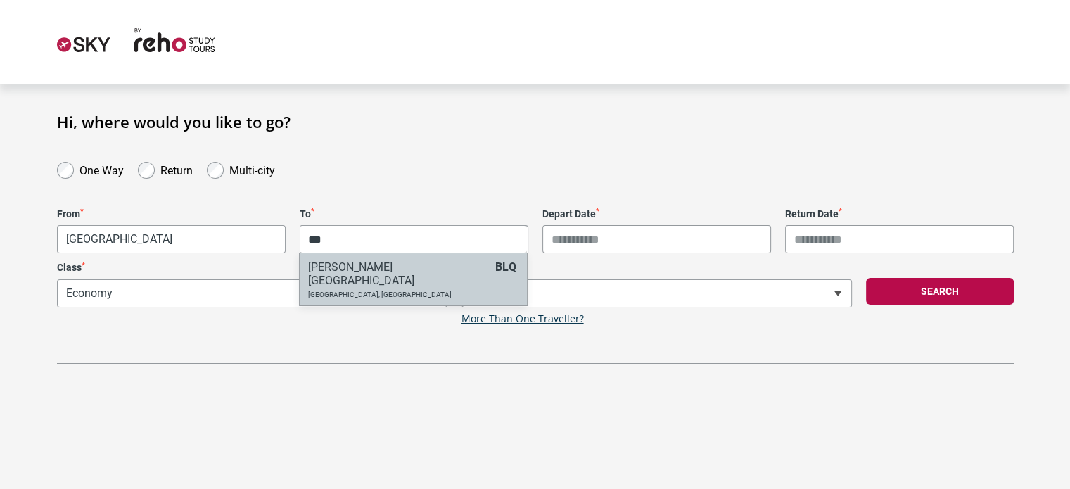
type input "***"
select select "BLQA"
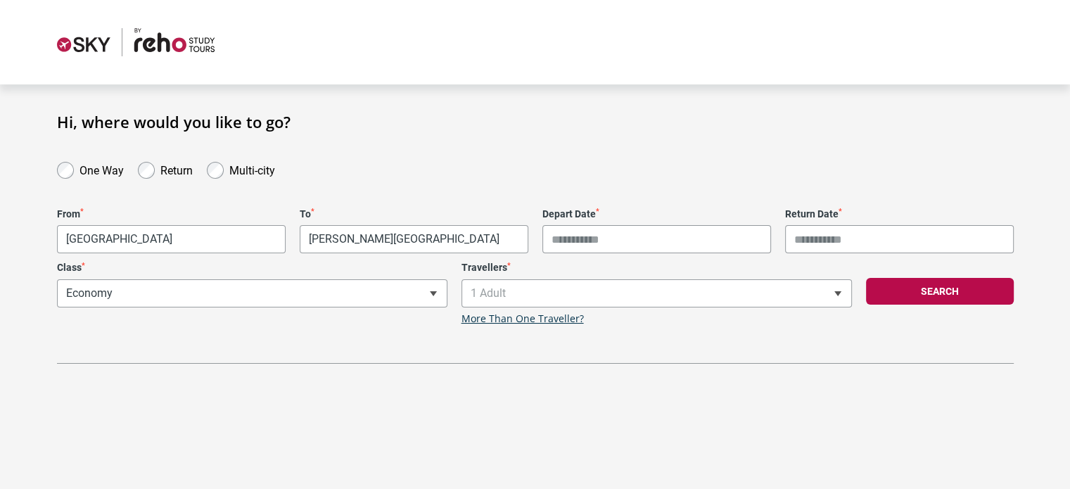
click at [611, 241] on input "Depart Date *" at bounding box center [656, 239] width 229 height 28
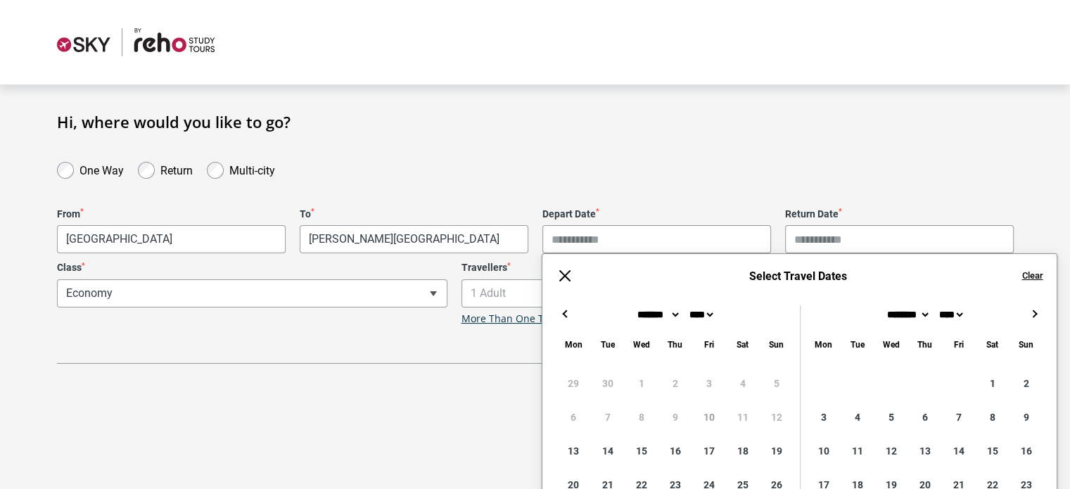
click at [1036, 310] on button "→" at bounding box center [1034, 313] width 17 height 17
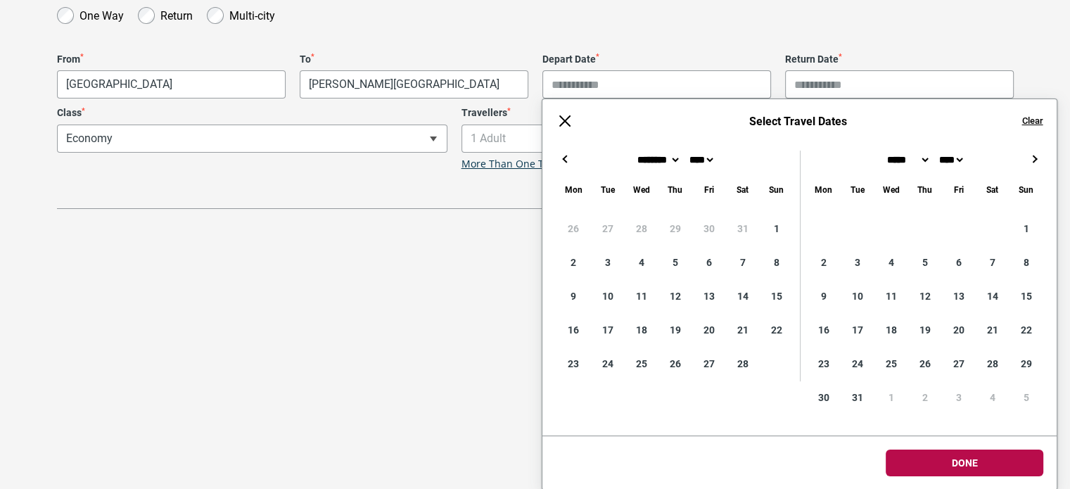
scroll to position [155, 0]
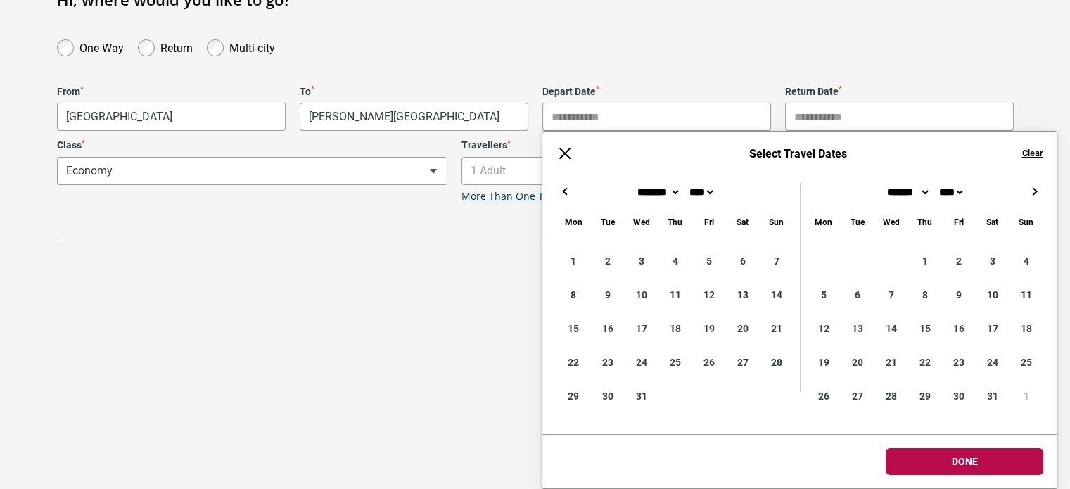
click at [565, 153] on section "Select Travel Dates Clear ← → × ******* ******** ***** ***** *** **** **** ****…" at bounding box center [800, 310] width 516 height 358
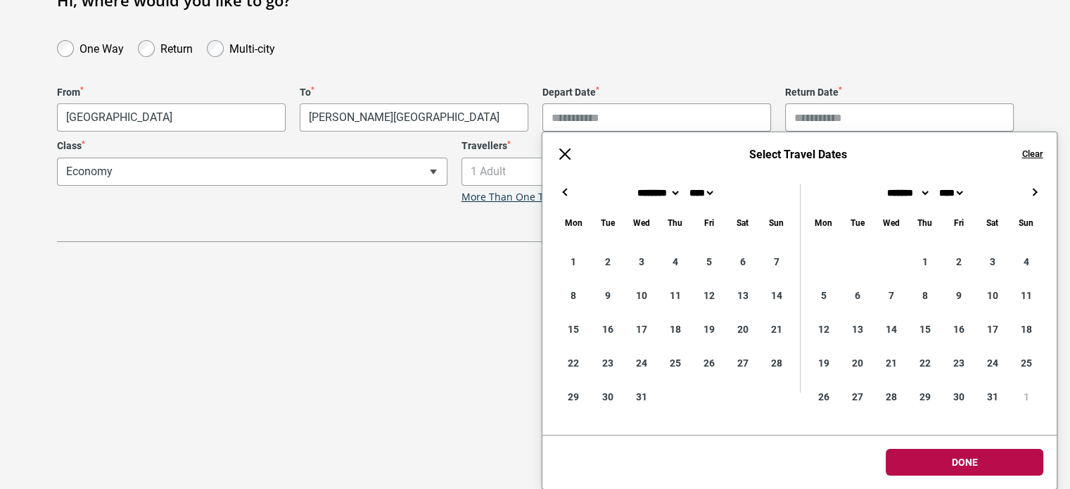
type input "**********"
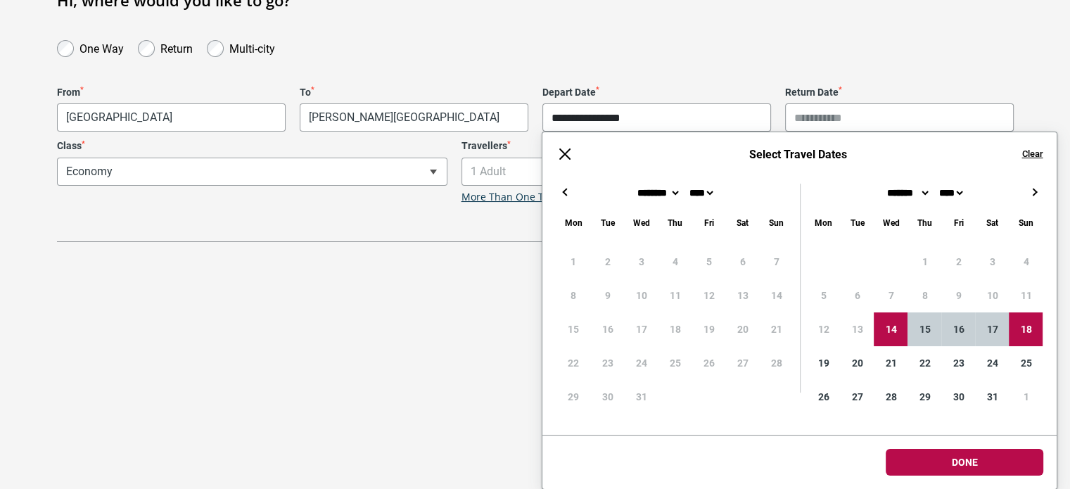
scroll to position [155, 0]
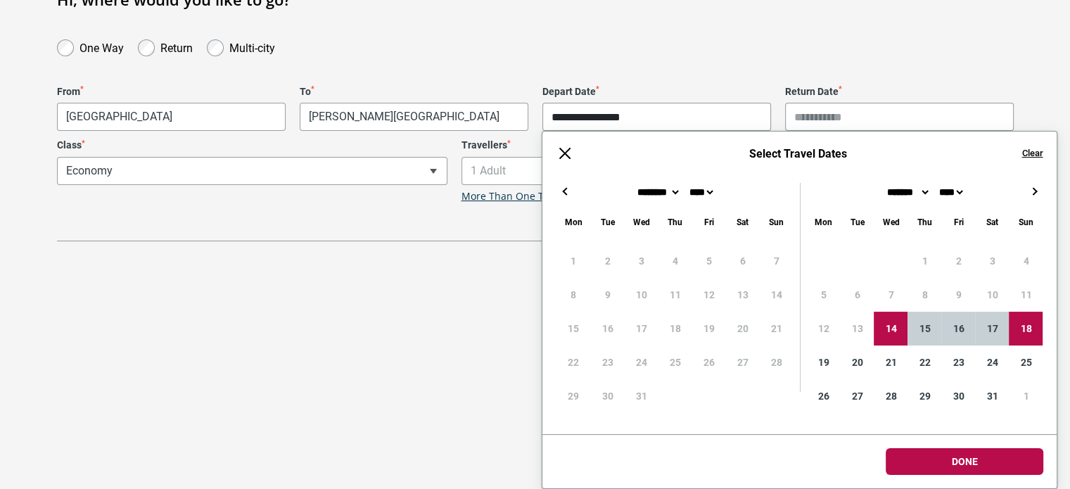
click at [1030, 196] on div "← → × ******* ******** ***** ***** *** **** **** ****** ********* ******* *****…" at bounding box center [799, 325] width 514 height 326
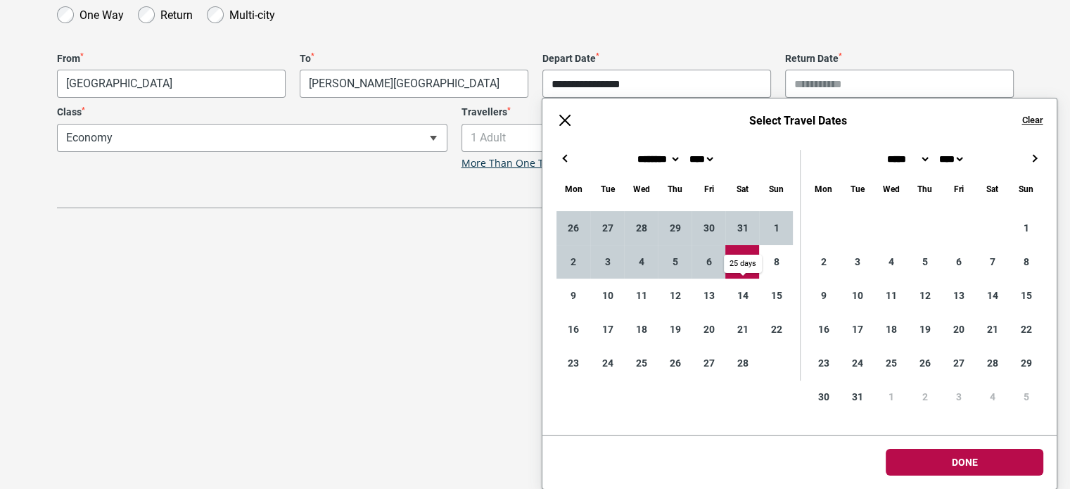
type input "**********"
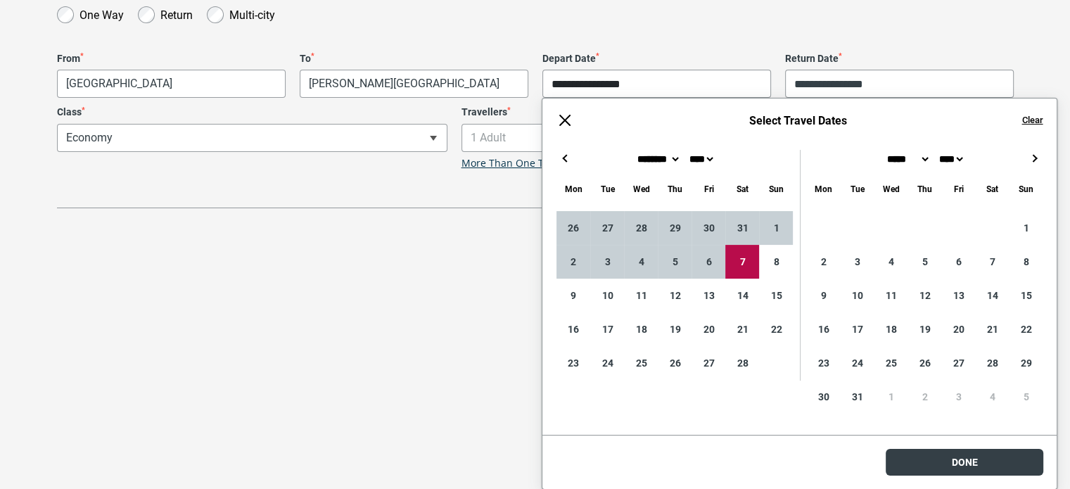
click at [970, 333] on body "**********" at bounding box center [535, 89] width 1070 height 489
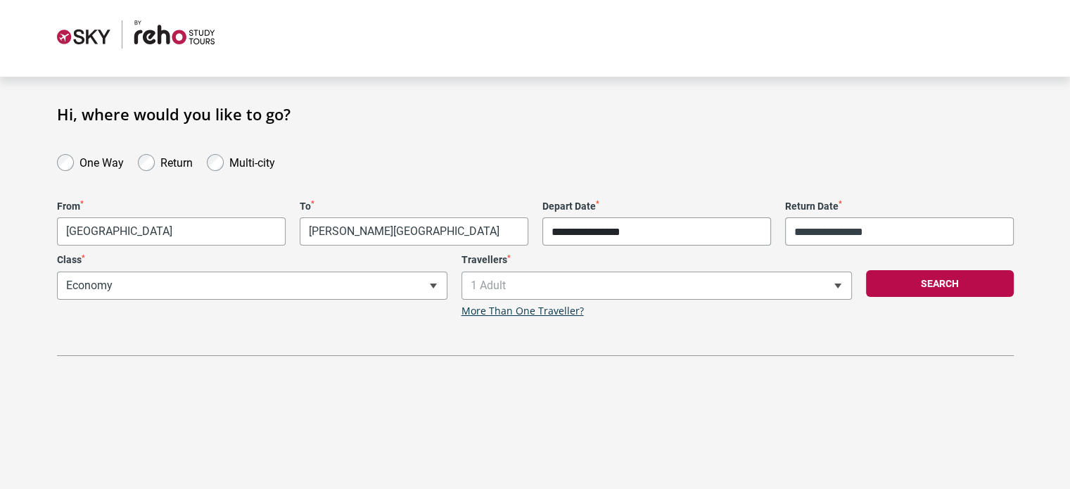
scroll to position [7, 0]
click at [914, 286] on button "Search" at bounding box center [940, 284] width 148 height 27
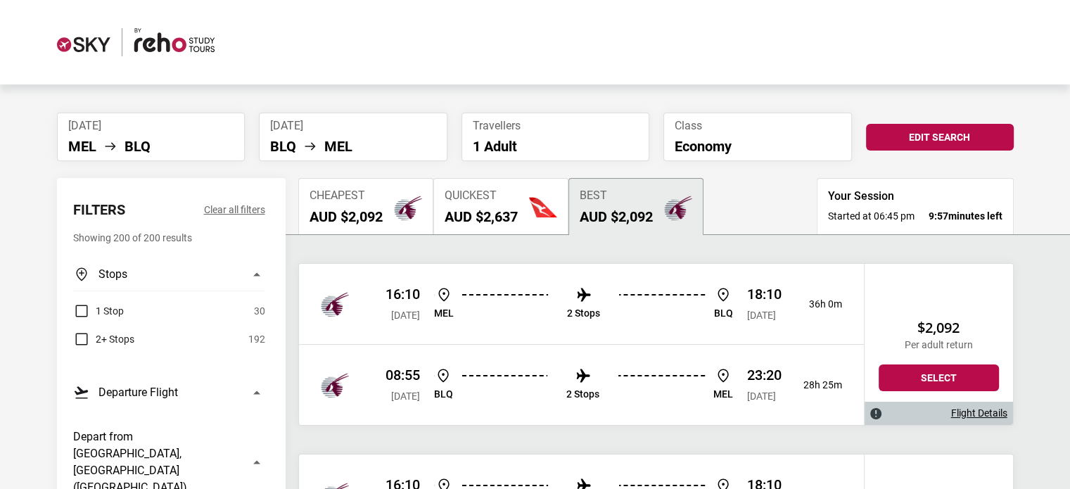
scroll to position [70, 0]
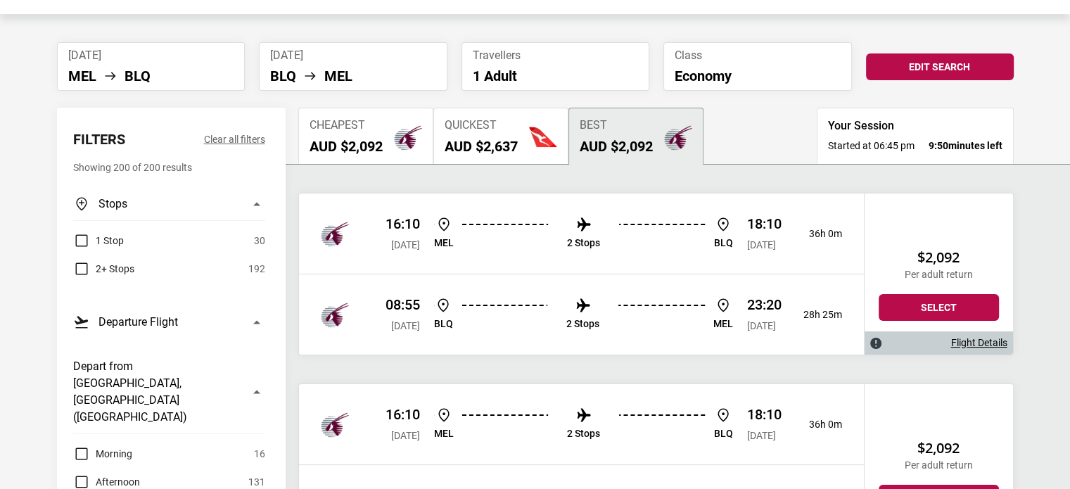
click at [377, 136] on div "Cheapest AUD $2,092" at bounding box center [346, 137] width 73 height 36
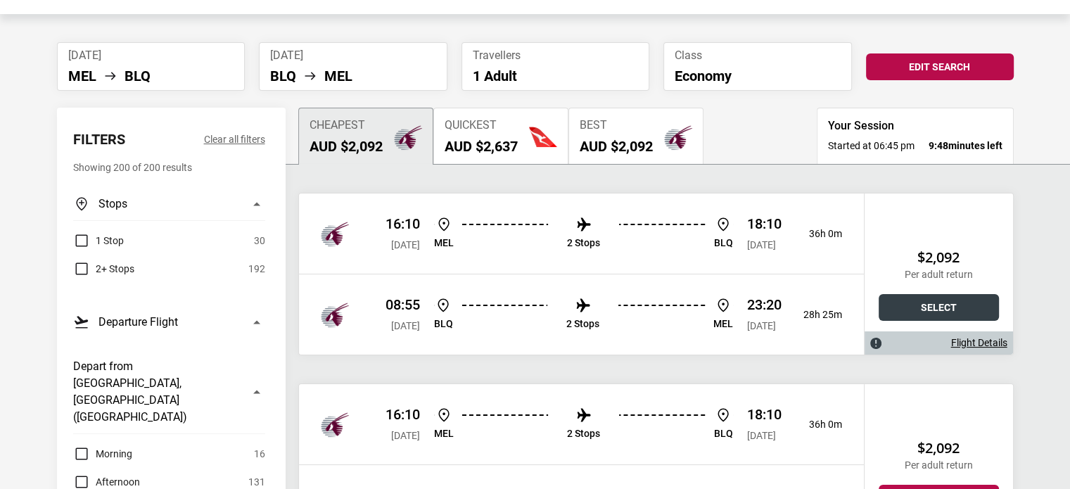
click at [916, 304] on button "Select" at bounding box center [939, 307] width 120 height 27
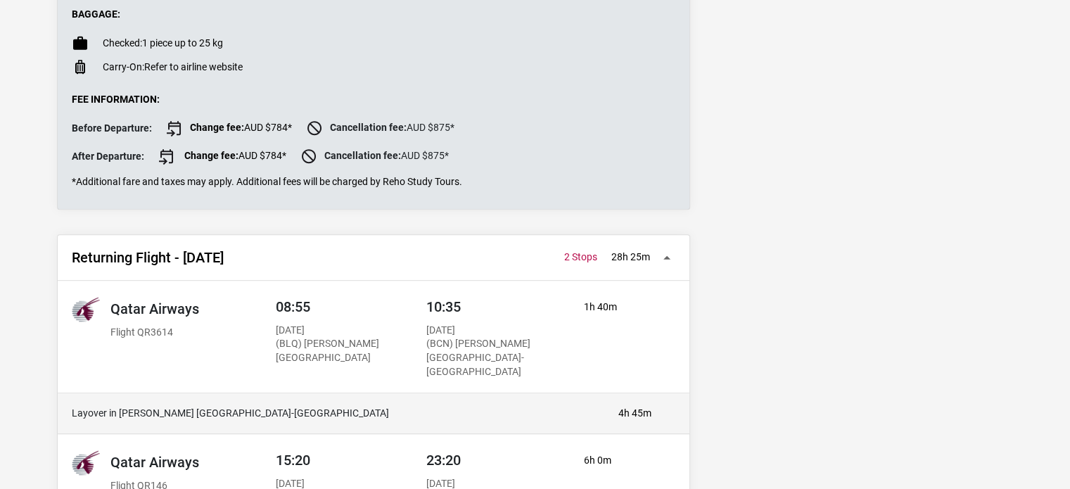
scroll to position [914, 0]
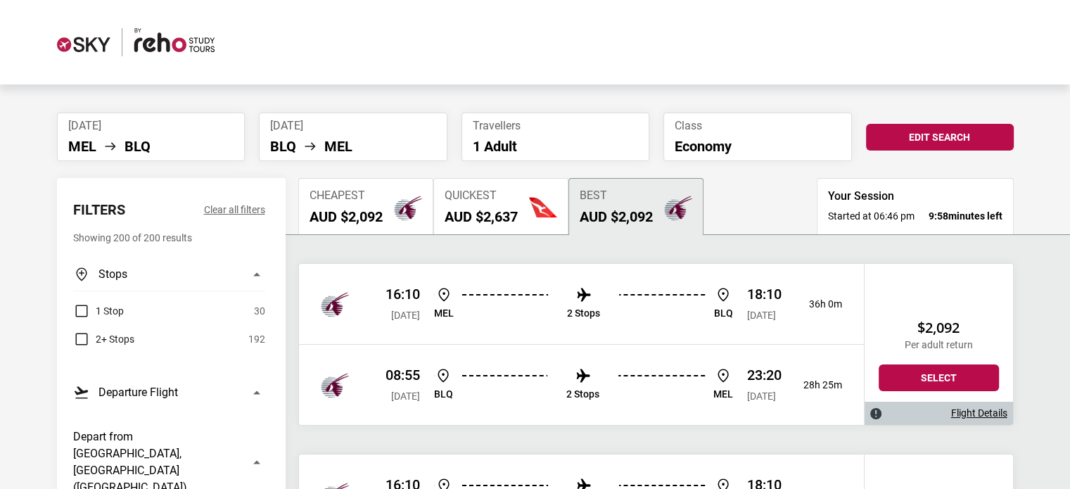
click at [473, 215] on h2 "AUD $2,637" at bounding box center [481, 216] width 73 height 17
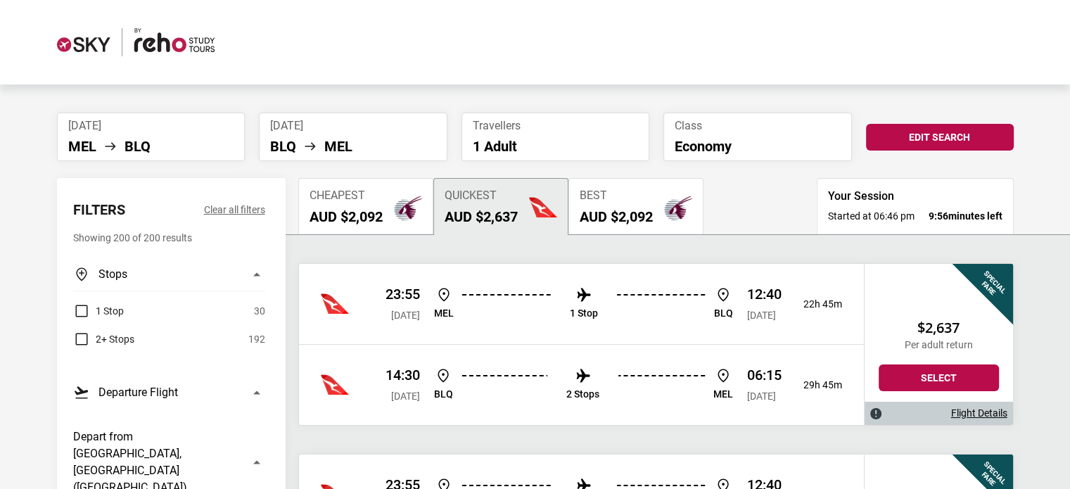
click at [734, 133] on li "Class Economy" at bounding box center [757, 137] width 189 height 49
click at [718, 153] on p "Economy" at bounding box center [758, 146] width 166 height 17
click at [741, 142] on p "Economy" at bounding box center [758, 146] width 166 height 17
click at [921, 132] on button "Edit Search" at bounding box center [940, 137] width 148 height 27
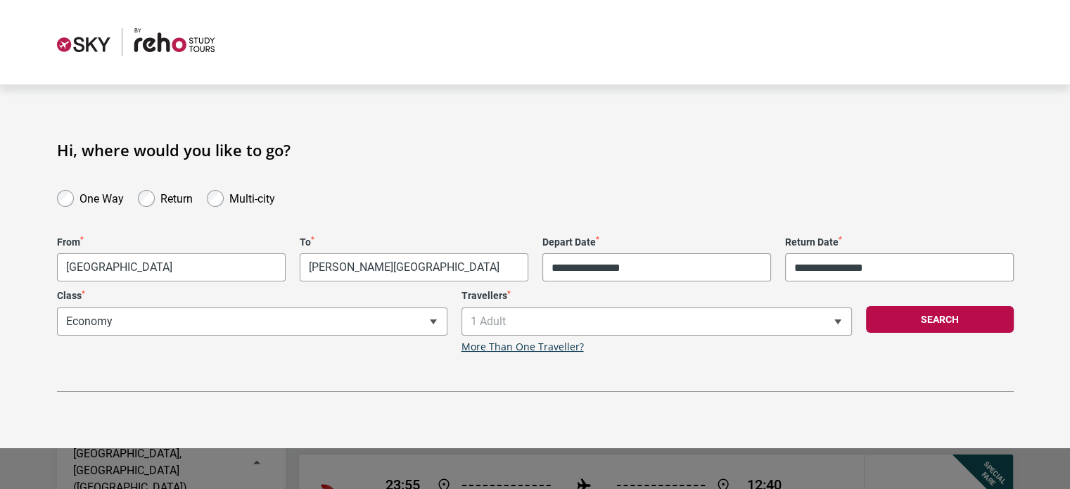
click at [172, 314] on div "**********" at bounding box center [252, 321] width 404 height 63
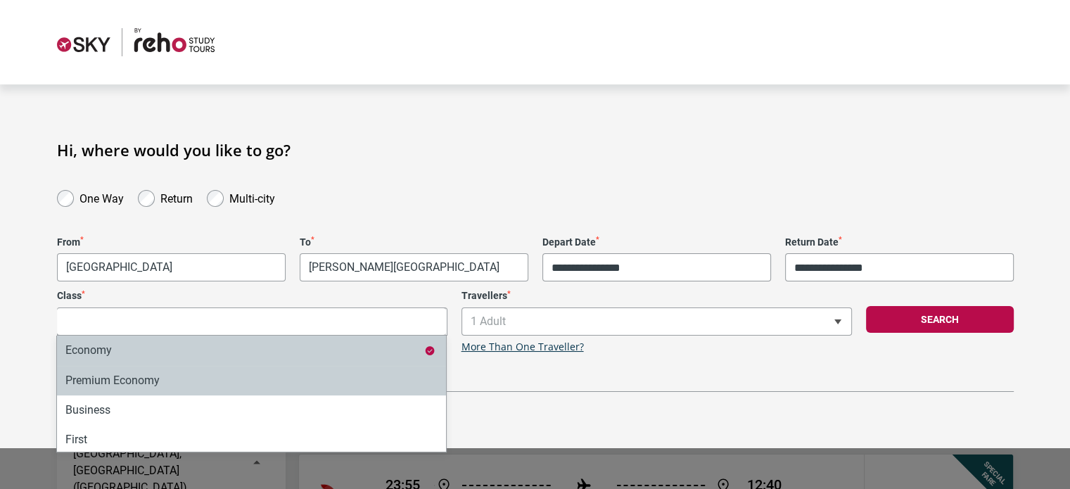
select select "*"
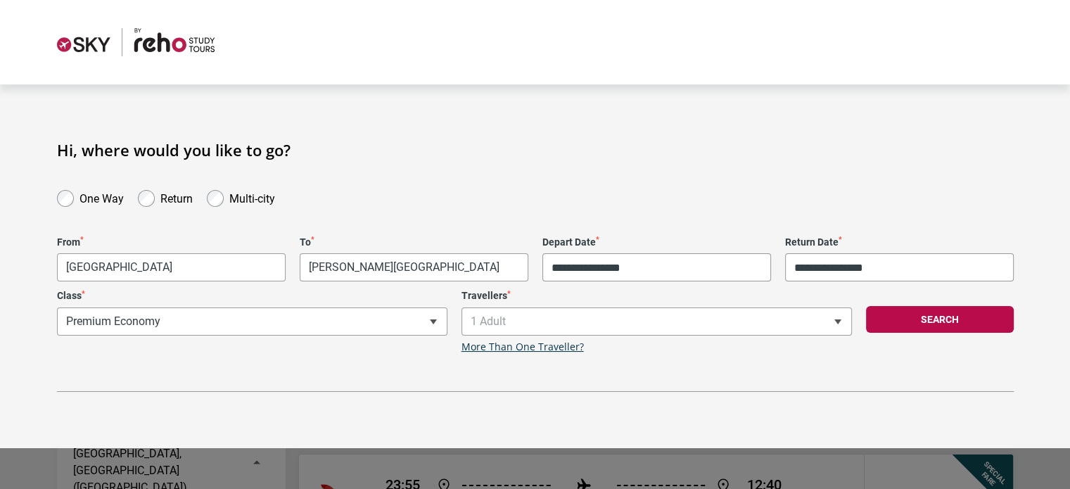
click at [926, 316] on button "Search" at bounding box center [940, 319] width 148 height 27
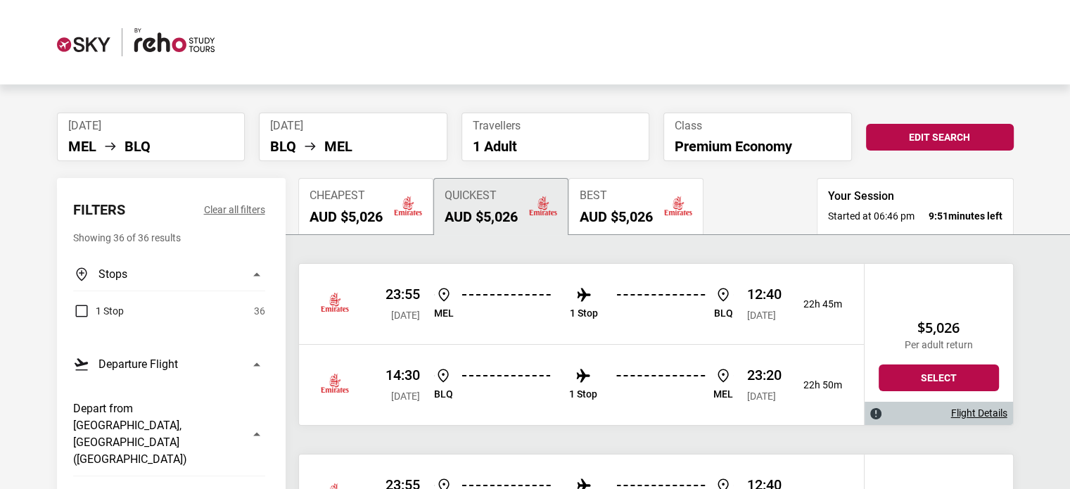
click at [717, 146] on p "Premium Economy" at bounding box center [758, 146] width 166 height 17
click at [906, 141] on button "Edit Search" at bounding box center [940, 137] width 148 height 27
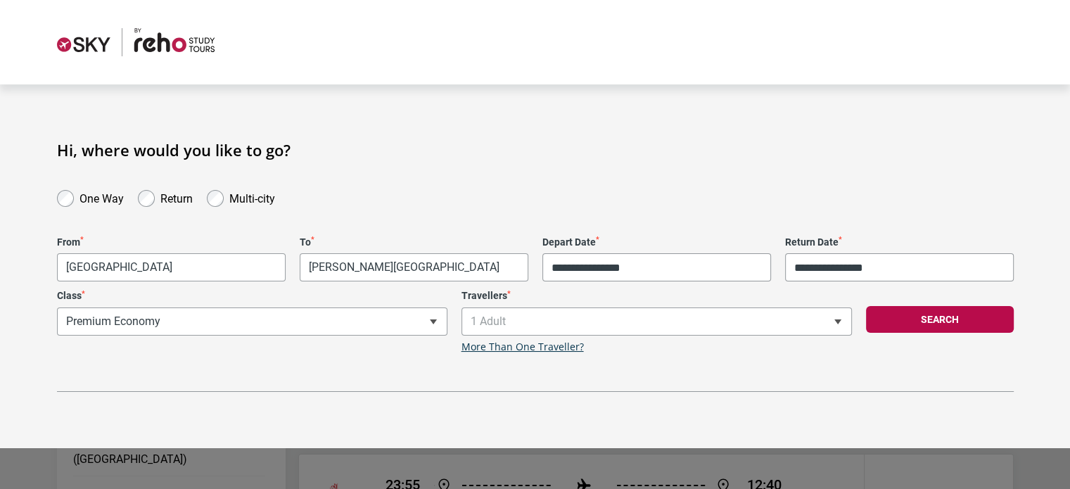
click at [264, 323] on div "**********" at bounding box center [252, 321] width 404 height 63
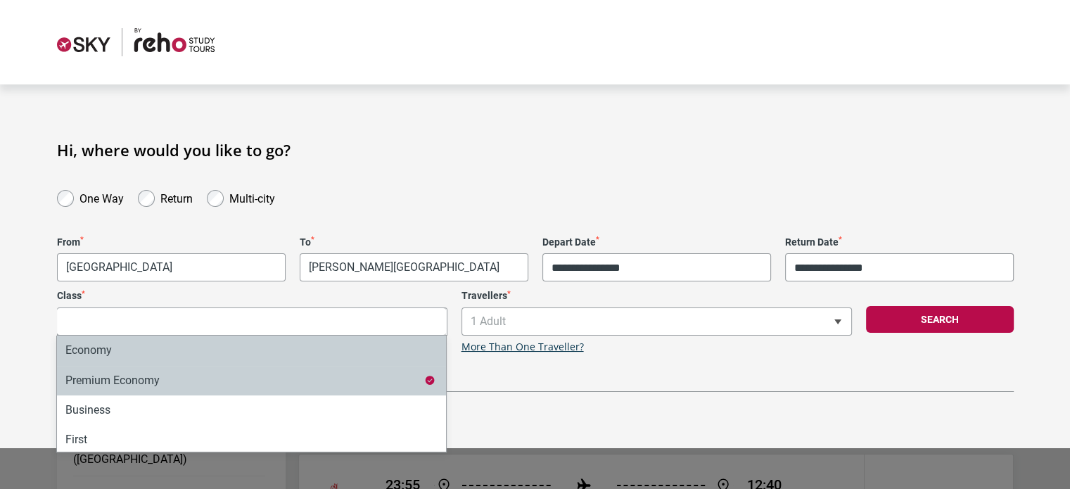
select select "*"
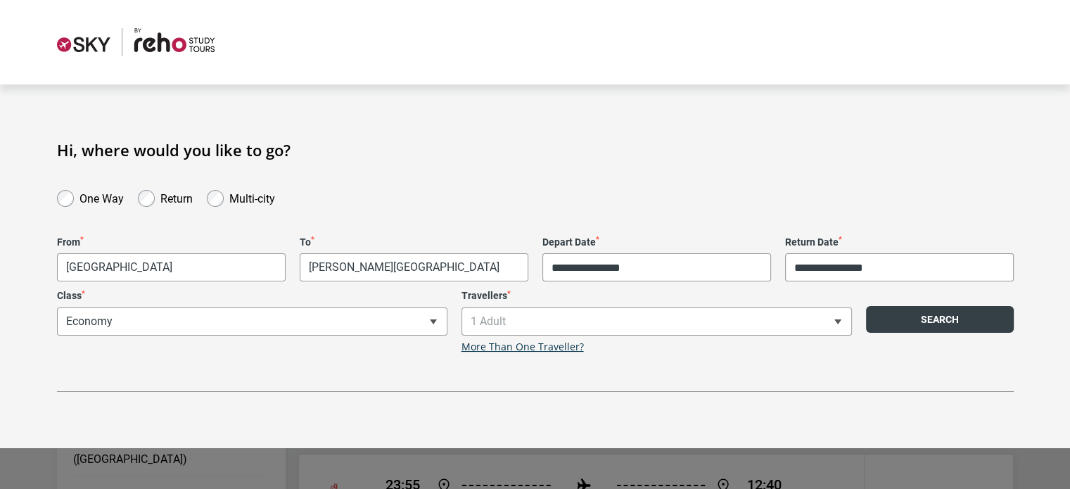
click at [944, 317] on button "Search" at bounding box center [940, 319] width 148 height 27
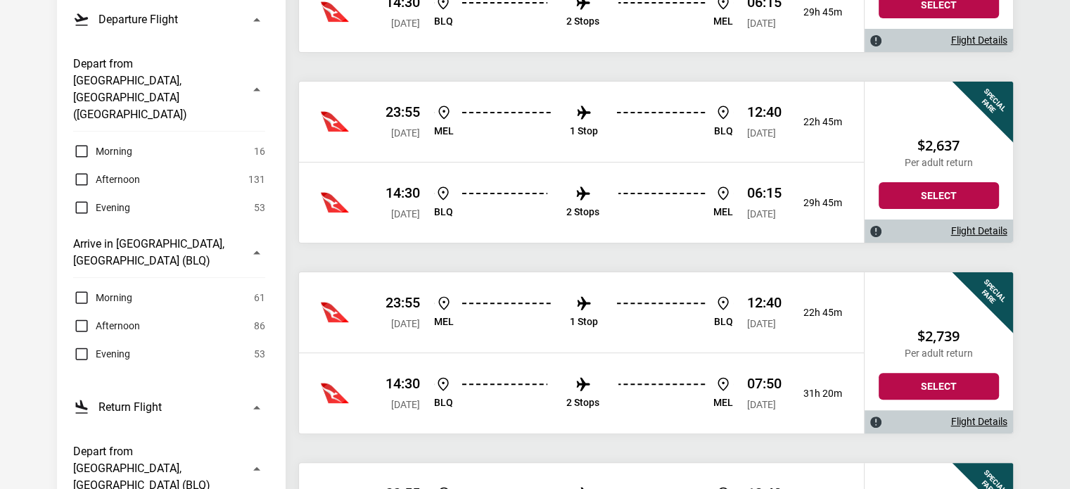
scroll to position [352, 0]
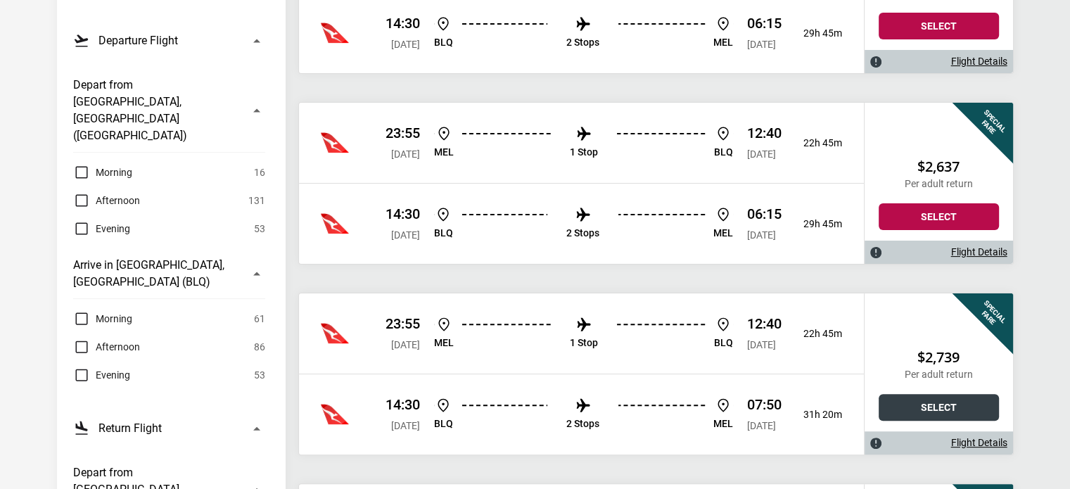
click at [909, 406] on button "Select" at bounding box center [939, 407] width 120 height 27
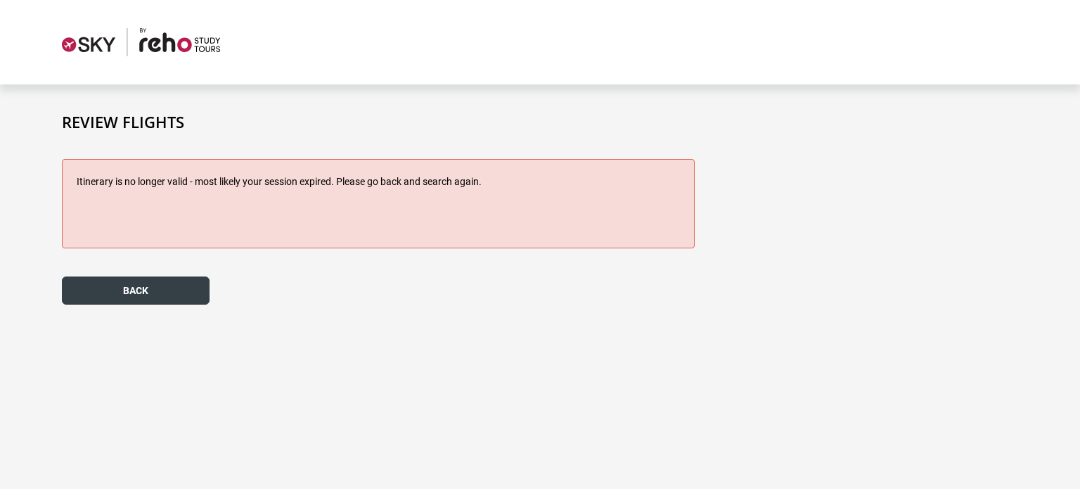
click at [118, 288] on button "back" at bounding box center [136, 290] width 148 height 28
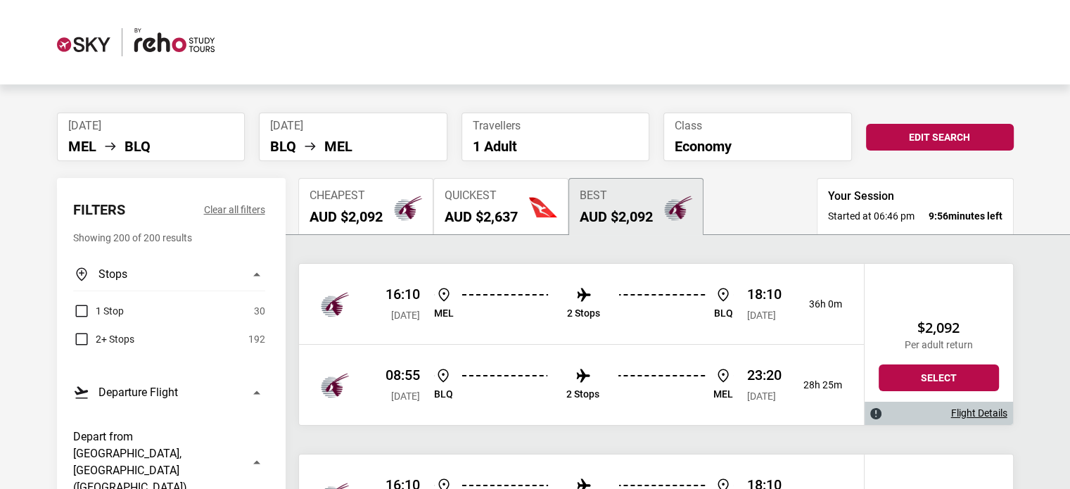
click at [352, 209] on h2 "AUD $2,092" at bounding box center [346, 216] width 73 height 17
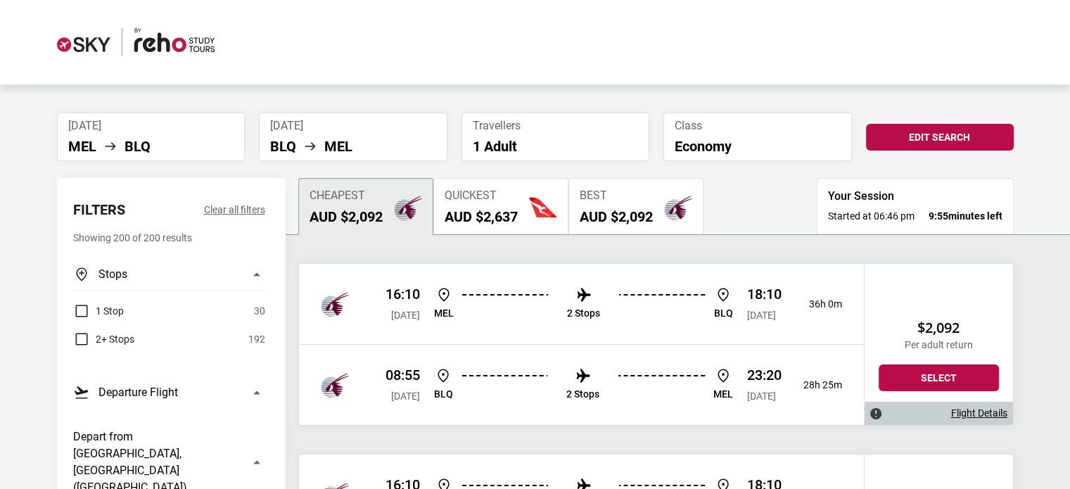
click at [475, 206] on div "Quickest AUD $2,637" at bounding box center [481, 207] width 73 height 36
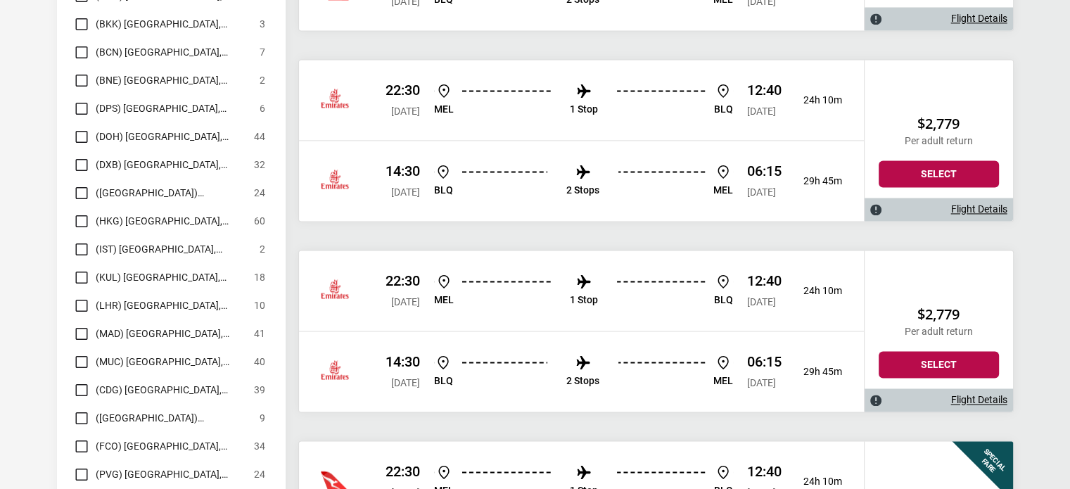
scroll to position [2040, 0]
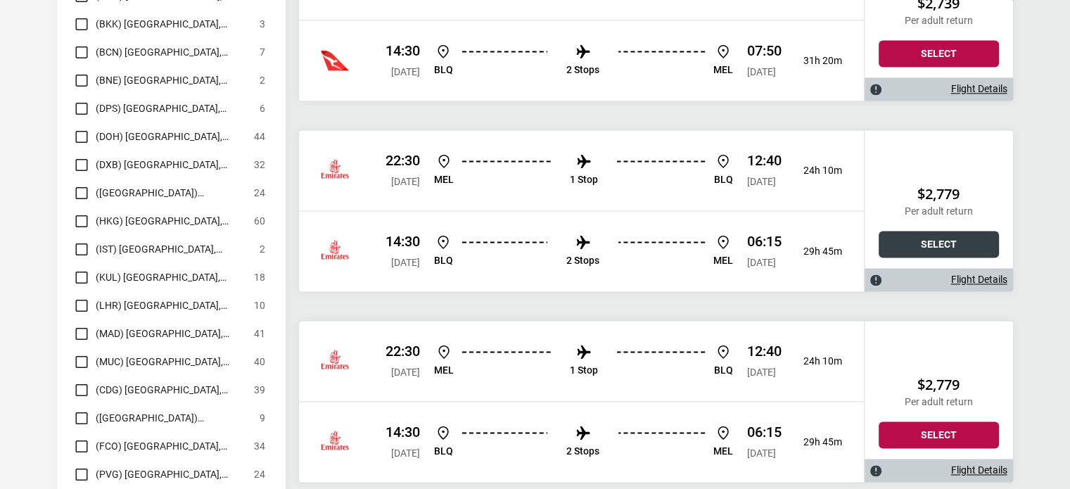
click at [930, 234] on button "Select" at bounding box center [939, 244] width 120 height 27
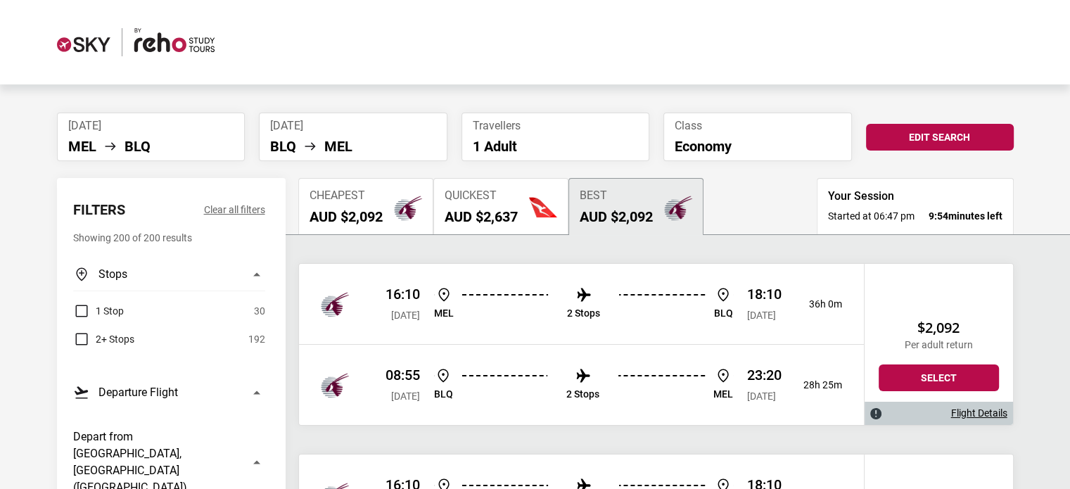
click at [479, 200] on span "Quickest" at bounding box center [481, 195] width 73 height 13
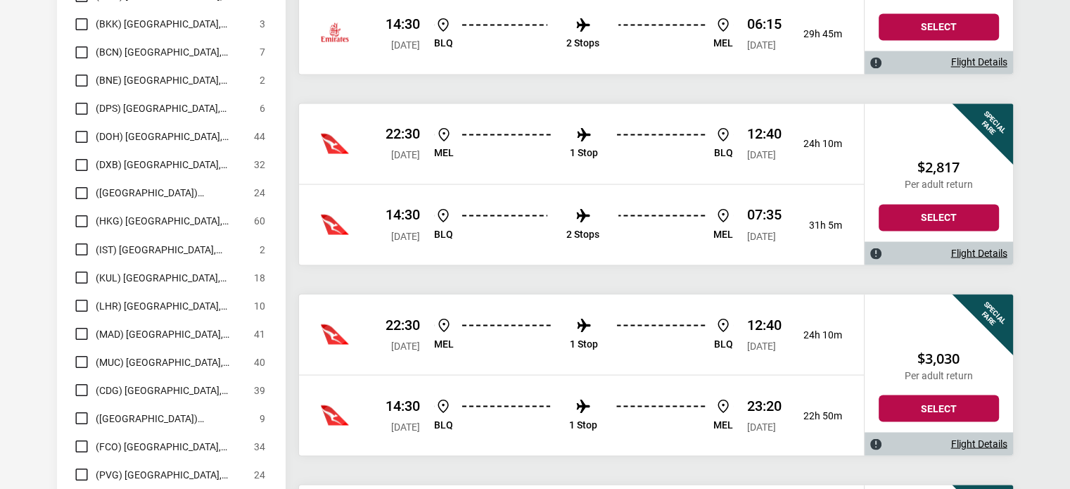
scroll to position [2603, 0]
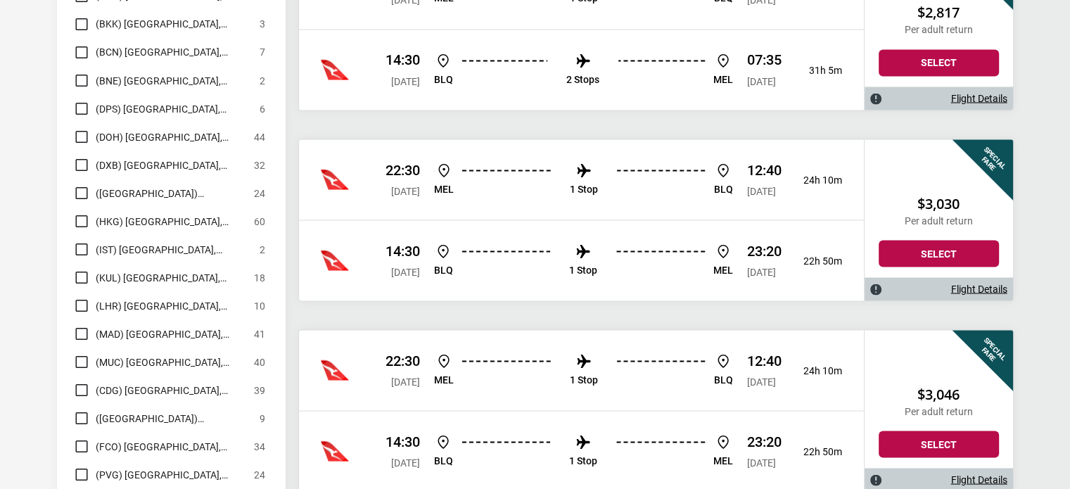
click at [420, 162] on p "22:30" at bounding box center [402, 169] width 34 height 17
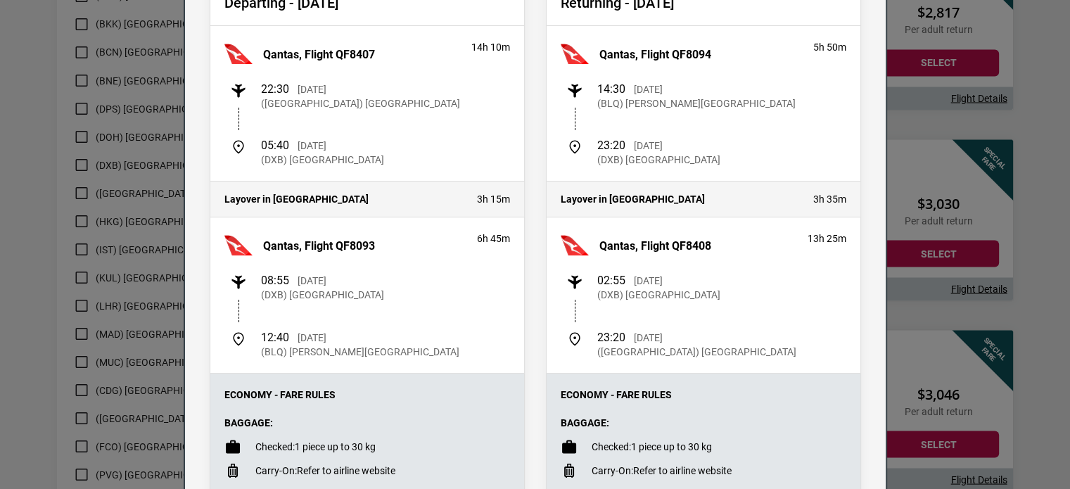
scroll to position [141, 0]
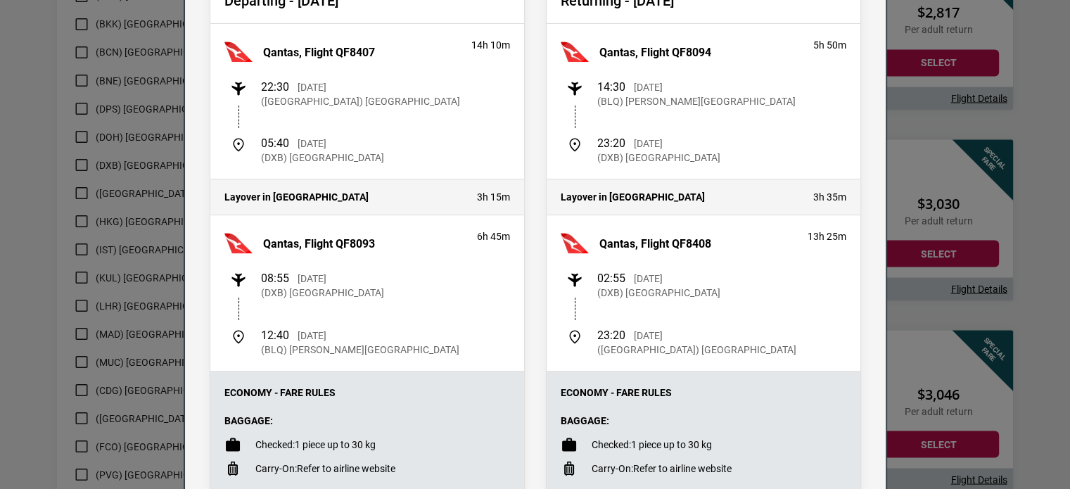
click at [891, 208] on div "Flight Details Departing - Wed, 14 Jan 2026 Qantas, Flight QF8407 14h 10m 22:30…" at bounding box center [535, 244] width 1070 height 489
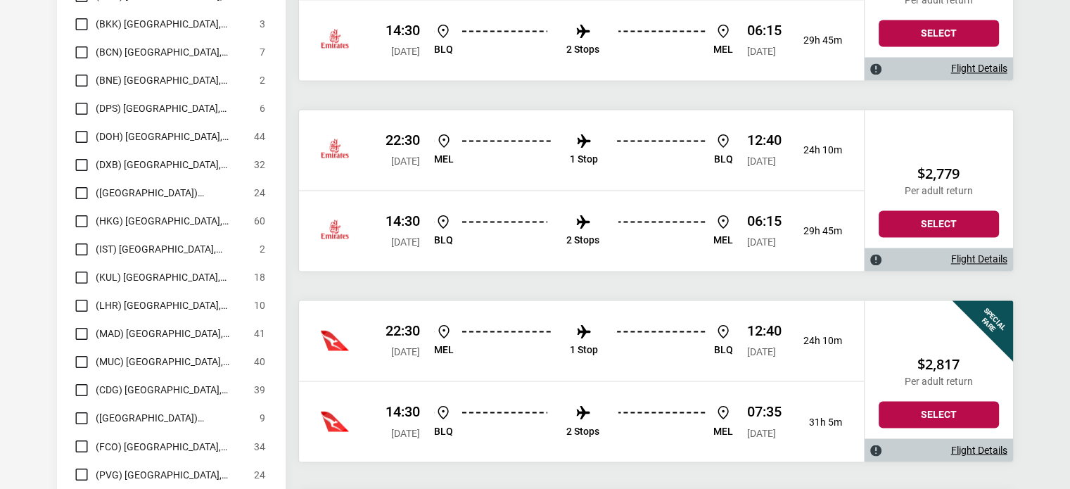
scroll to position [2321, 0]
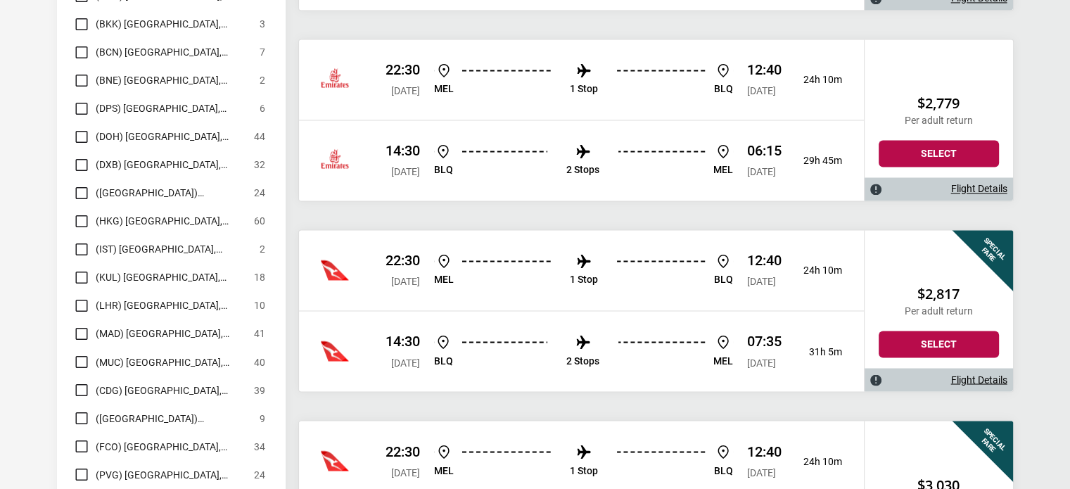
click at [420, 269] on div "22:30 Wed, 14 Jan 2026" at bounding box center [402, 270] width 34 height 37
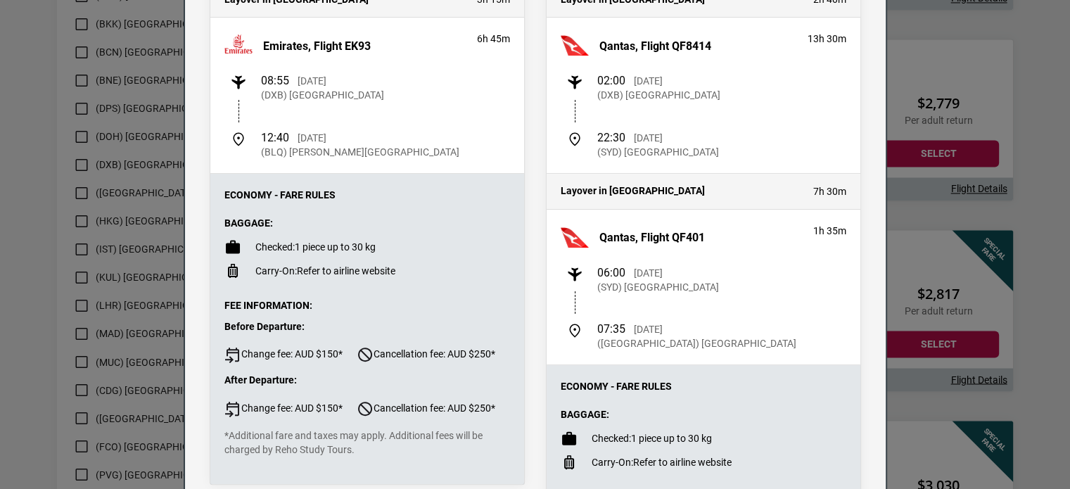
scroll to position [352, 0]
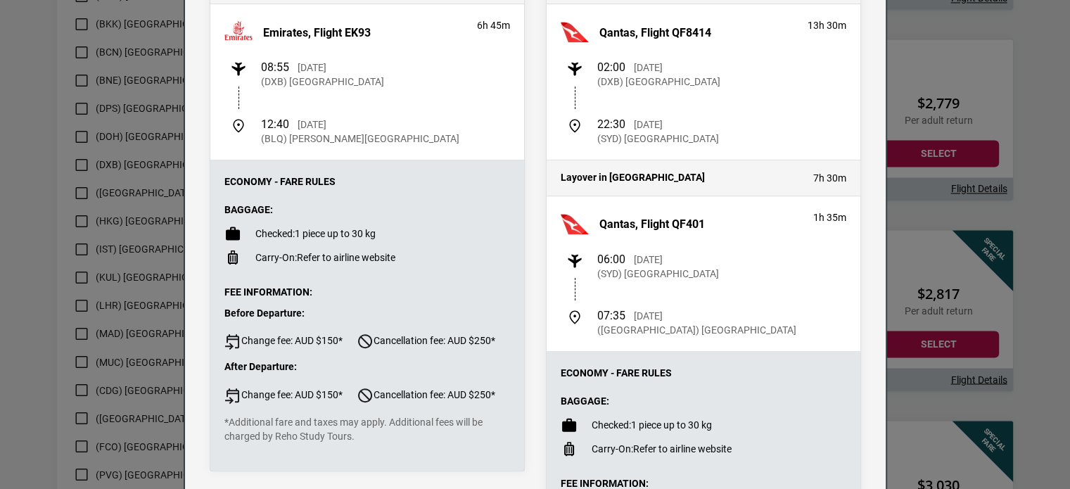
click at [908, 208] on div "Flight Details Departing - Wed, 14 Jan 2026 Qantas, Flight QF8407 14h 10m 22:30…" at bounding box center [535, 244] width 1070 height 489
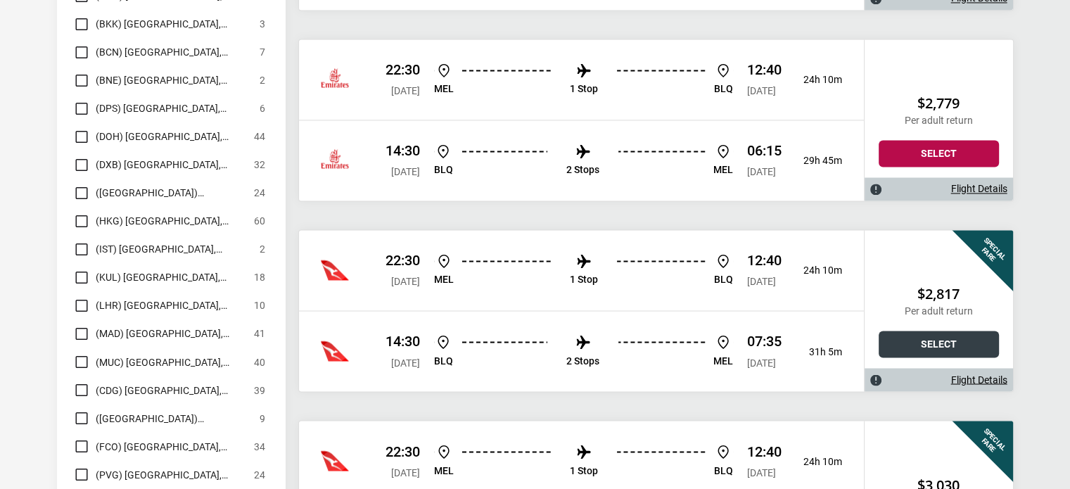
click at [919, 331] on button "Select" at bounding box center [939, 344] width 120 height 27
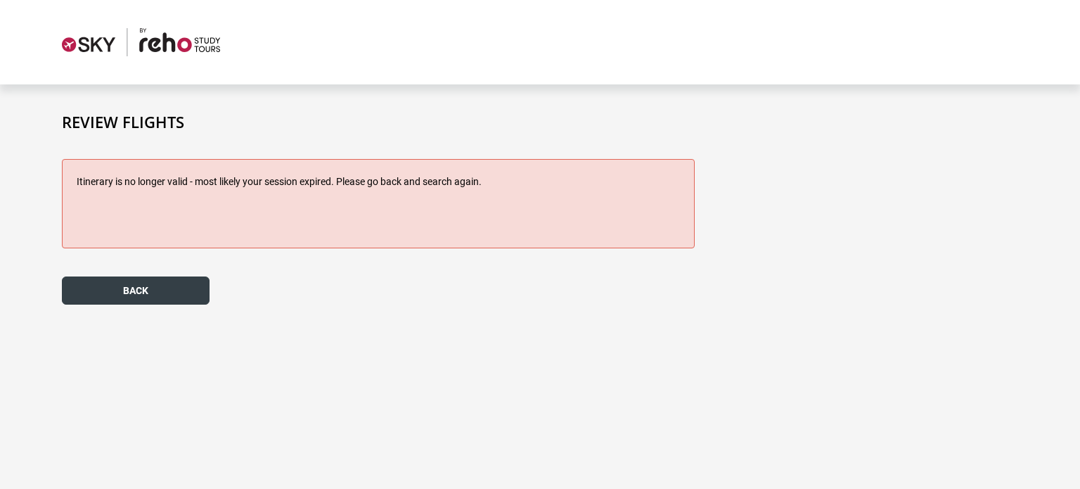
click at [146, 283] on button "back" at bounding box center [136, 290] width 148 height 28
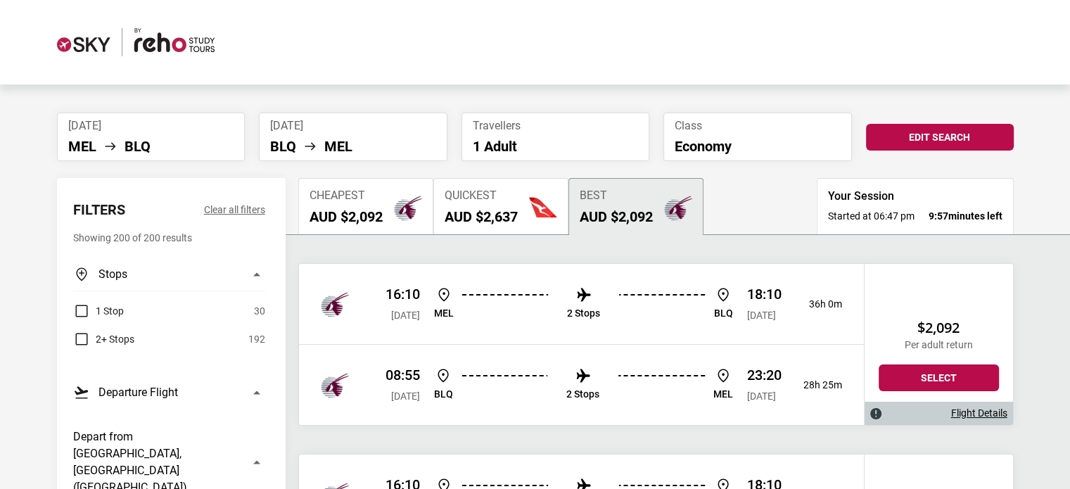
click at [506, 215] on h2 "AUD $2,637" at bounding box center [481, 216] width 73 height 17
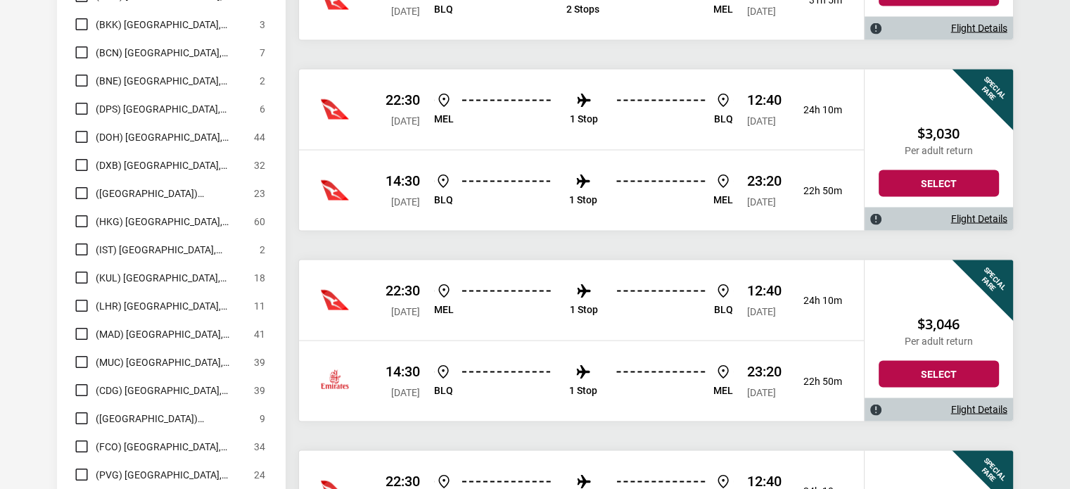
scroll to position [2603, 0]
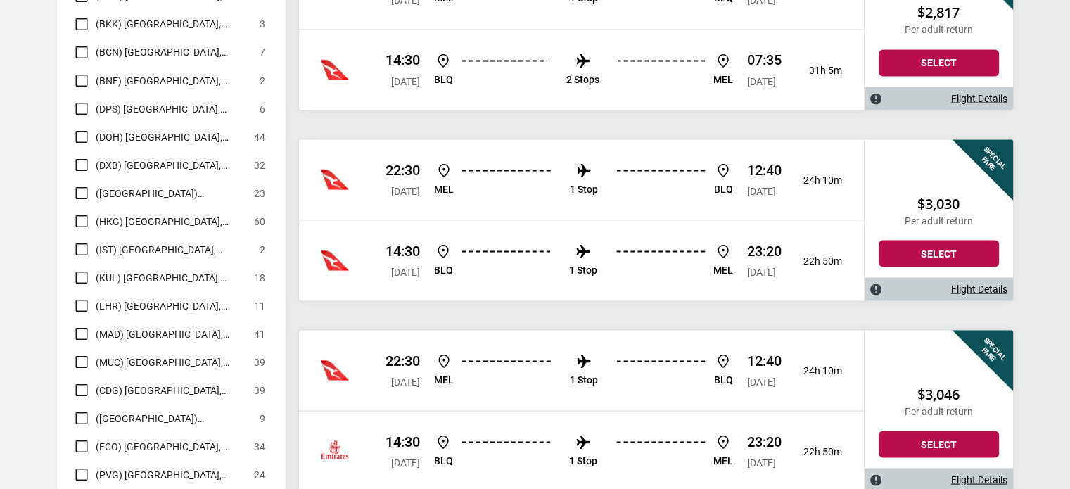
click at [420, 266] on span "[DATE]" at bounding box center [405, 271] width 29 height 11
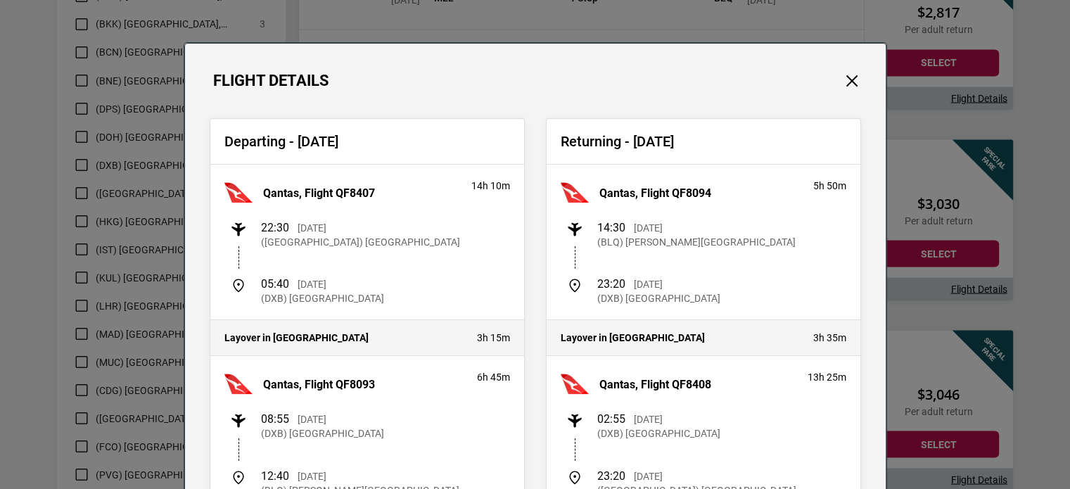
scroll to position [141, 0]
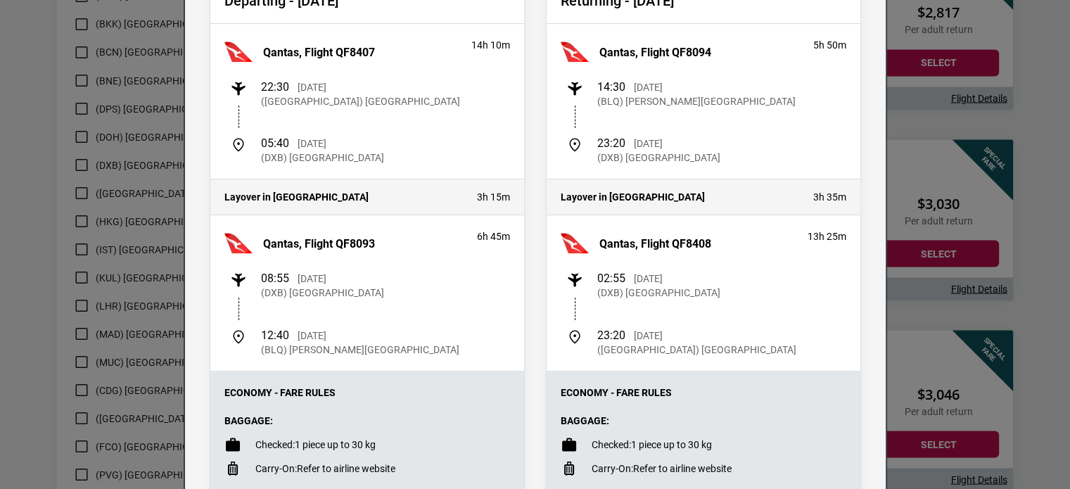
click at [881, 263] on div "Flight Details Departing - Wed, 14 Jan 2026 Qantas, Flight QF8407 14h 10m 22:30…" at bounding box center [535, 312] width 703 height 820
click at [931, 289] on div "Flight Details Departing - Wed, 14 Jan 2026 Qantas, Flight QF8407 14h 10m 22:30…" at bounding box center [535, 244] width 1070 height 489
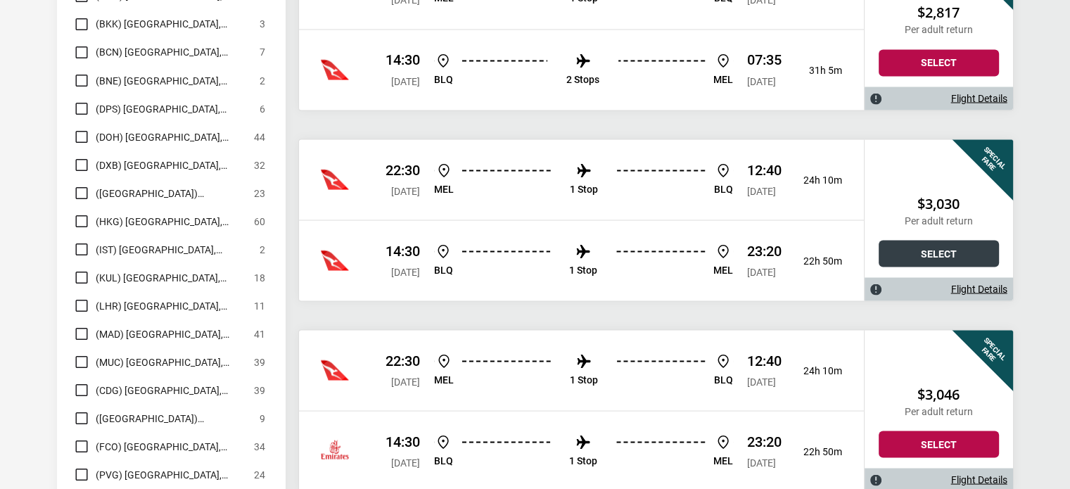
click at [931, 243] on button "Select" at bounding box center [939, 253] width 120 height 27
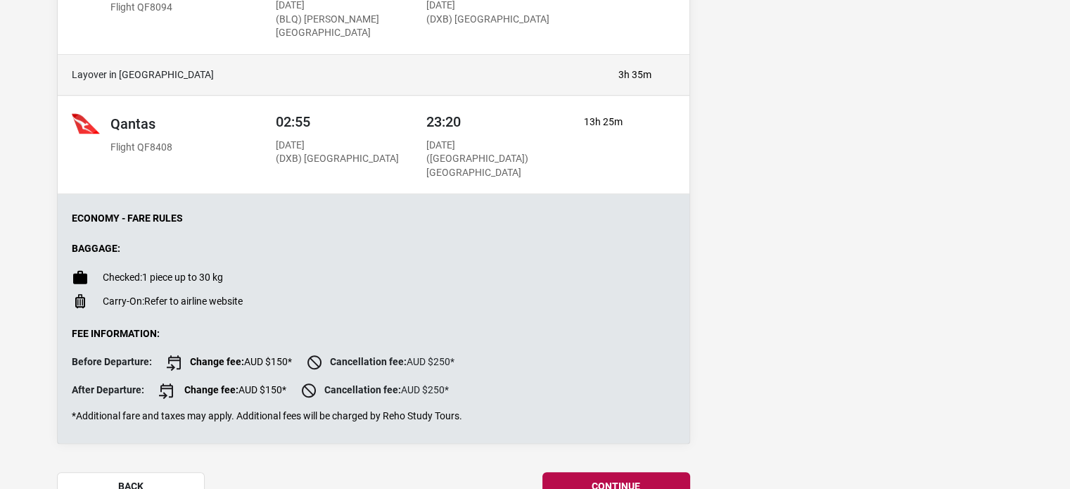
scroll to position [1002, 0]
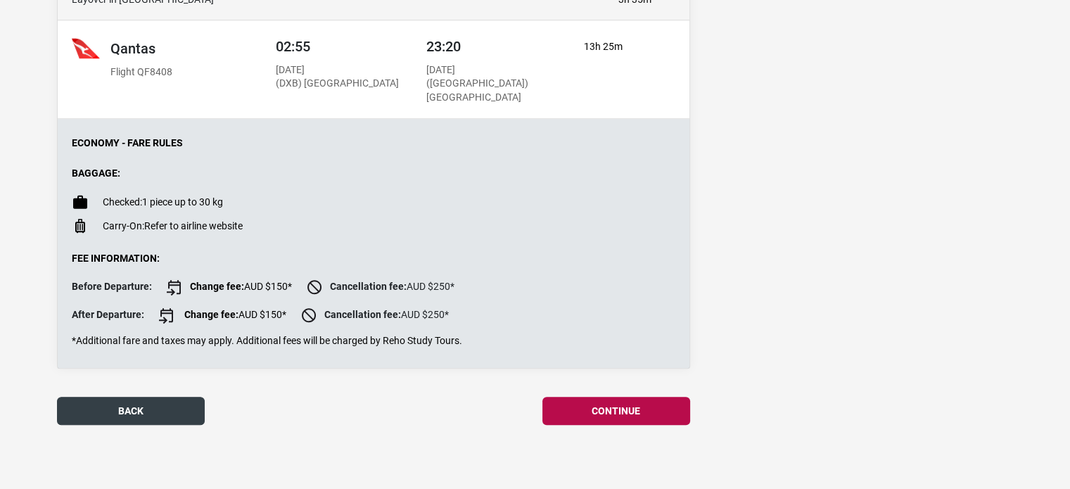
click at [163, 410] on button "back" at bounding box center [131, 411] width 148 height 28
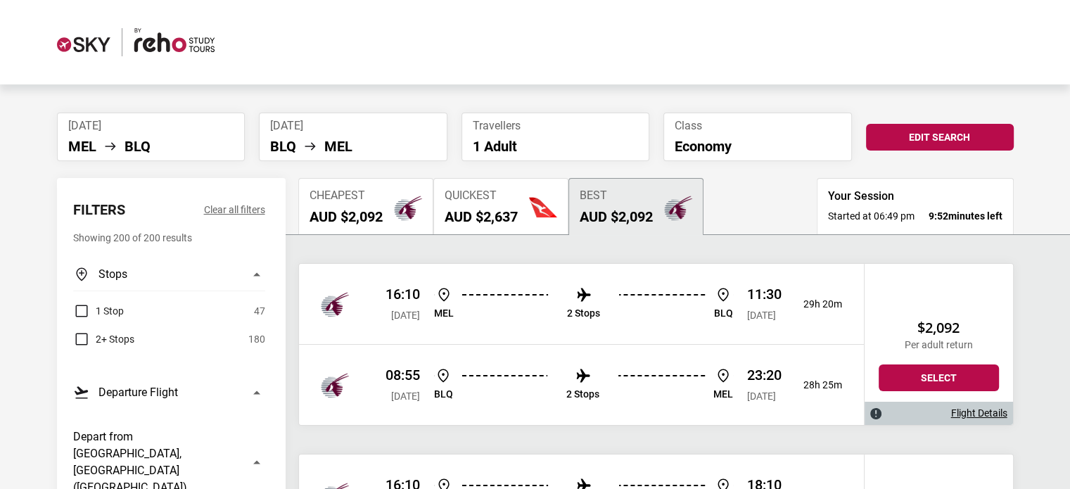
click at [450, 205] on div "Quickest AUD $2,637" at bounding box center [481, 207] width 73 height 36
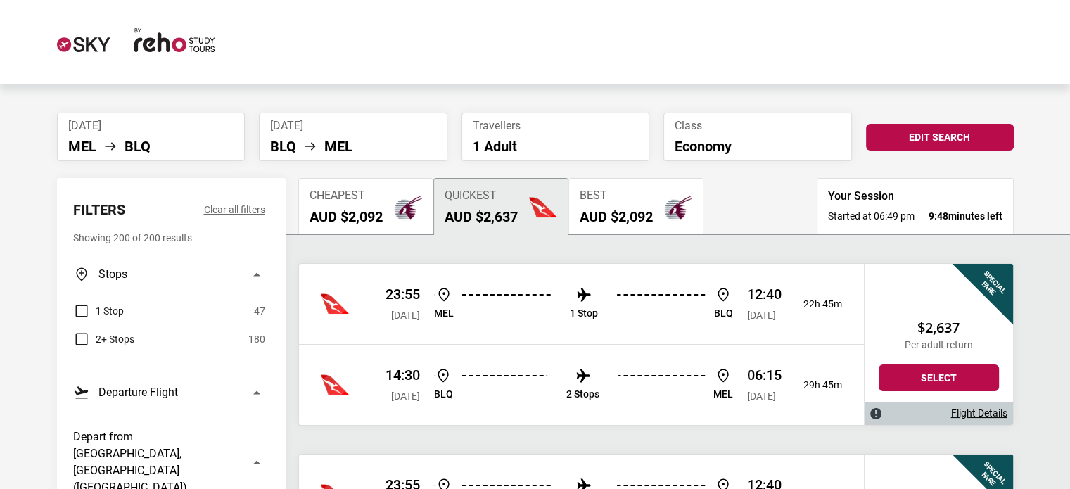
drag, startPoint x: 991, startPoint y: 289, endPoint x: 998, endPoint y: 292, distance: 7.6
click at [998, 292] on div "Special Fare" at bounding box center [997, 280] width 108 height 108
click at [974, 408] on link "Flight Details" at bounding box center [979, 413] width 56 height 12
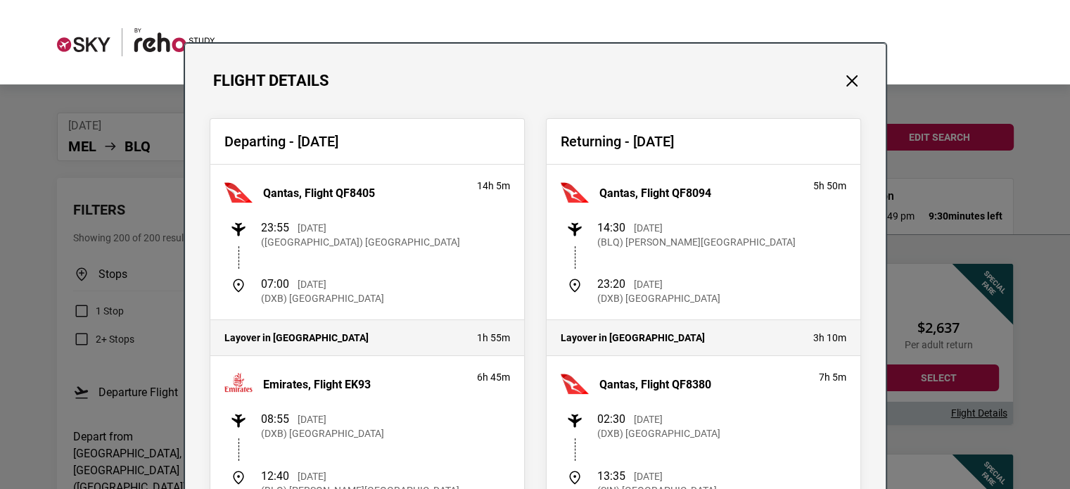
drag, startPoint x: 217, startPoint y: 132, endPoint x: 495, endPoint y: 336, distance: 345.7
click at [495, 336] on div "Departing - Wed, 14 Jan 2026 Qantas, Flight QF8405 14h 5m 23:55 Wed, 14 Jan 202…" at bounding box center [367, 470] width 315 height 705
click at [419, 302] on div "07:00 Thu, 15 Jan 2026 (DXB) Dubai International Airport" at bounding box center [370, 291] width 280 height 28
click at [852, 84] on button "Close" at bounding box center [852, 81] width 18 height 18
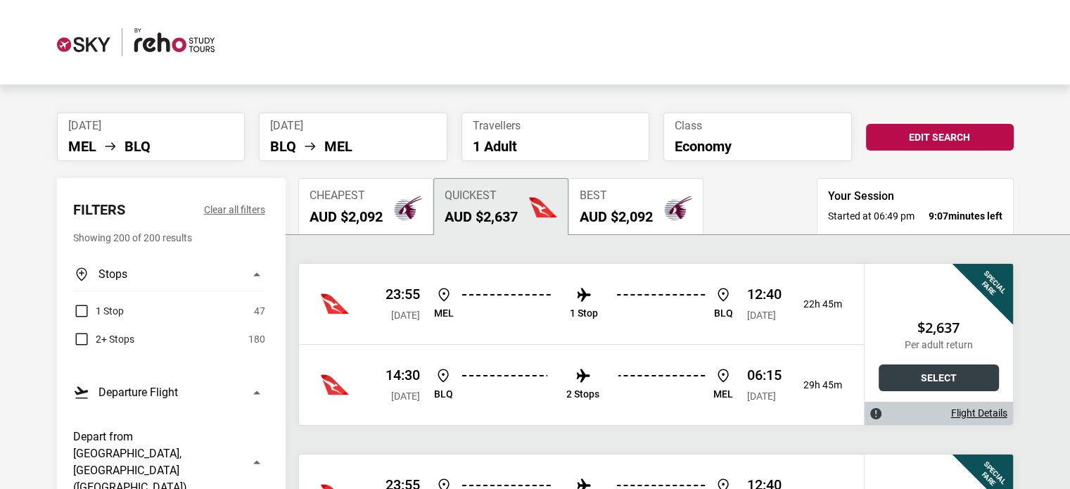
click at [945, 378] on button "Select" at bounding box center [939, 377] width 120 height 27
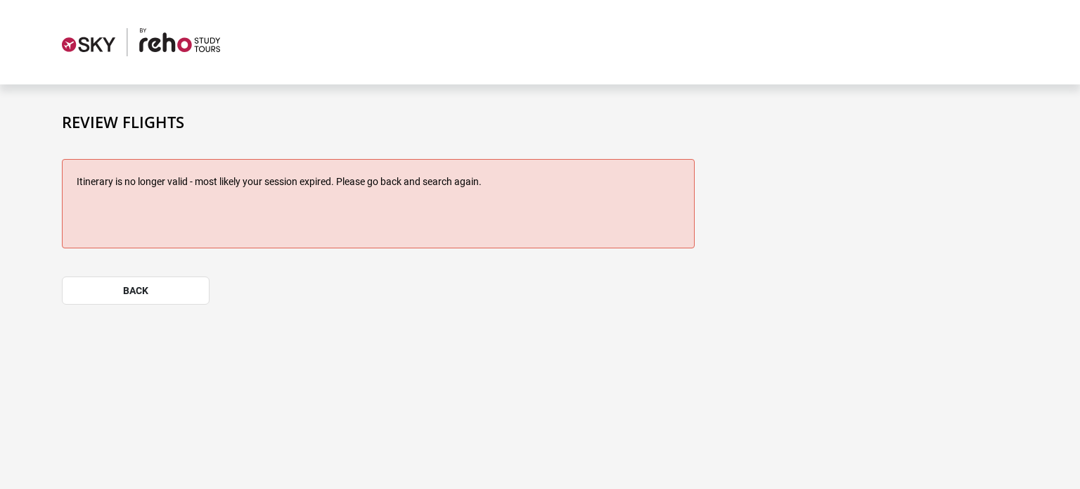
drag, startPoint x: 100, startPoint y: 174, endPoint x: 613, endPoint y: 227, distance: 515.6
click at [613, 227] on div "Itinerary is no longer valid - most likely your session expired. Please go back…" at bounding box center [378, 203] width 633 height 89
click at [416, 189] on div "Itinerary is no longer valid - most likely your session expired. Please go back…" at bounding box center [378, 203] width 633 height 89
drag, startPoint x: 496, startPoint y: 177, endPoint x: 0, endPoint y: 179, distance: 495.9
click at [0, 179] on section "Review Flights Itinerary is no longer valid - most likely your session expired.…" at bounding box center [540, 227] width 1080 height 286
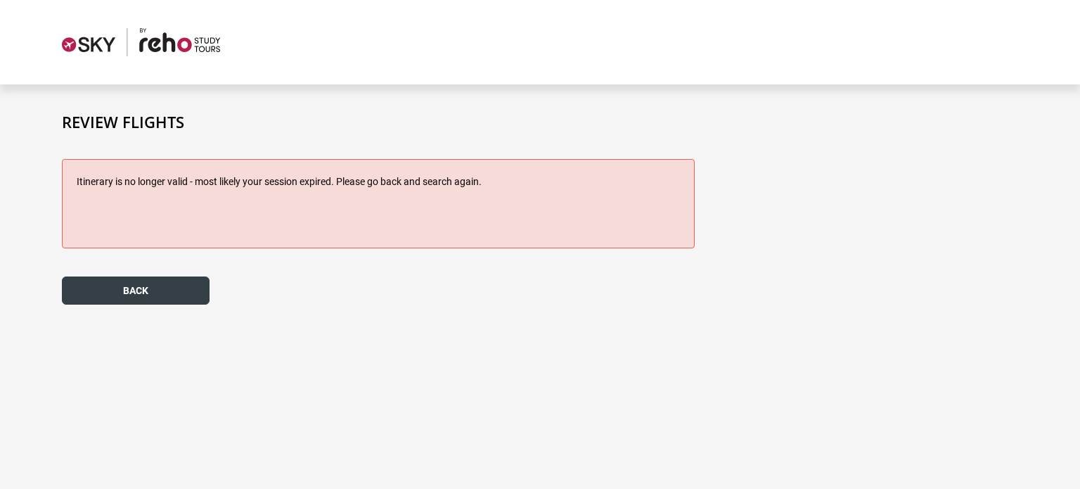
click at [151, 288] on button "back" at bounding box center [136, 290] width 148 height 28
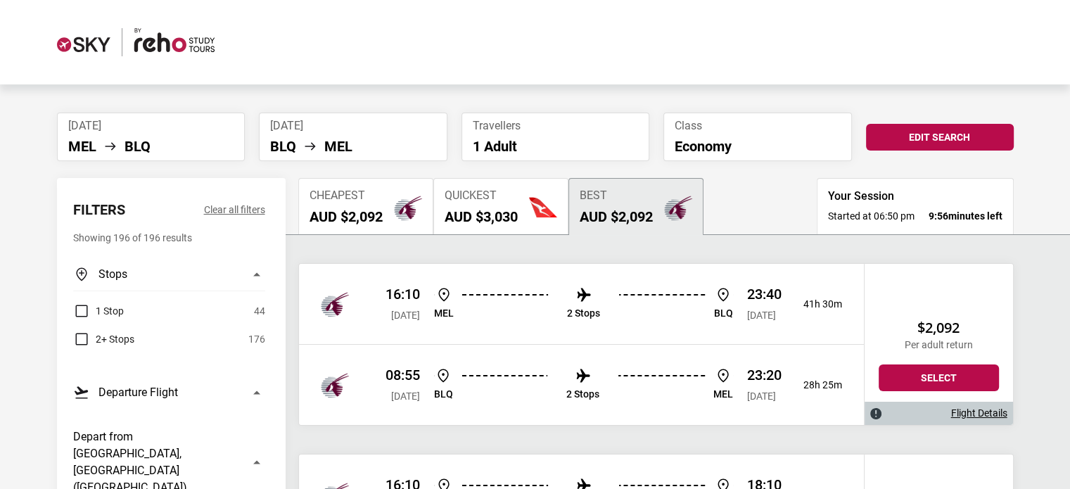
click at [495, 200] on span "Quickest" at bounding box center [481, 195] width 73 height 13
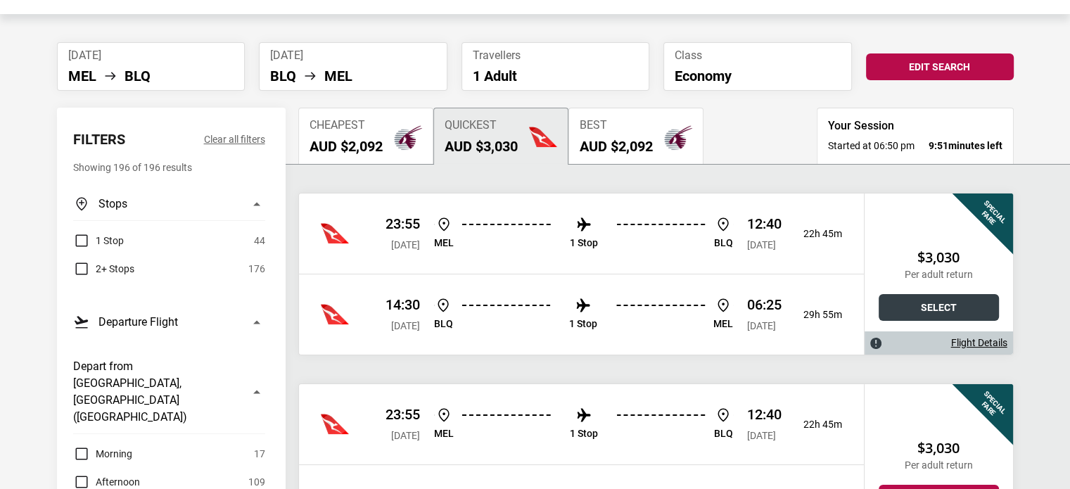
click at [916, 306] on button "Select" at bounding box center [939, 307] width 120 height 27
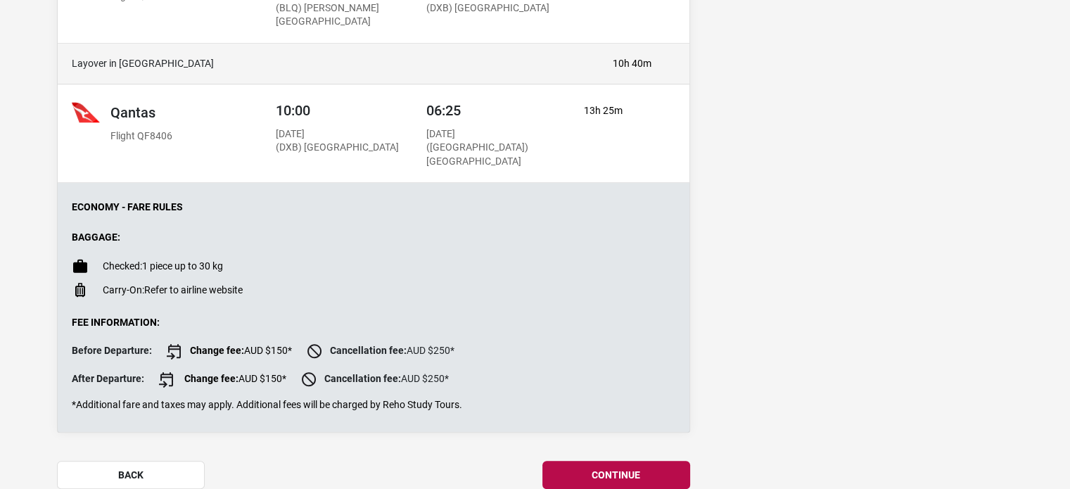
scroll to position [1002, 0]
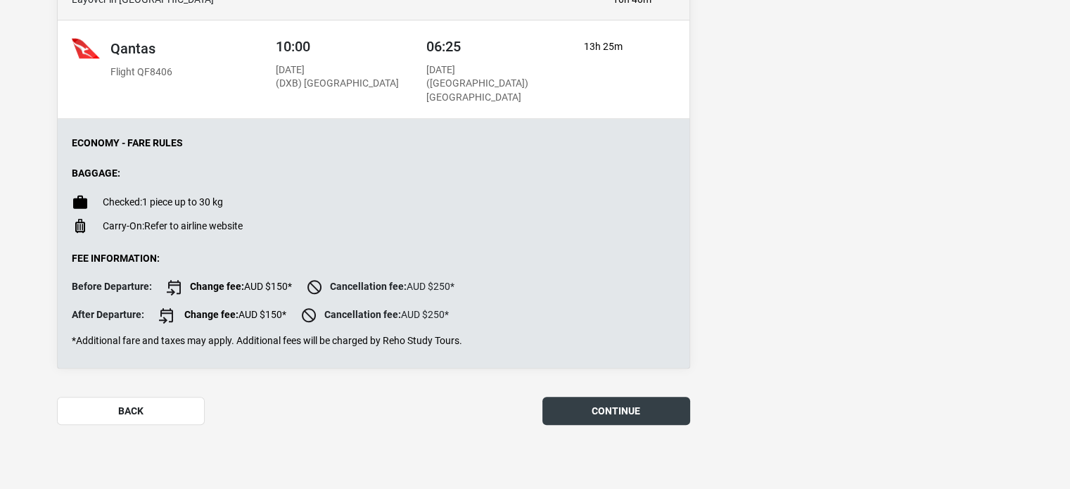
click at [592, 404] on button "continue" at bounding box center [616, 411] width 148 height 28
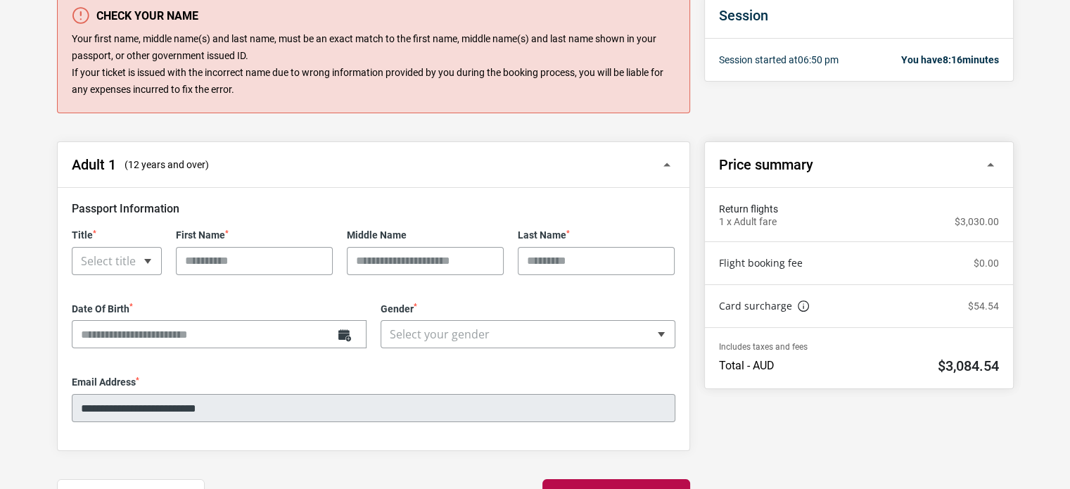
scroll to position [250, 0]
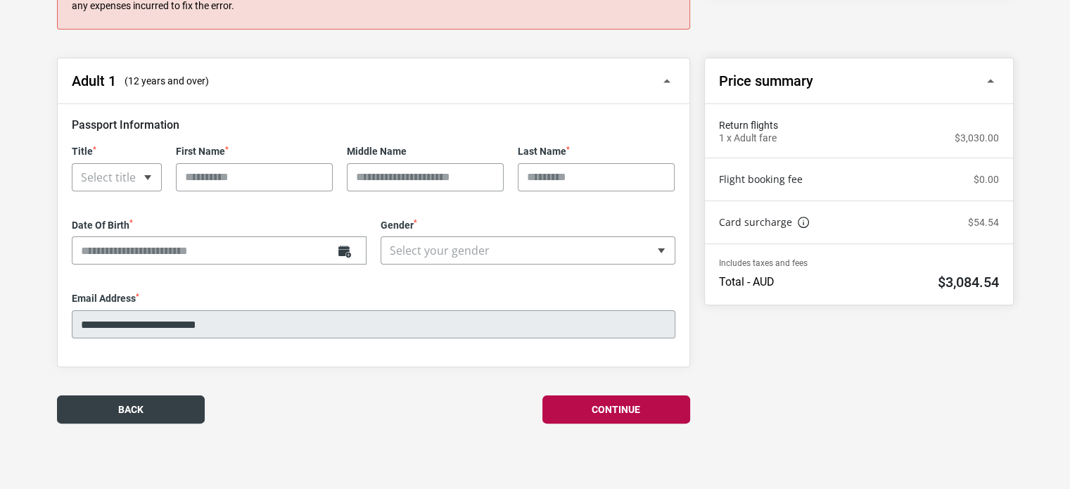
click at [153, 416] on button "Back" at bounding box center [131, 409] width 148 height 28
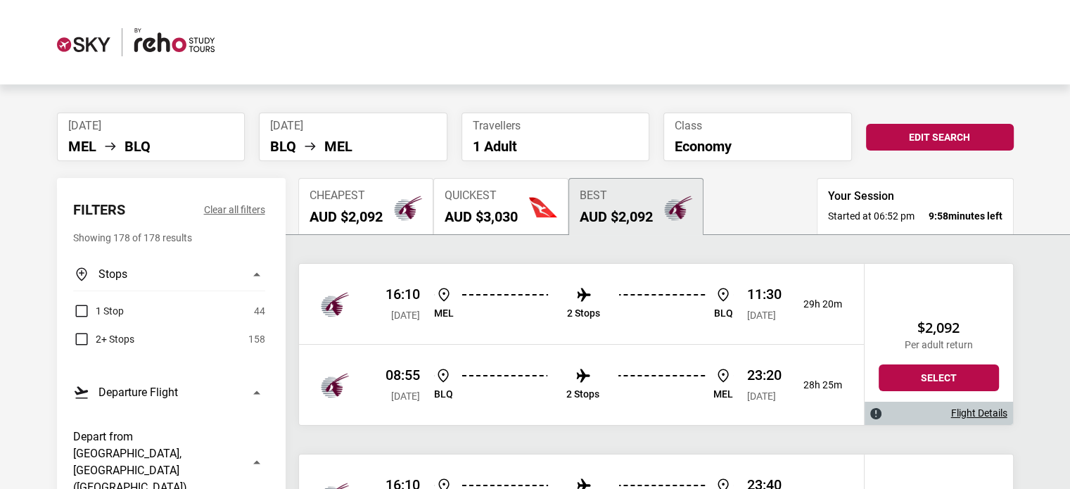
click at [513, 221] on h2 "AUD $3,030" at bounding box center [481, 216] width 73 height 17
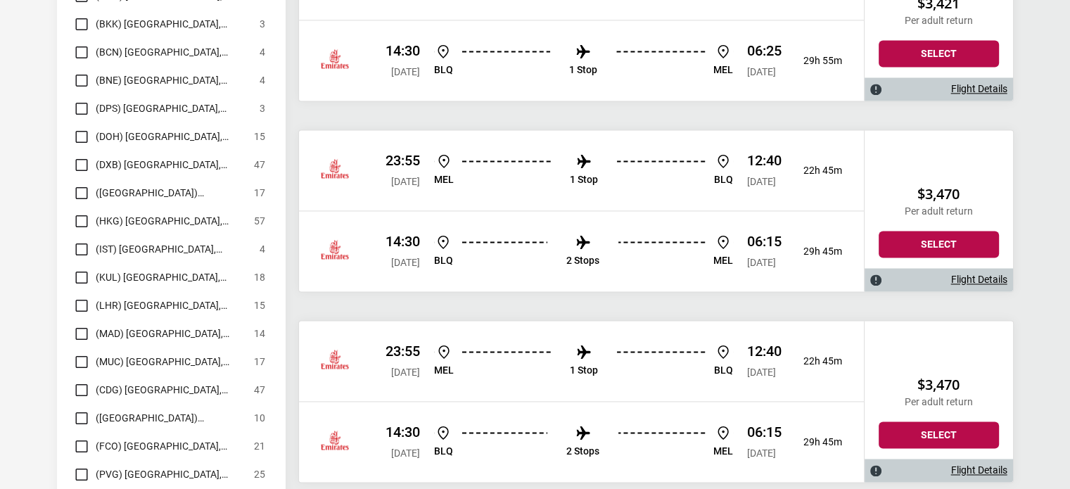
scroll to position [2321, 0]
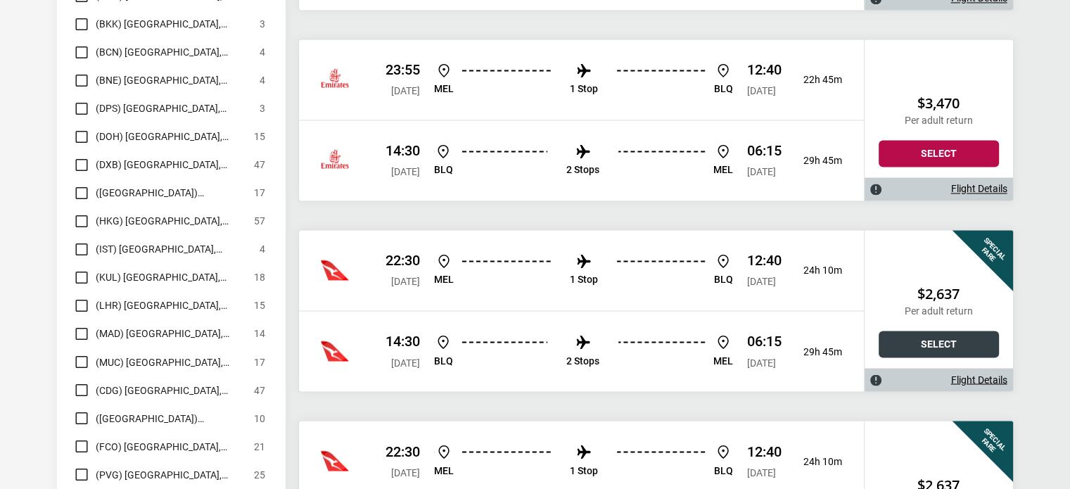
click at [894, 336] on button "Select" at bounding box center [939, 344] width 120 height 27
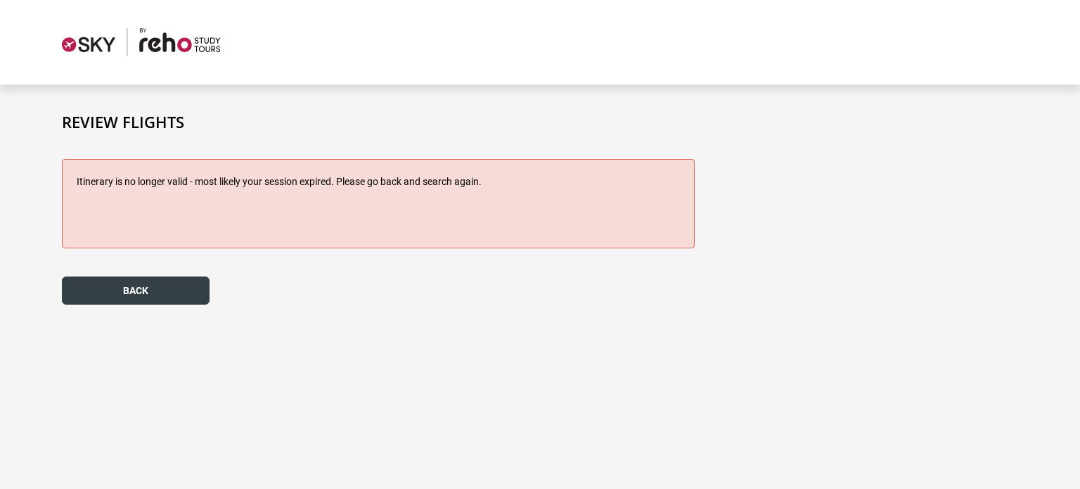
click at [151, 302] on button "back" at bounding box center [136, 290] width 148 height 28
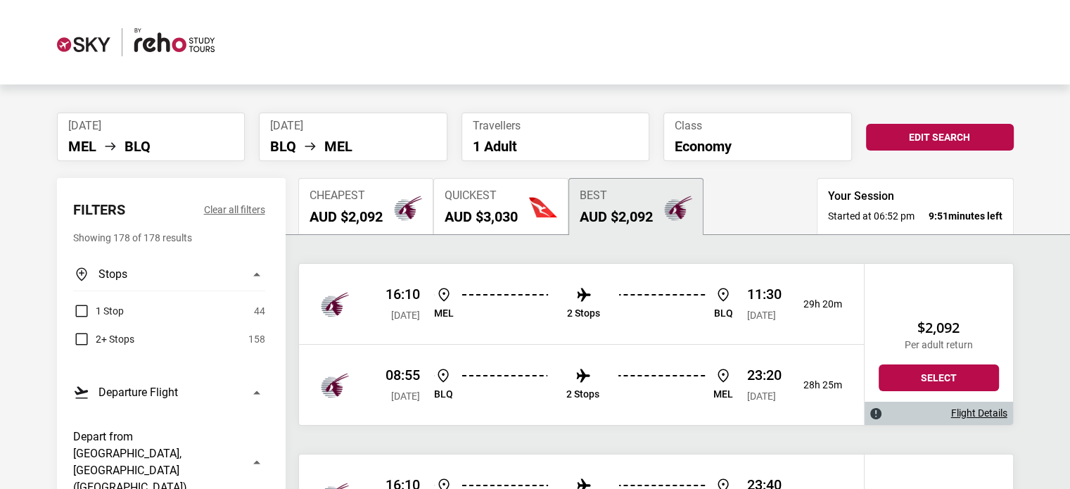
click at [514, 191] on span "Quickest" at bounding box center [481, 195] width 73 height 13
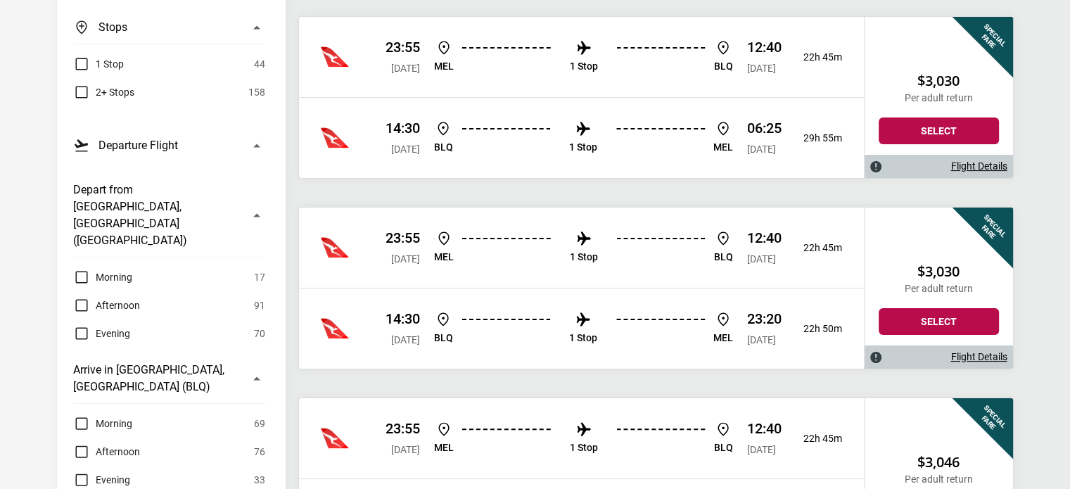
scroll to position [281, 0]
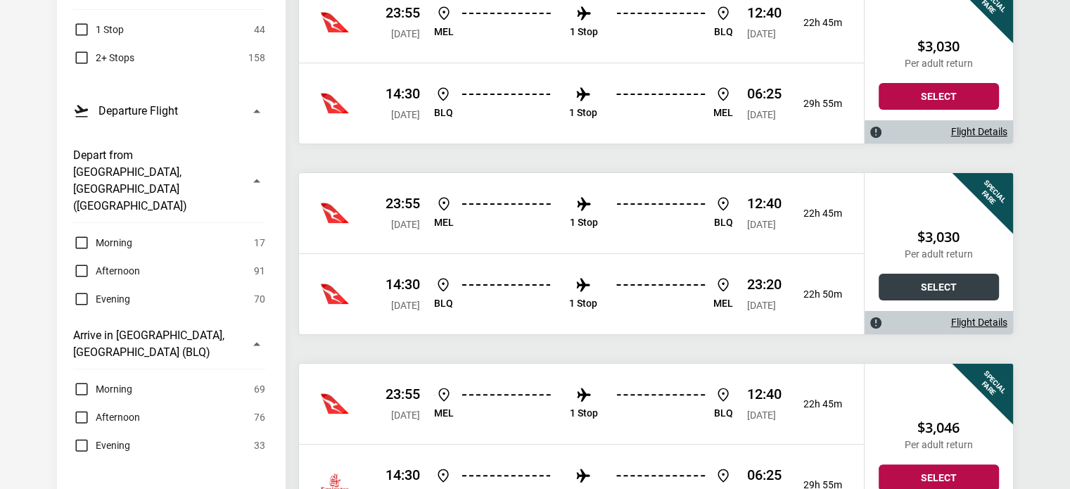
click at [938, 286] on button "Select" at bounding box center [939, 287] width 120 height 27
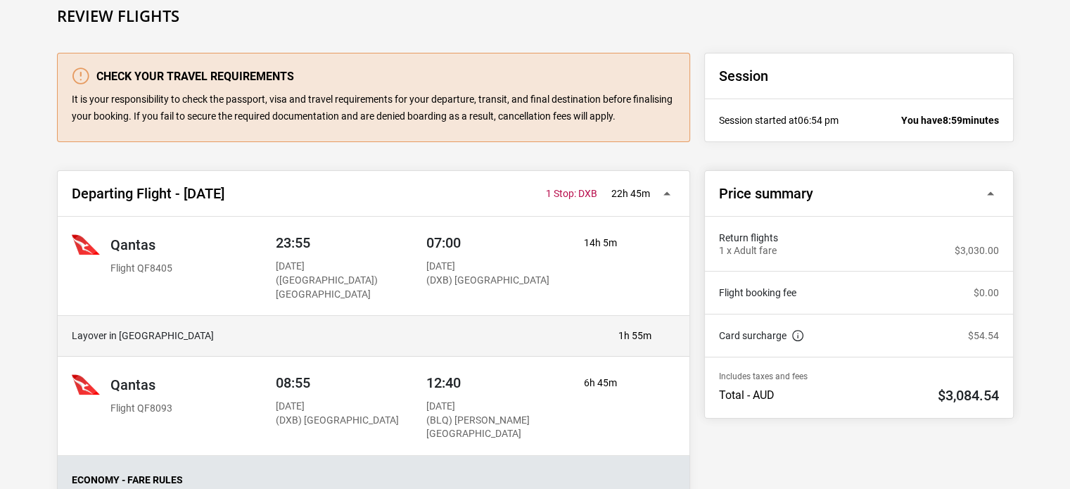
scroll to position [141, 0]
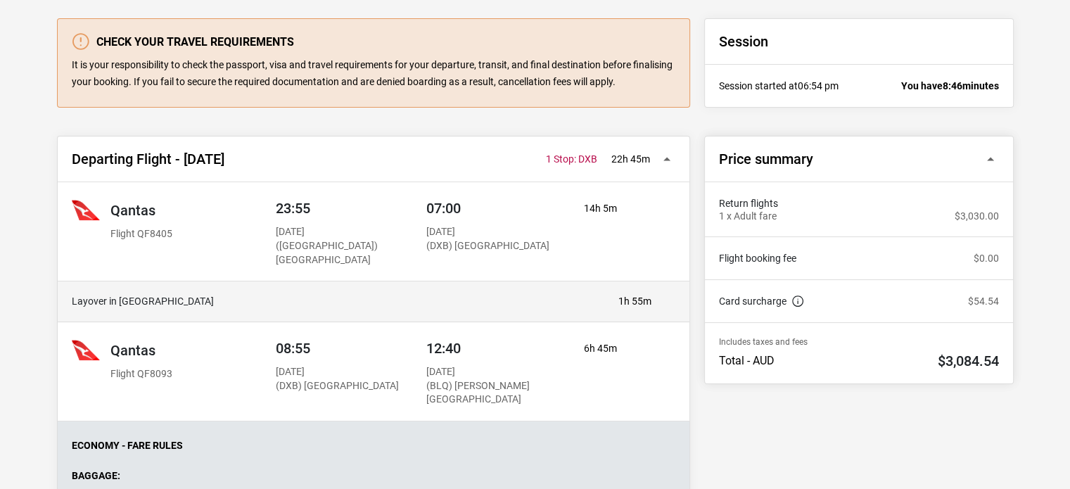
drag, startPoint x: 162, startPoint y: 374, endPoint x: 116, endPoint y: 365, distance: 46.6
click at [108, 374] on div "Qantas Flight QF8093" at bounding box center [172, 358] width 200 height 45
copy p "Flight QF8093"
click at [243, 355] on div "Qantas Flight QF8093" at bounding box center [172, 358] width 200 height 45
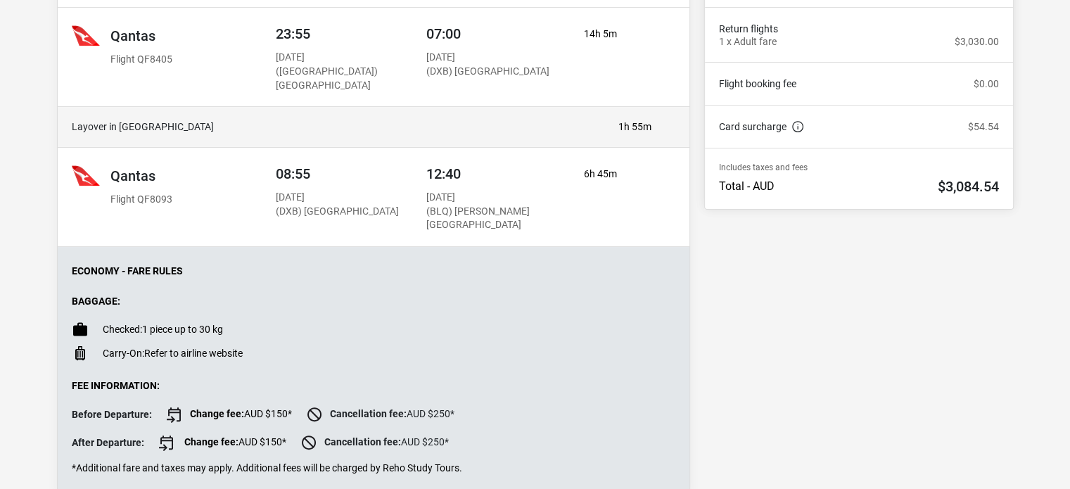
scroll to position [228, 0]
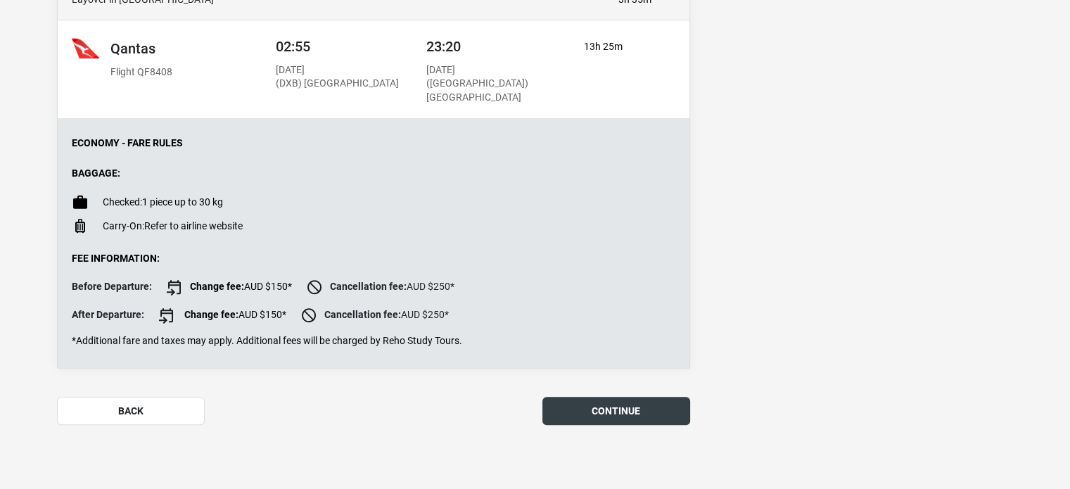
click at [601, 402] on button "continue" at bounding box center [616, 411] width 148 height 28
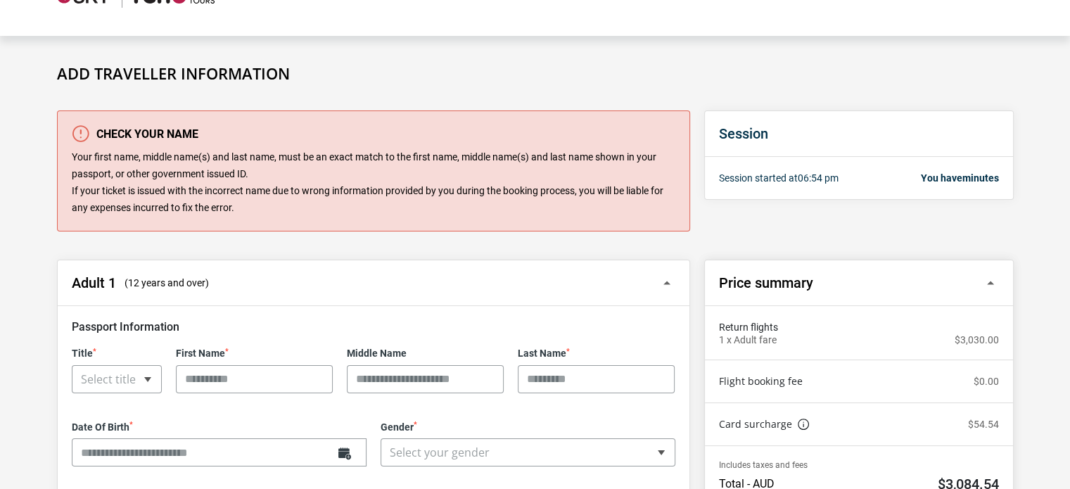
scroll to position [70, 0]
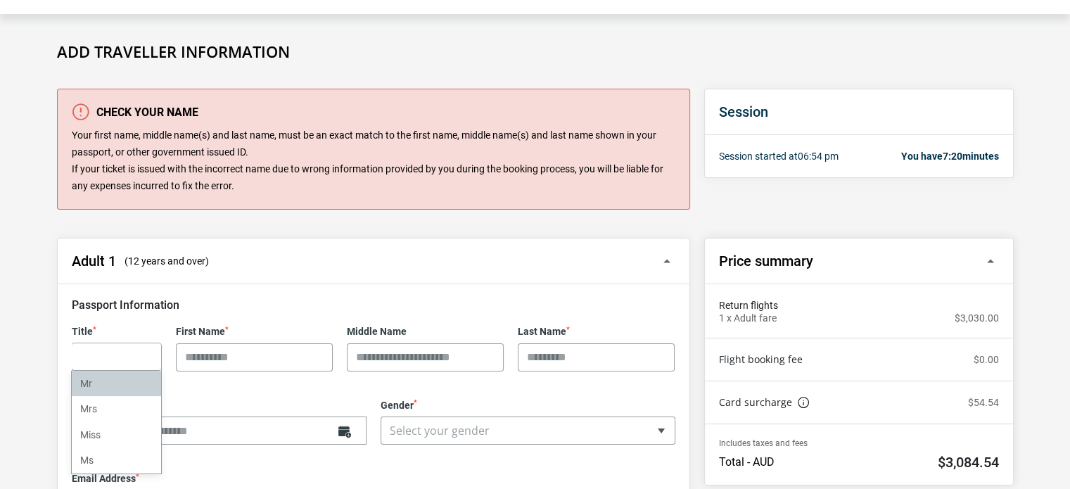
click at [121, 366] on div "Title * ** *** **** ** Select title × Select title Mr Mrs Miss Ms" at bounding box center [117, 349] width 104 height 46
select select "**"
click at [259, 351] on input "First Name *" at bounding box center [254, 357] width 157 height 28
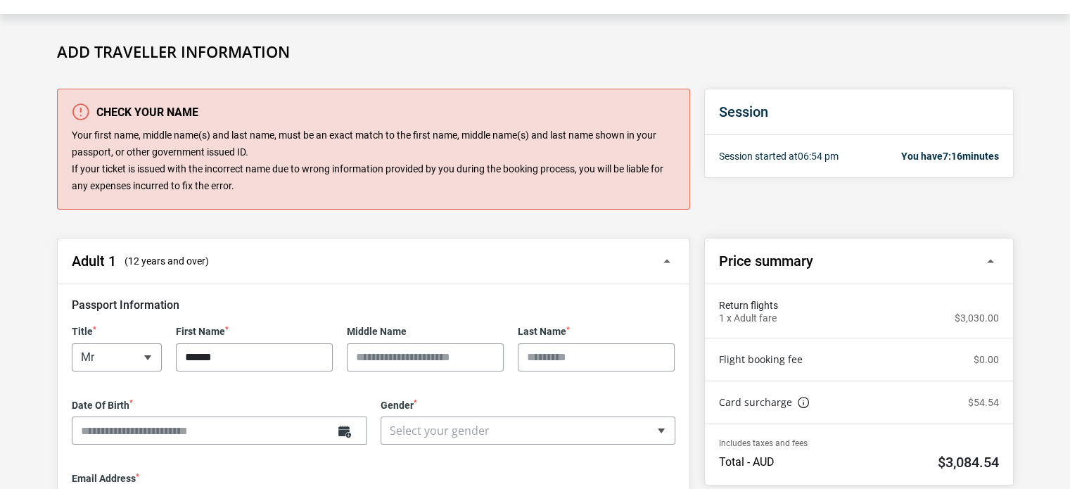
type input "******"
click at [426, 352] on input "Middle Name" at bounding box center [425, 357] width 157 height 28
type input "**********"
click at [575, 350] on input "Last Name *" at bounding box center [596, 357] width 157 height 28
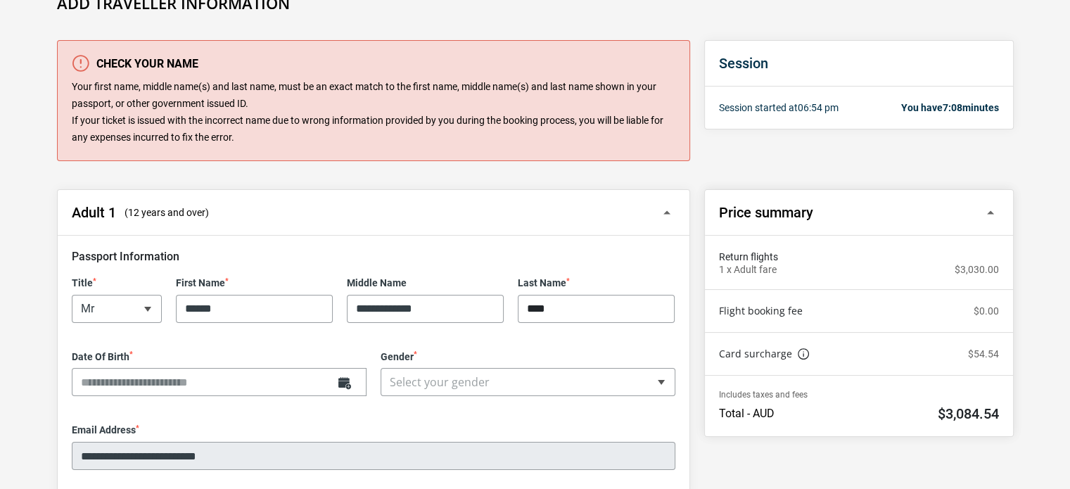
scroll to position [141, 0]
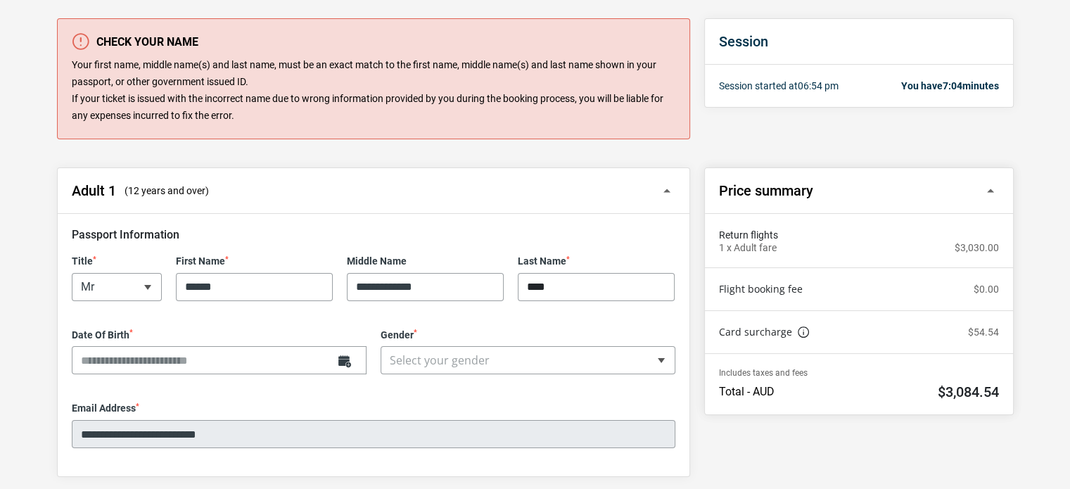
type input "****"
click at [134, 350] on input "Date Of Birth *" at bounding box center [219, 360] width 295 height 28
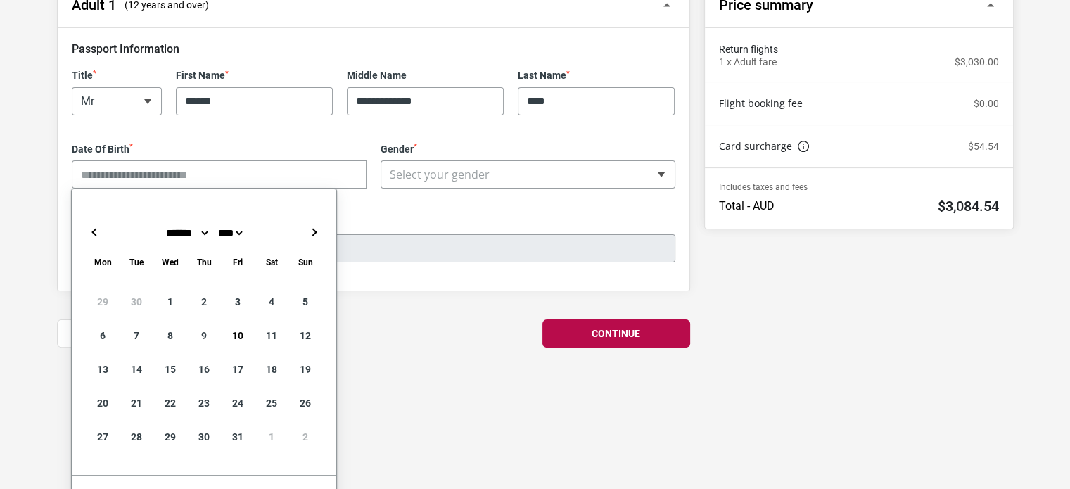
scroll to position [352, 0]
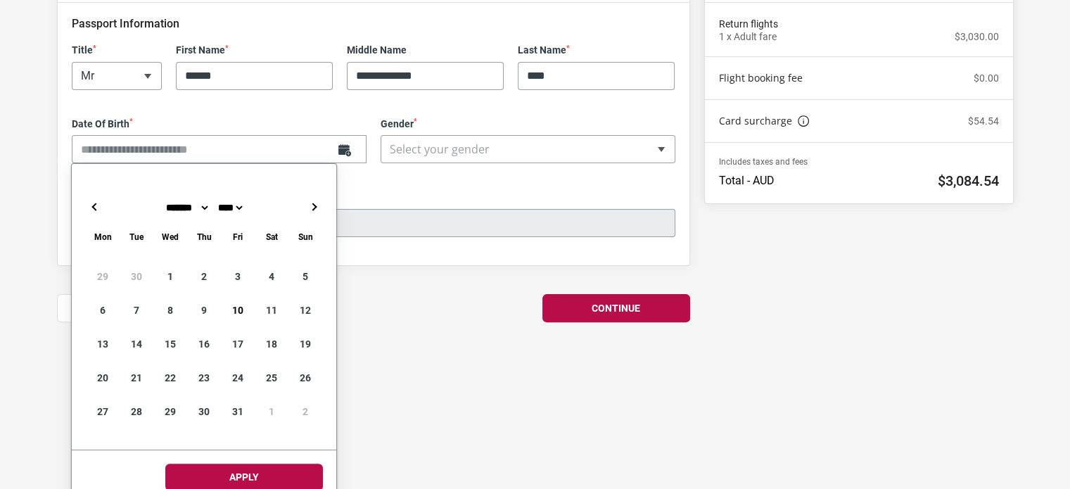
click at [245, 205] on select "**** **** **** **** **** **** **** **** **** **** **** **** **** **** **** ****…" at bounding box center [230, 207] width 30 height 11
type input "**********"
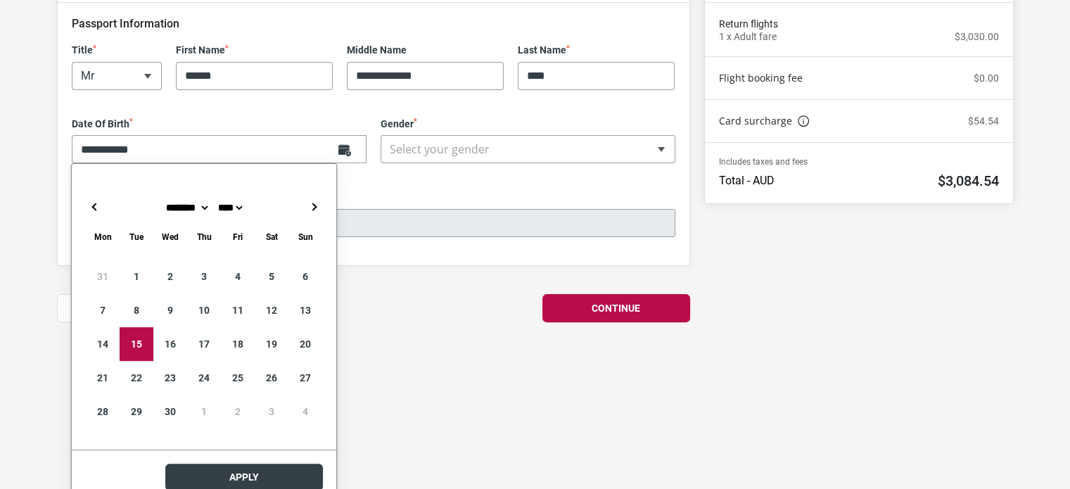
click at [262, 388] on body "**********" at bounding box center [535, 18] width 1070 height 740
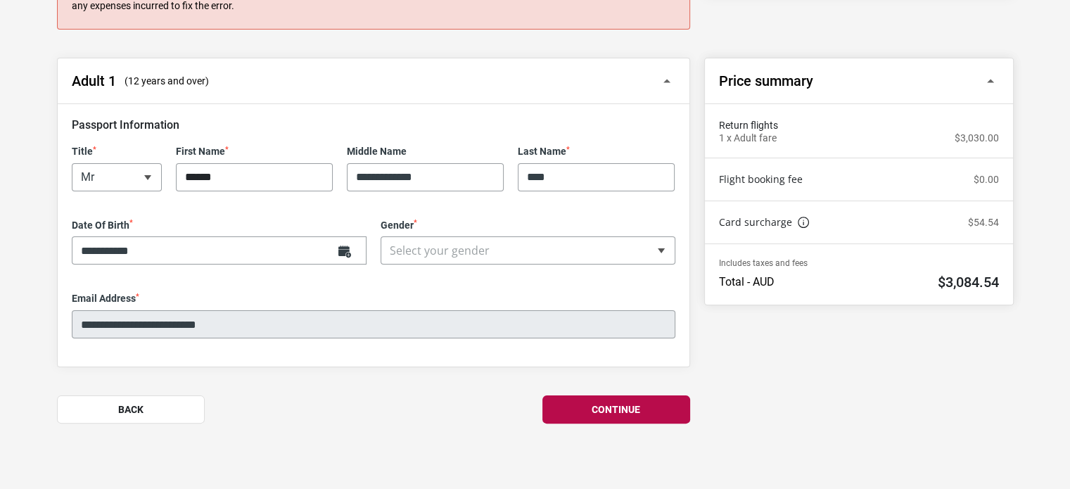
click at [242, 175] on input "******" at bounding box center [254, 177] width 157 height 28
click at [471, 179] on input "**********" at bounding box center [425, 177] width 157 height 28
click at [620, 171] on input "****" at bounding box center [596, 177] width 157 height 28
click at [426, 257] on div "**********" at bounding box center [528, 242] width 309 height 46
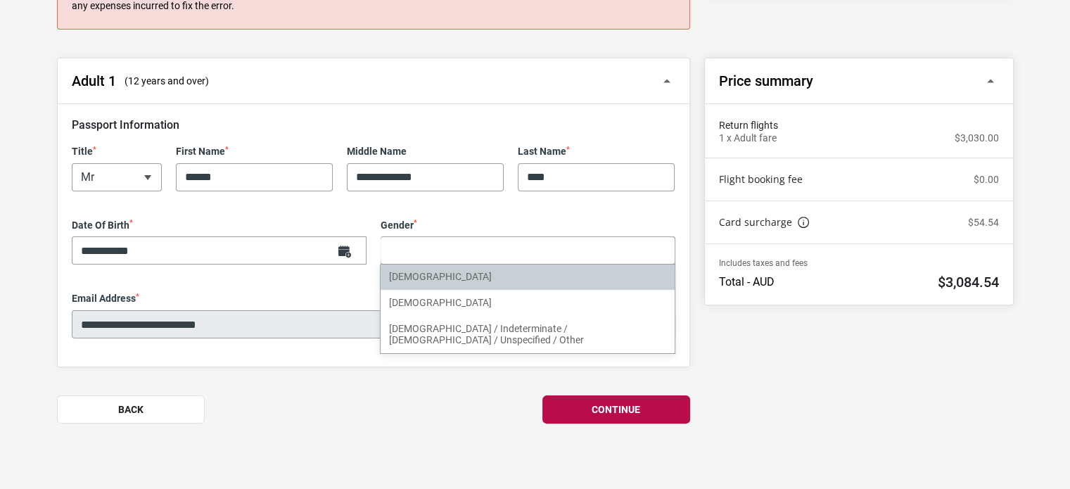
select select "****"
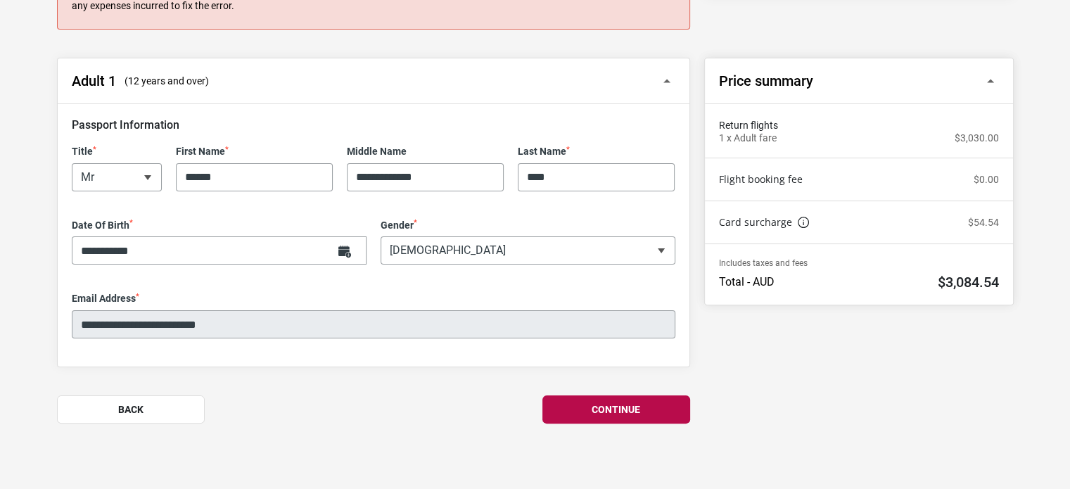
click at [325, 390] on div "**********" at bounding box center [373, 241] width 647 height 366
click at [584, 407] on button "Continue" at bounding box center [616, 409] width 148 height 28
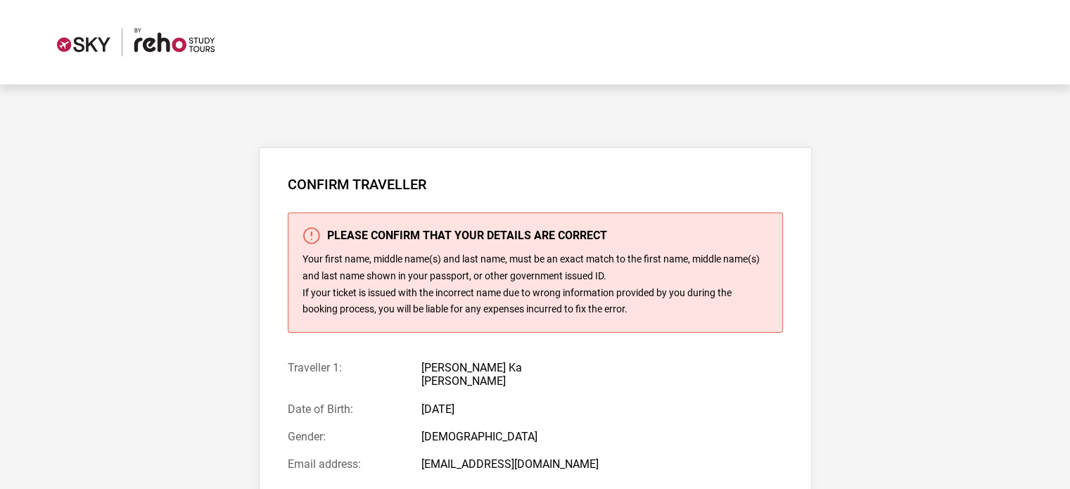
scroll to position [70, 0]
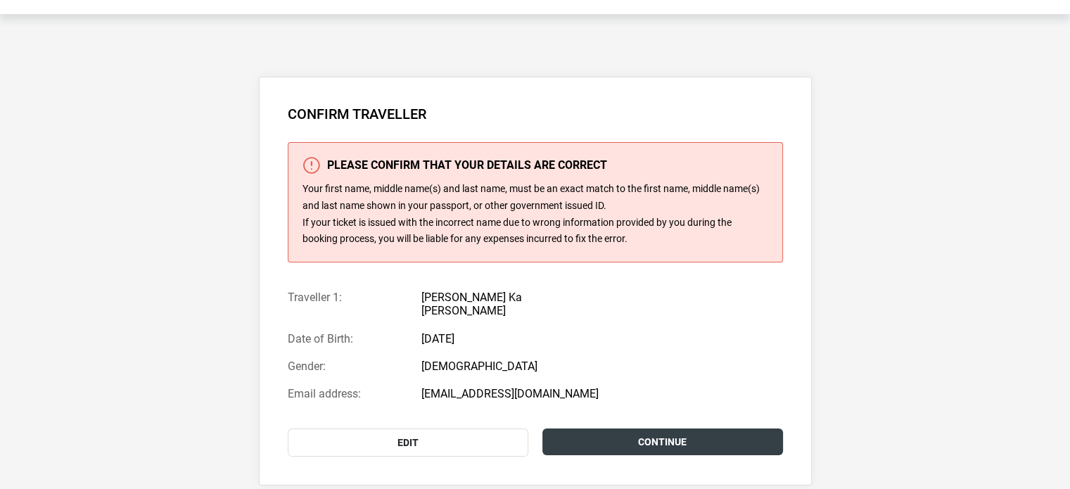
click at [623, 428] on link "Continue" at bounding box center [662, 441] width 241 height 27
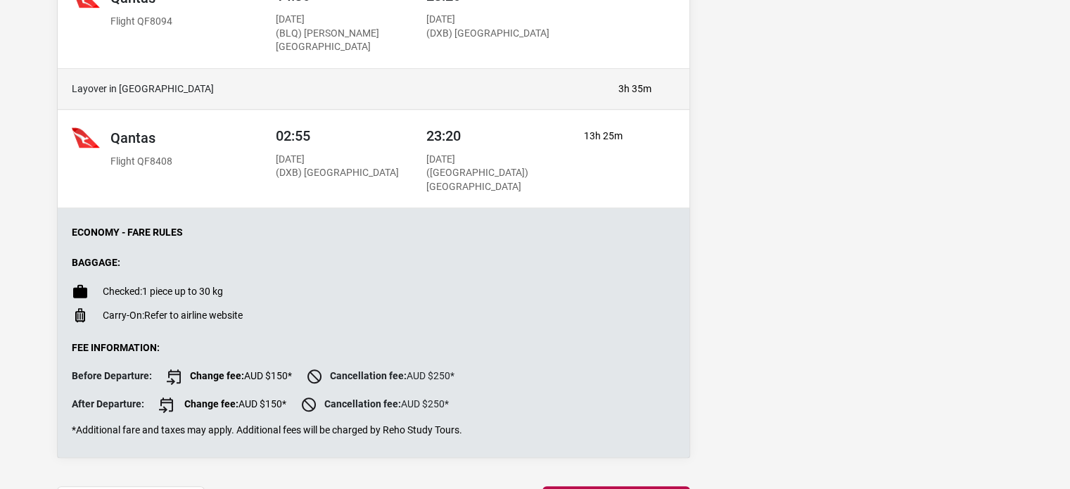
scroll to position [1001, 0]
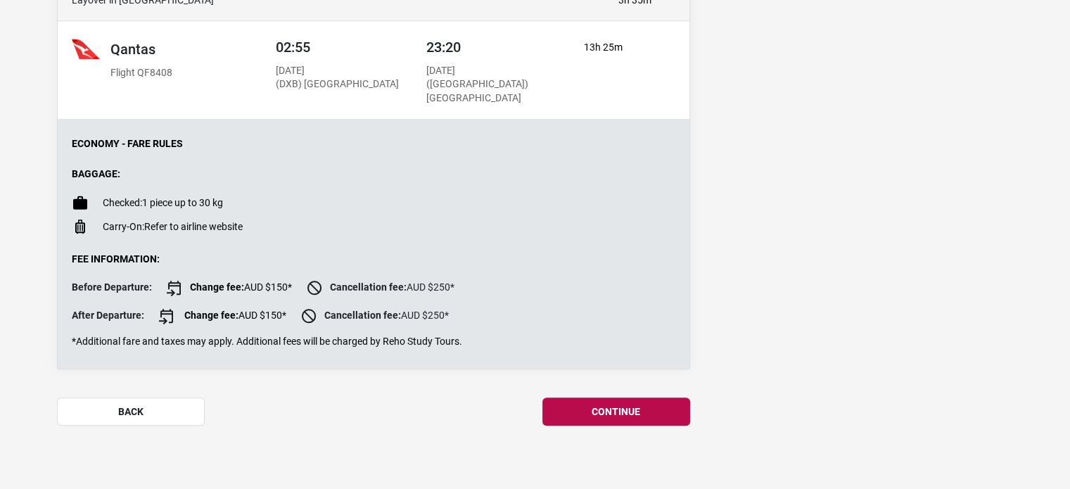
click at [588, 401] on button "continue" at bounding box center [616, 411] width 148 height 28
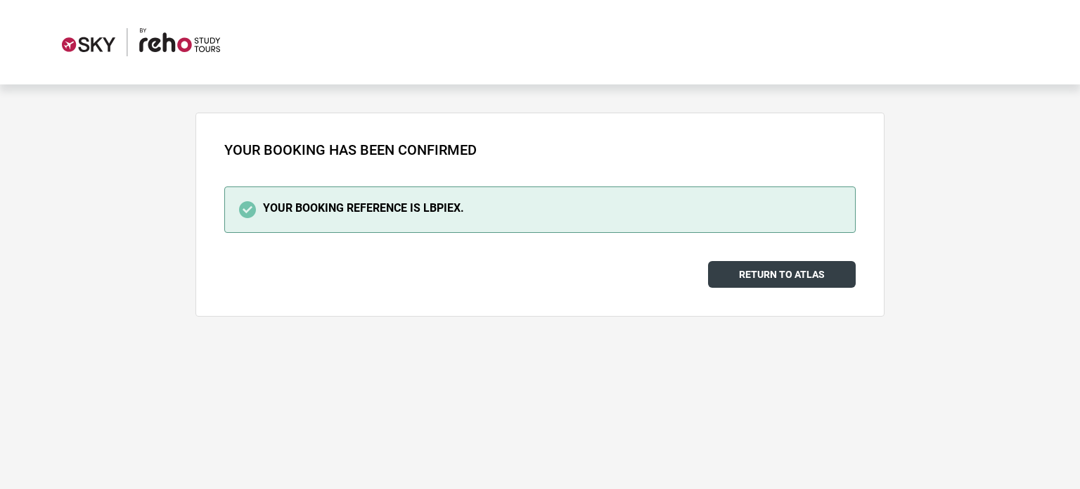
click at [790, 276] on link "Return to Atlas" at bounding box center [782, 274] width 148 height 27
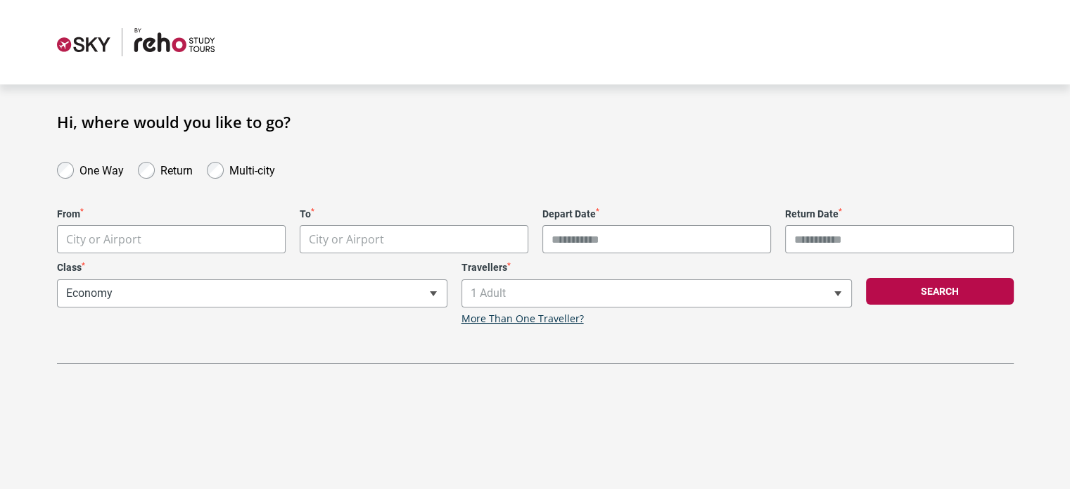
click at [83, 46] on img at bounding box center [136, 42] width 158 height 28
click at [88, 49] on img at bounding box center [136, 42] width 158 height 28
click at [166, 42] on img at bounding box center [136, 42] width 158 height 28
